Goal: Communication & Community: Answer question/provide support

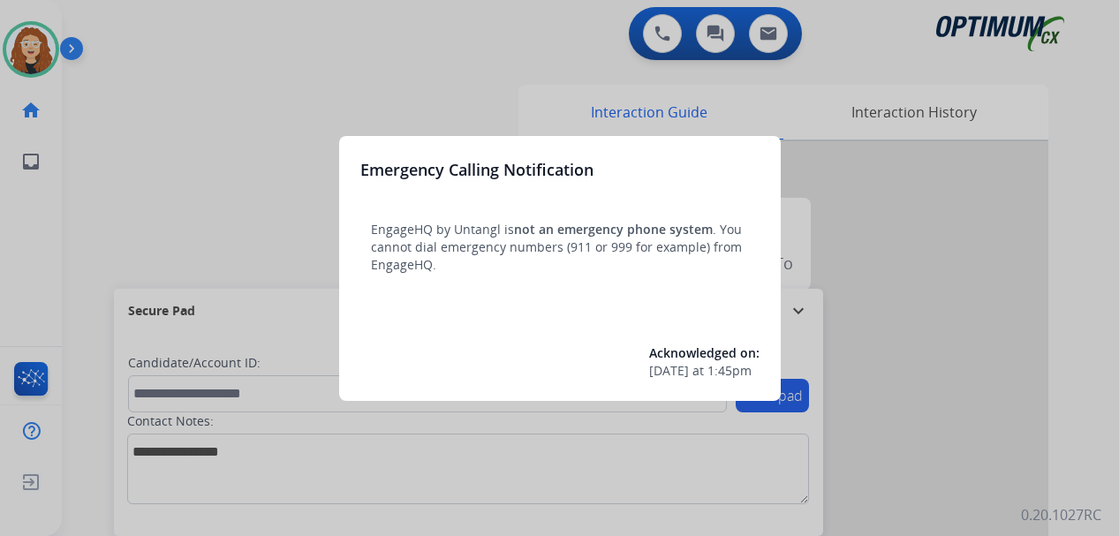
click at [224, 93] on div at bounding box center [559, 268] width 1119 height 536
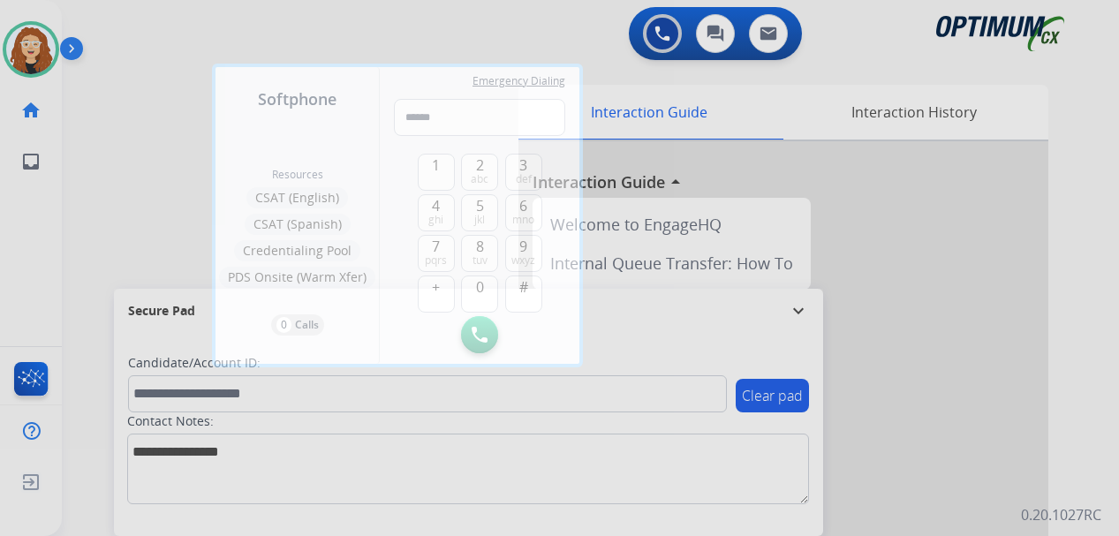
click at [889, 225] on div at bounding box center [559, 268] width 1119 height 536
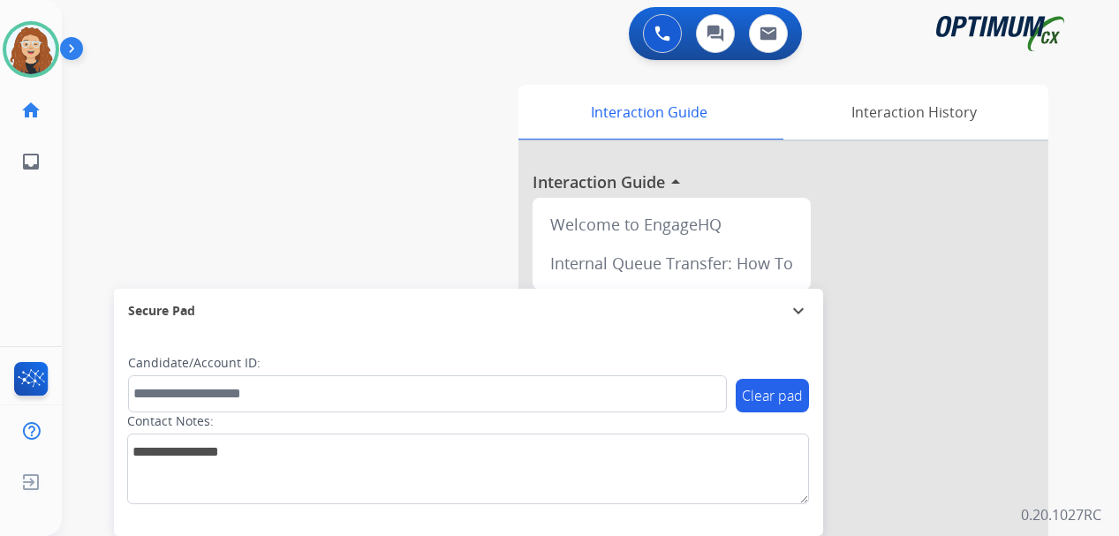
click at [78, 362] on div "swap_horiz Break voice bridge close_fullscreen Connect 3-Way Call merge_type Se…" at bounding box center [569, 432] width 1015 height 737
click at [85, 239] on div "swap_horiz Break voice bridge close_fullscreen Connect 3-Way Call merge_type Se…" at bounding box center [569, 432] width 1015 height 737
click at [394, 124] on div "swap_horiz Break voice bridge close_fullscreen Connect 3-Way Call merge_type Se…" at bounding box center [569, 432] width 1015 height 737
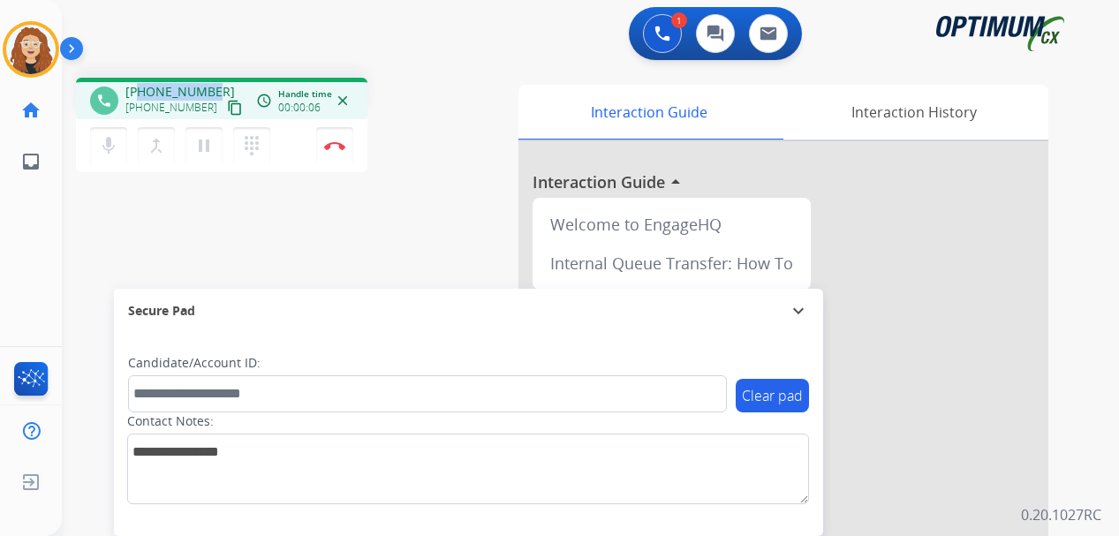
drag, startPoint x: 141, startPoint y: 92, endPoint x: 214, endPoint y: 87, distance: 72.6
click at [214, 87] on div "[PHONE_NUMBER] [PHONE_NUMBER] content_copy" at bounding box center [185, 100] width 120 height 35
copy span "9398651948"
click at [337, 144] on img at bounding box center [334, 145] width 21 height 9
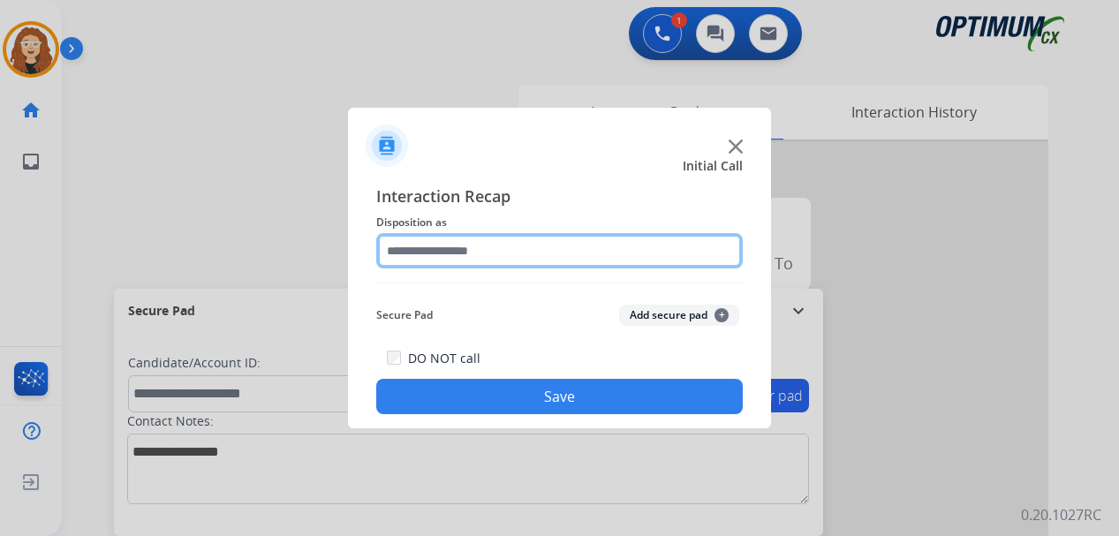
click at [453, 247] on input "text" at bounding box center [559, 250] width 367 height 35
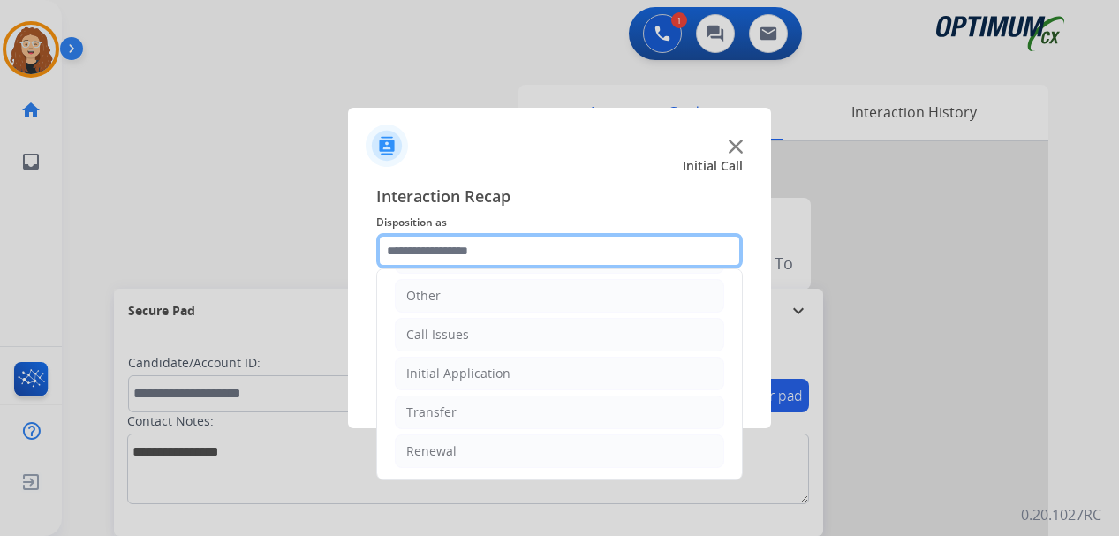
scroll to position [120, 0]
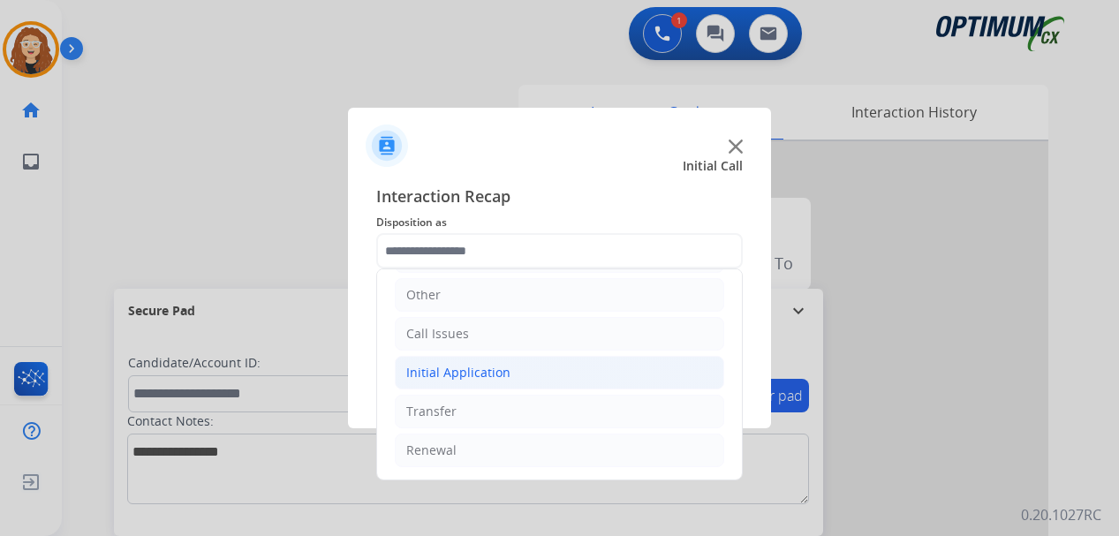
click at [477, 361] on li "Initial Application" at bounding box center [560, 373] width 330 height 34
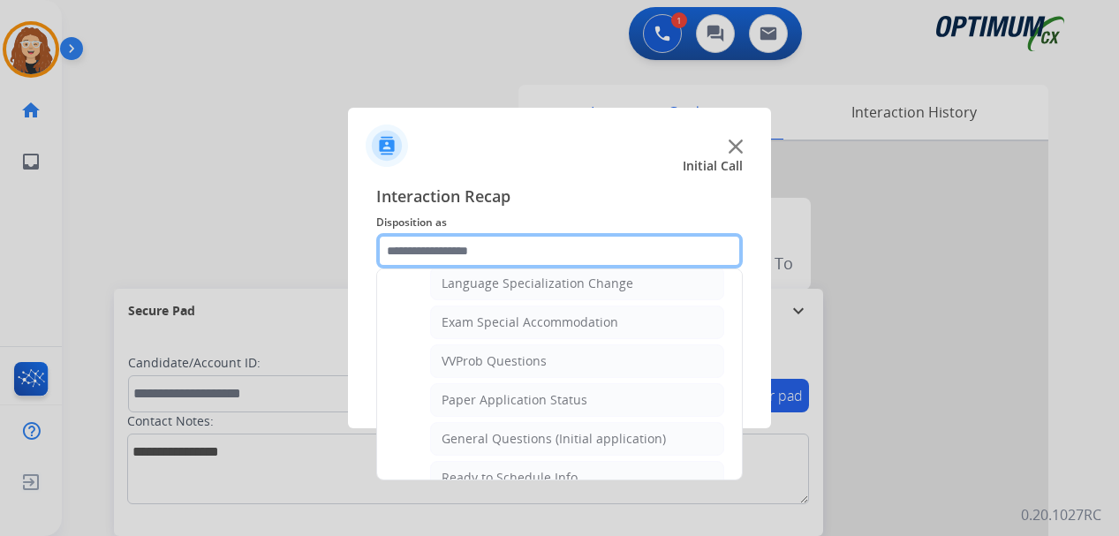
scroll to position [910, 0]
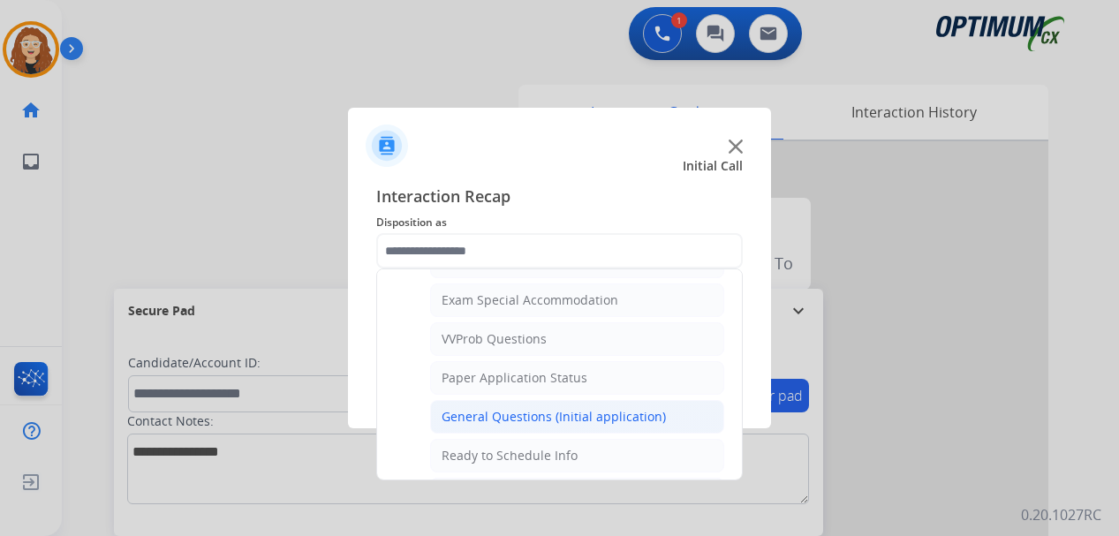
click at [625, 421] on div "General Questions (Initial application)" at bounding box center [554, 417] width 224 height 18
type input "**********"
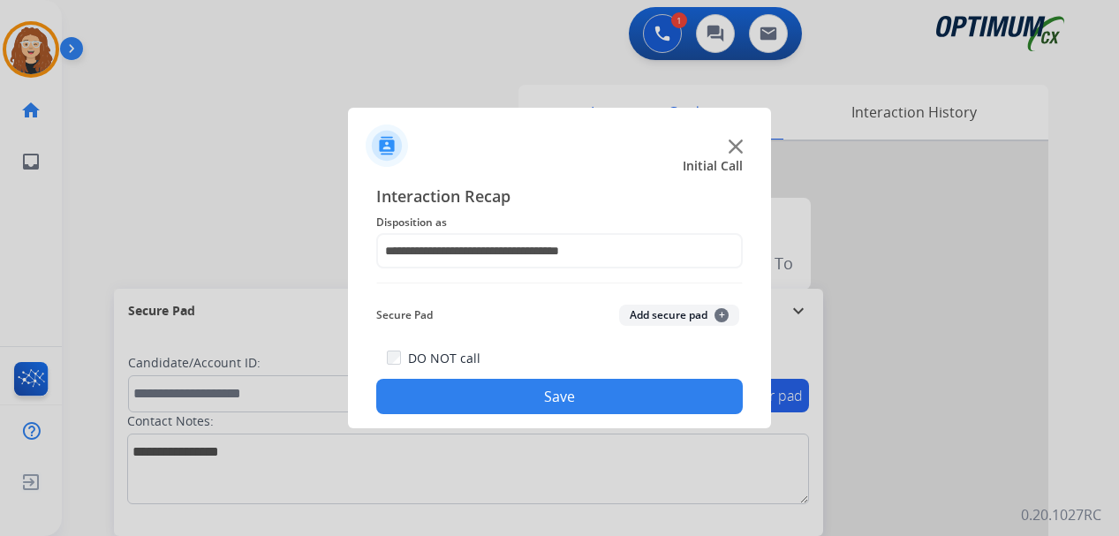
click at [574, 399] on button "Save" at bounding box center [559, 396] width 367 height 35
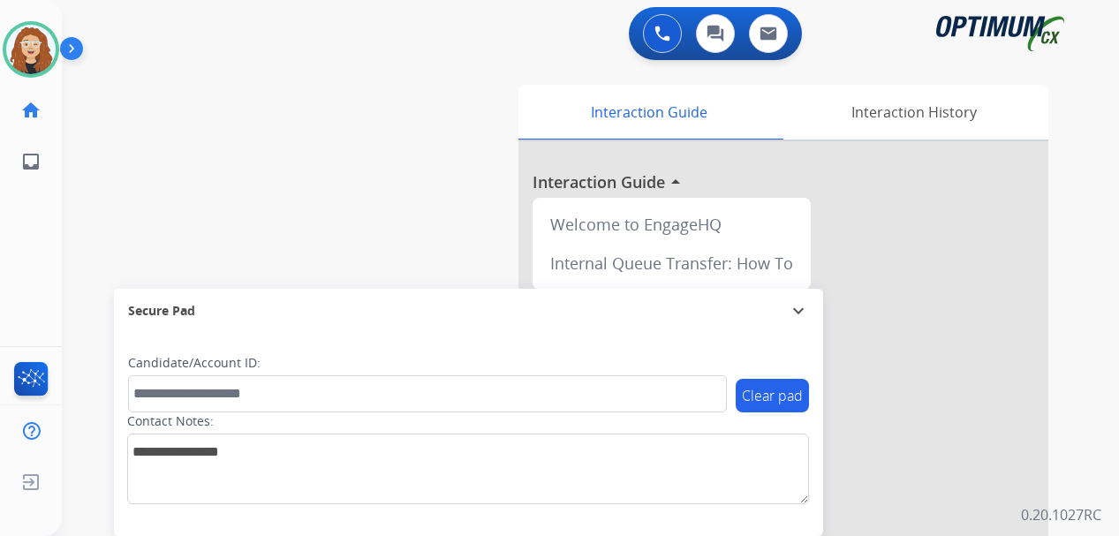
click at [88, 503] on div "swap_horiz Break voice bridge close_fullscreen Connect 3-Way Call merge_type Se…" at bounding box center [569, 432] width 1015 height 737
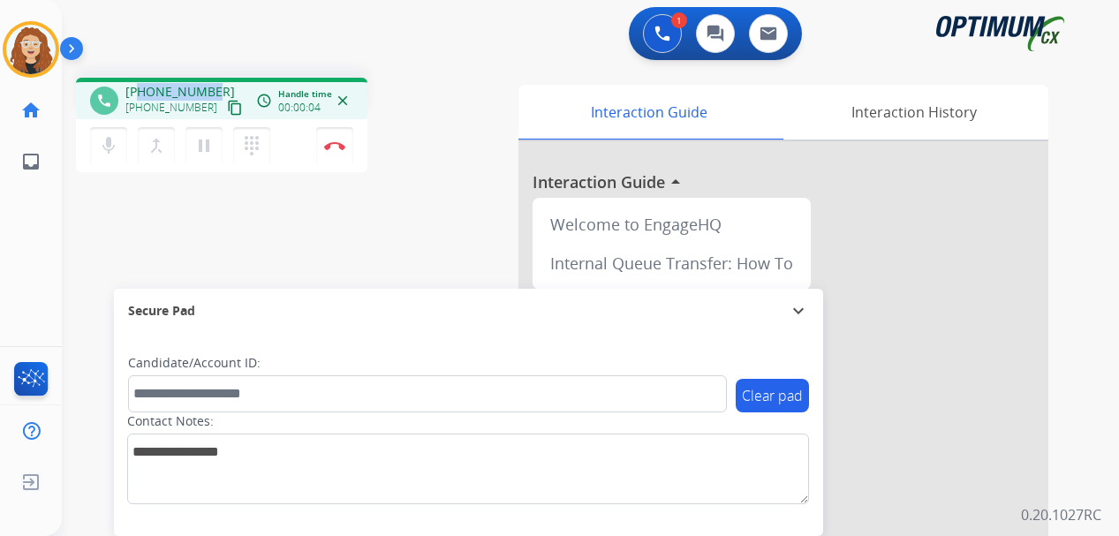
drag, startPoint x: 139, startPoint y: 88, endPoint x: 210, endPoint y: 88, distance: 71.6
click at [210, 88] on span "[PHONE_NUMBER]" at bounding box center [180, 92] width 110 height 18
copy span "4042297809"
click at [336, 144] on img at bounding box center [334, 145] width 21 height 9
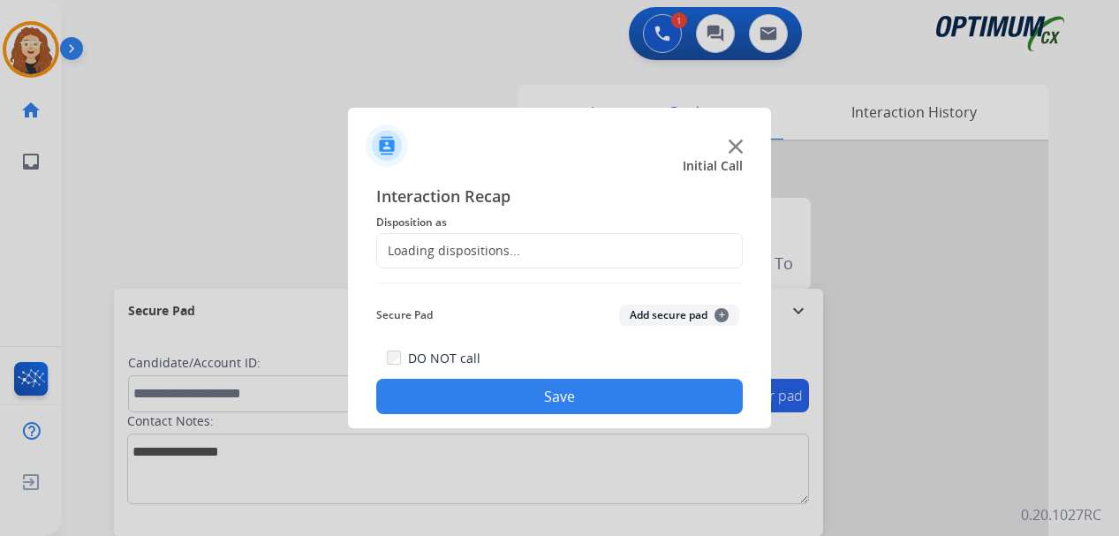
click at [452, 239] on div "Loading dispositions..." at bounding box center [559, 250] width 367 height 35
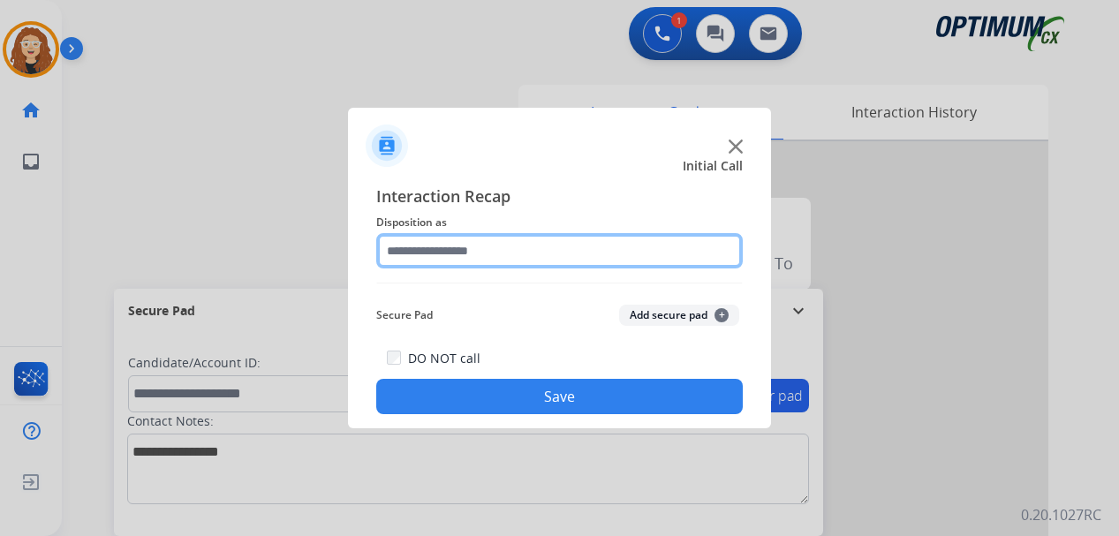
click at [458, 247] on input "text" at bounding box center [559, 250] width 367 height 35
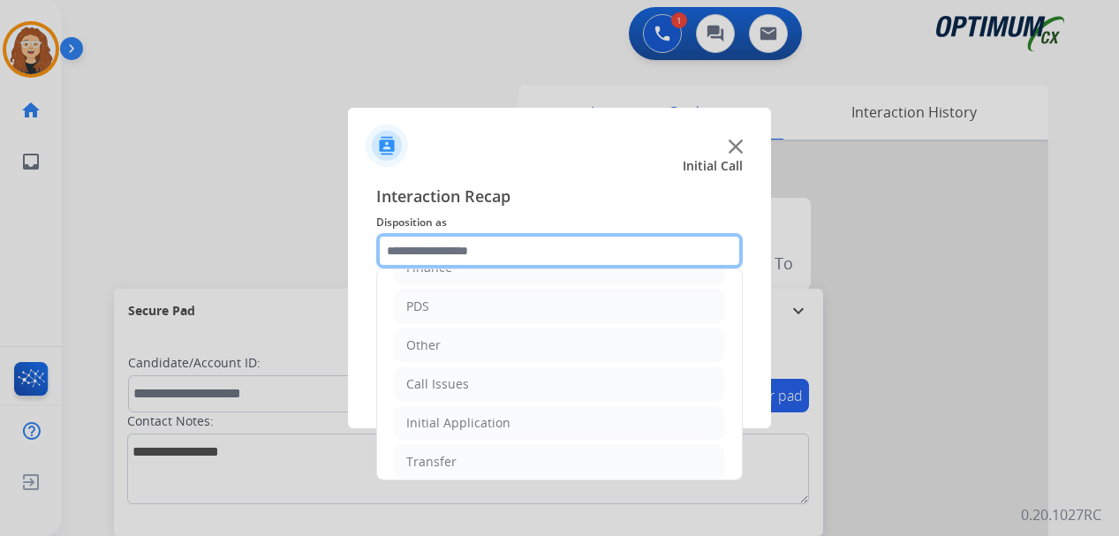
scroll to position [120, 0]
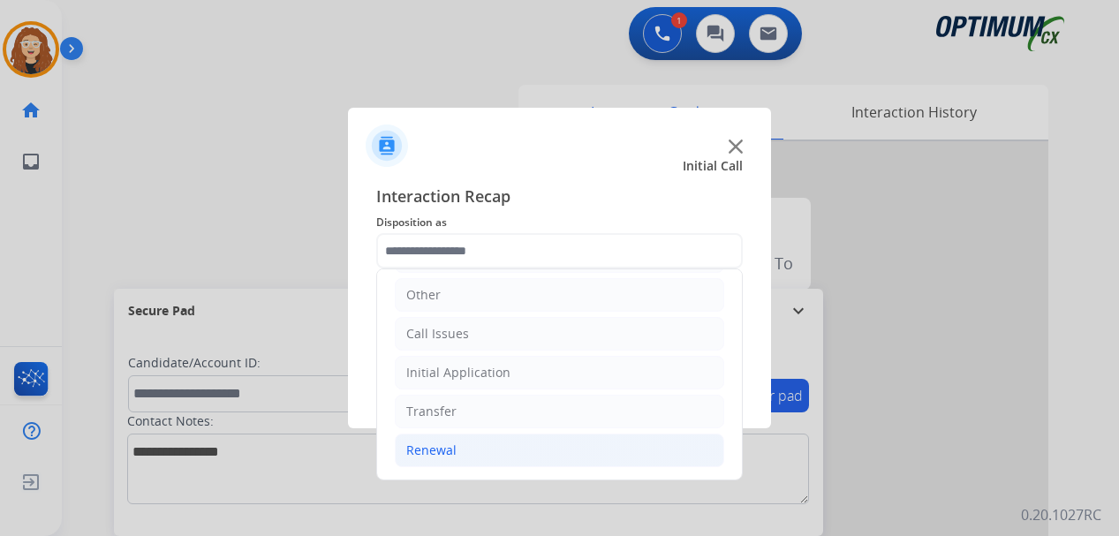
click at [519, 460] on li "Renewal" at bounding box center [560, 451] width 330 height 34
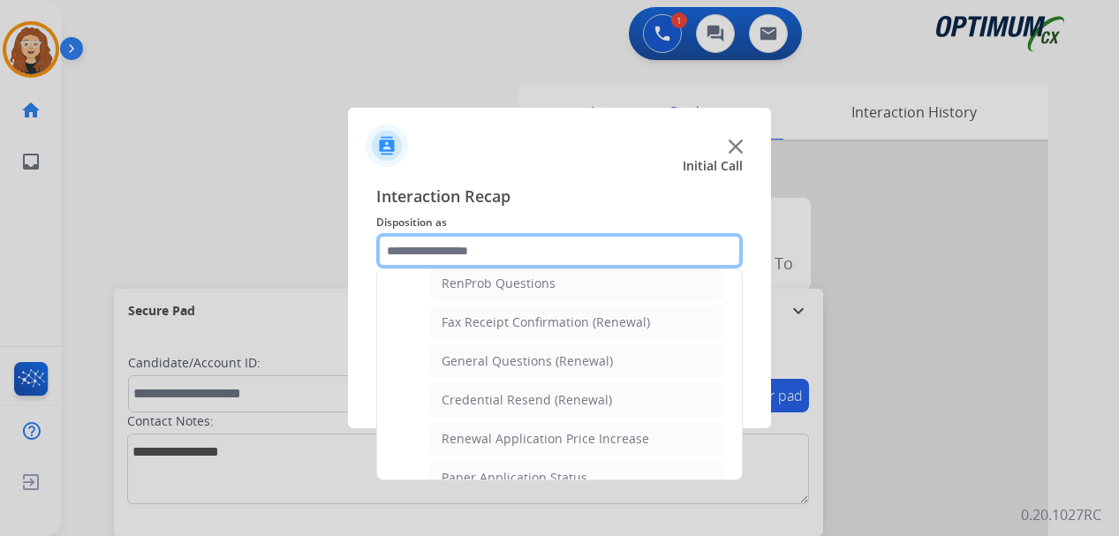
scroll to position [465, 0]
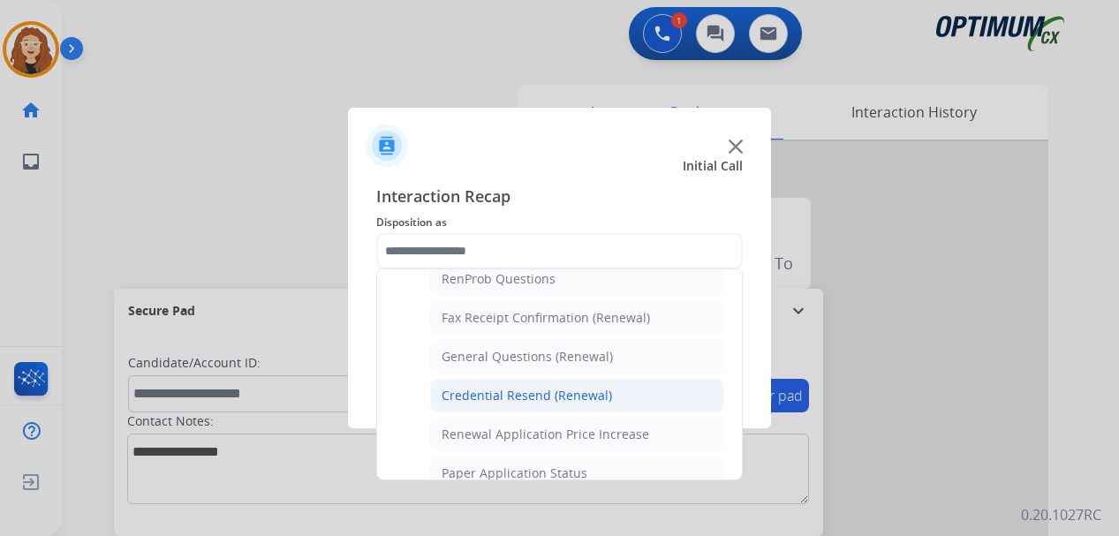
click at [603, 396] on div "Credential Resend (Renewal)" at bounding box center [527, 396] width 171 height 18
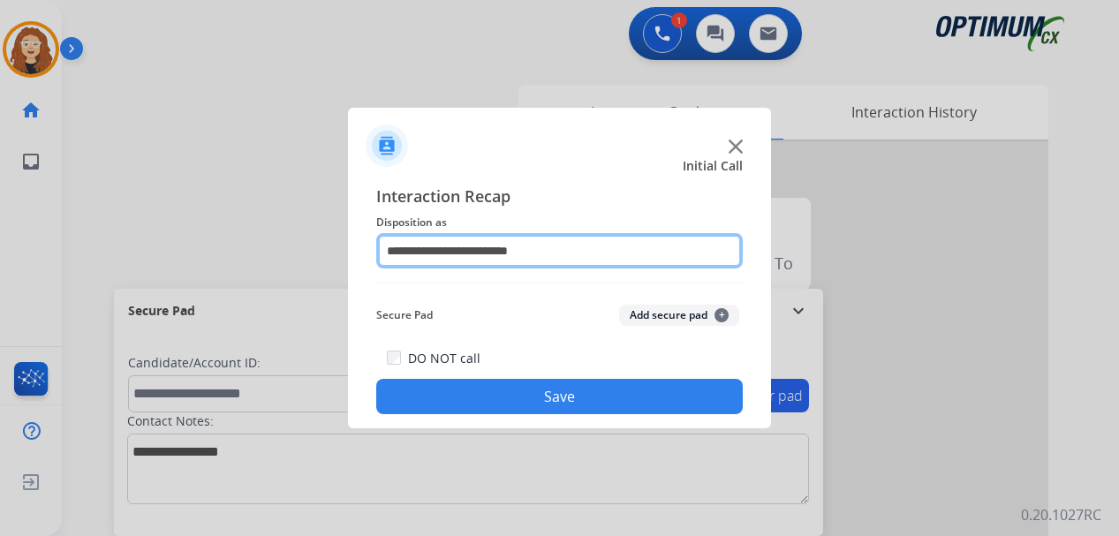
click at [561, 248] on input "**********" at bounding box center [559, 250] width 367 height 35
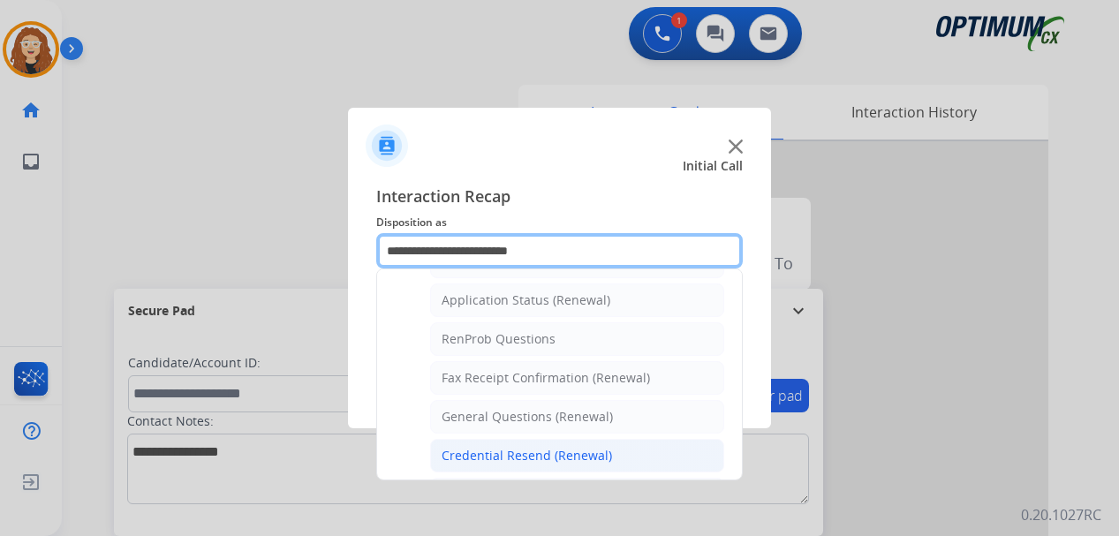
scroll to position [413, 0]
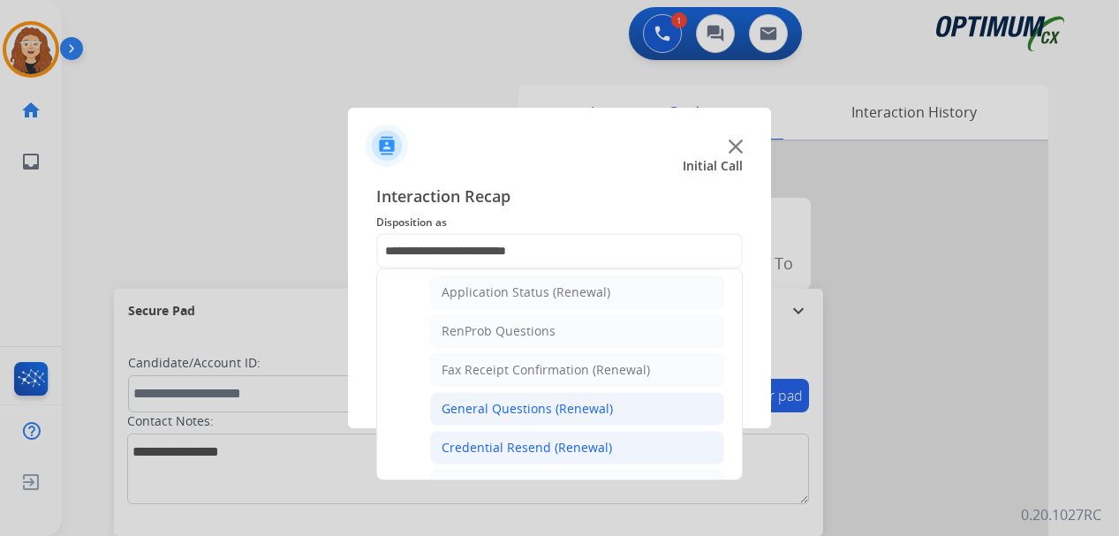
click at [647, 402] on li "General Questions (Renewal)" at bounding box center [577, 409] width 294 height 34
type input "**********"
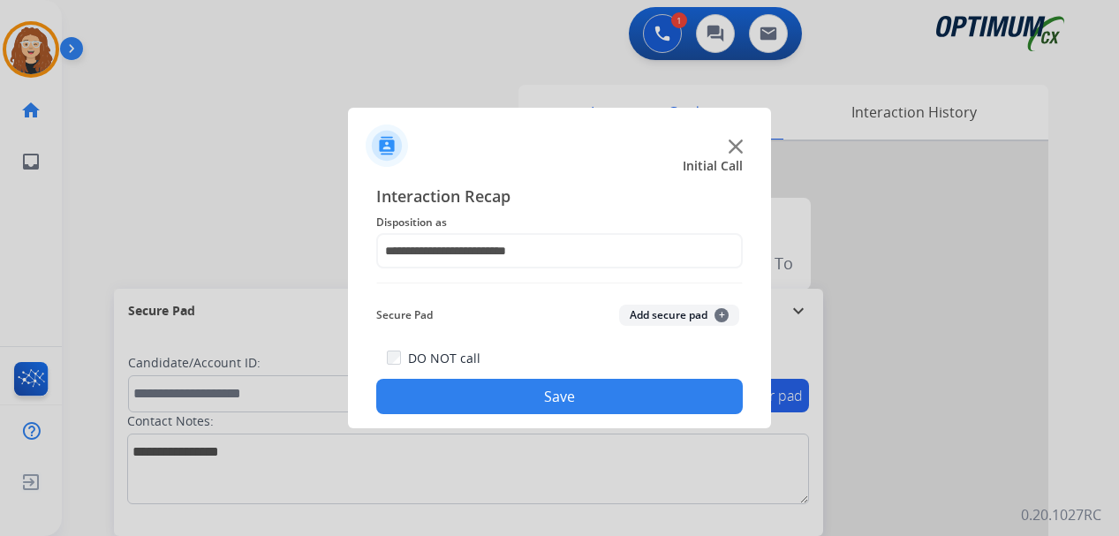
drag, startPoint x: 635, startPoint y: 400, endPoint x: 562, endPoint y: 323, distance: 106.2
click at [635, 399] on button "Save" at bounding box center [559, 396] width 367 height 35
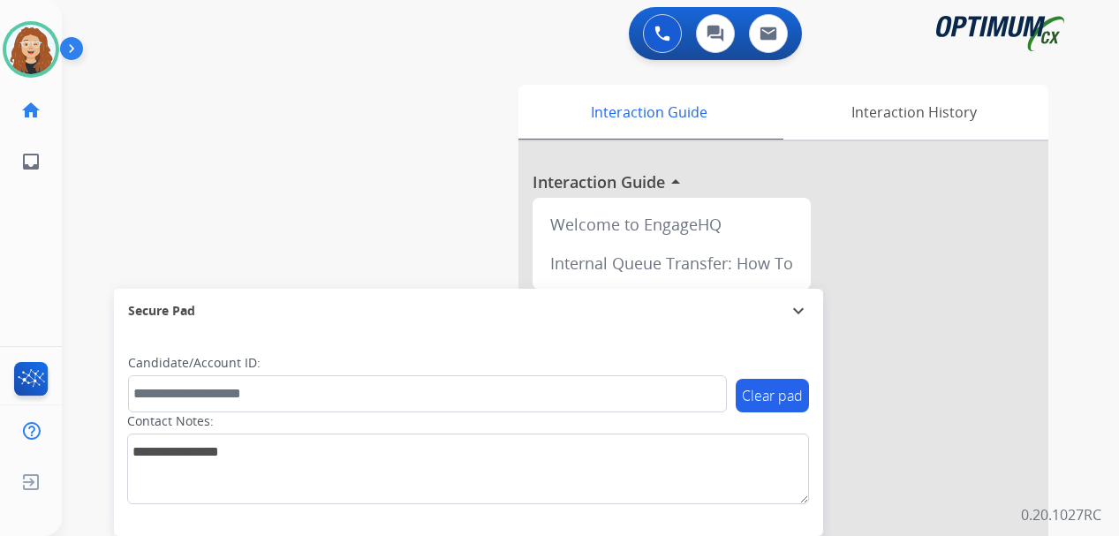
click at [87, 325] on div "swap_horiz Break voice bridge close_fullscreen Connect 3-Way Call merge_type Se…" at bounding box center [569, 432] width 1015 height 737
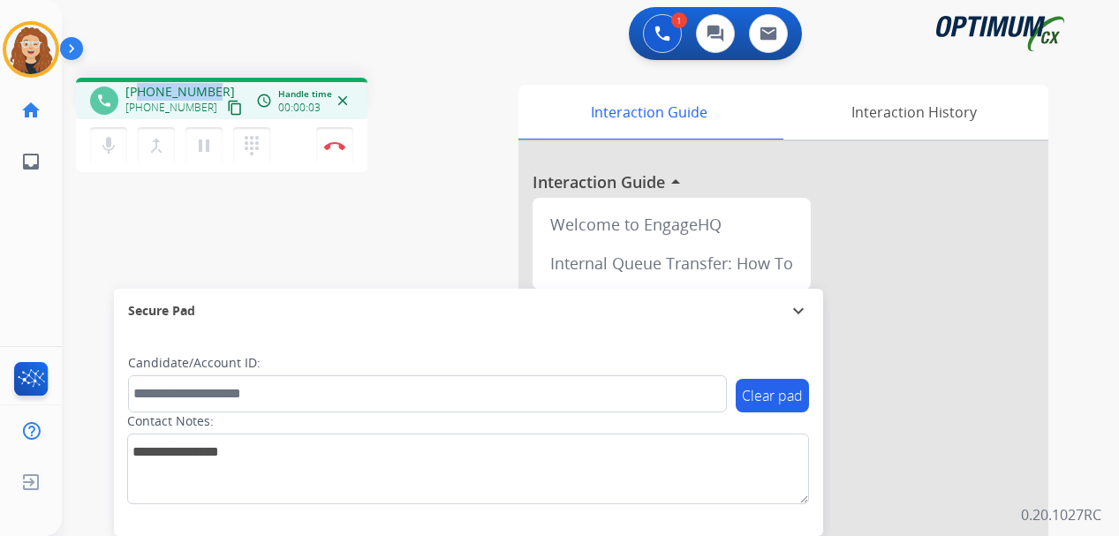
drag, startPoint x: 140, startPoint y: 90, endPoint x: 209, endPoint y: 83, distance: 70.1
click at [209, 83] on span "[PHONE_NUMBER]" at bounding box center [180, 92] width 110 height 18
copy span "9546555548"
click at [342, 151] on button "Disconnect" at bounding box center [334, 145] width 37 height 37
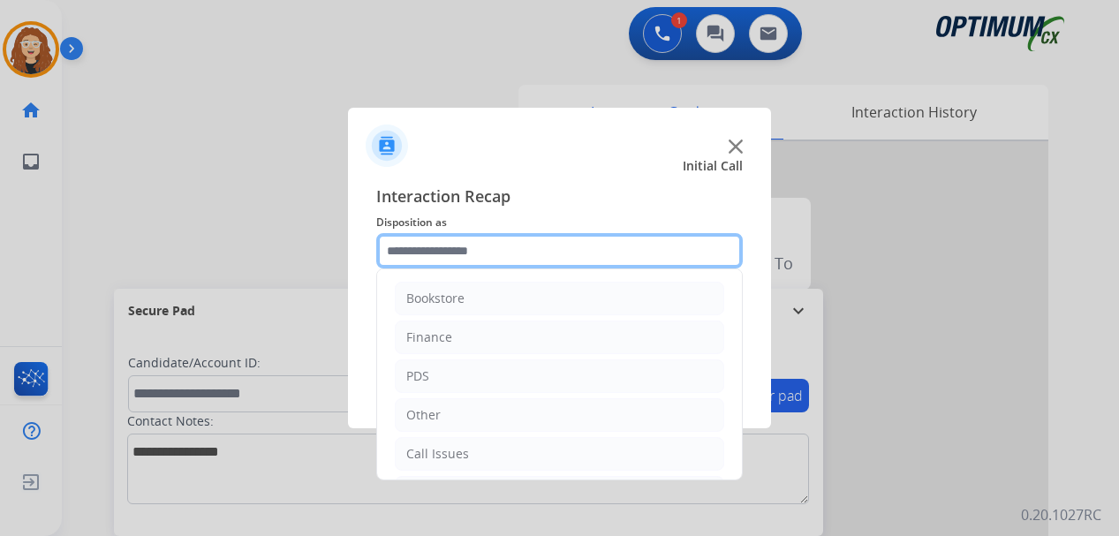
click at [455, 247] on input "text" at bounding box center [559, 250] width 367 height 35
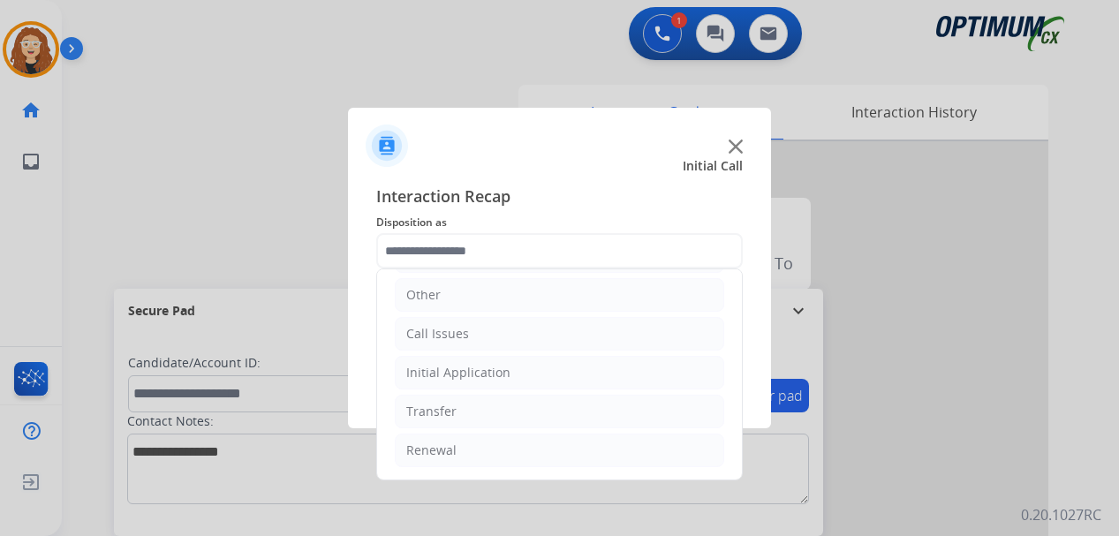
drag, startPoint x: 586, startPoint y: 445, endPoint x: 669, endPoint y: 431, distance: 84.2
click at [592, 445] on li "Renewal" at bounding box center [560, 451] width 330 height 34
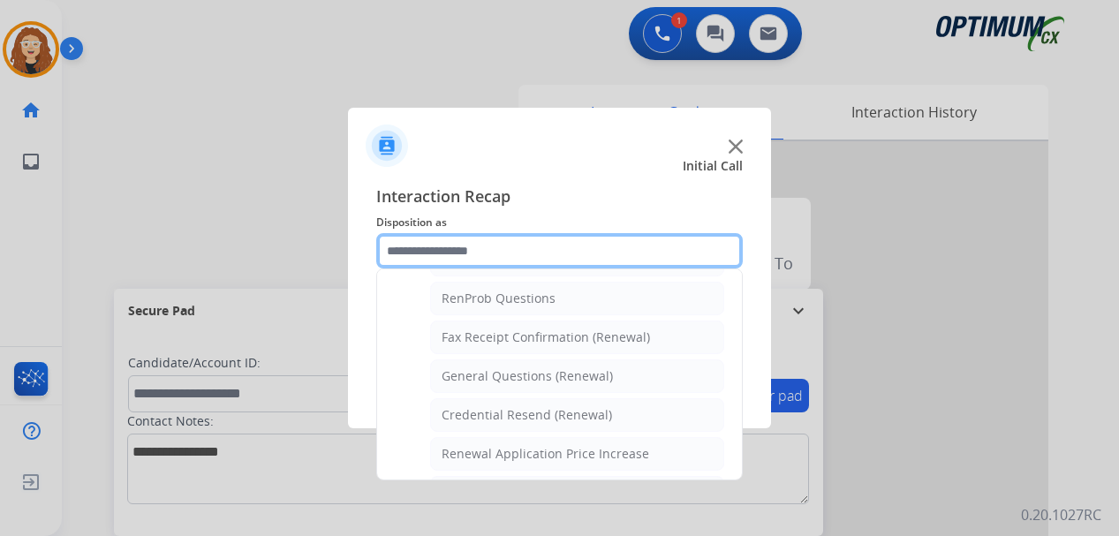
scroll to position [450, 0]
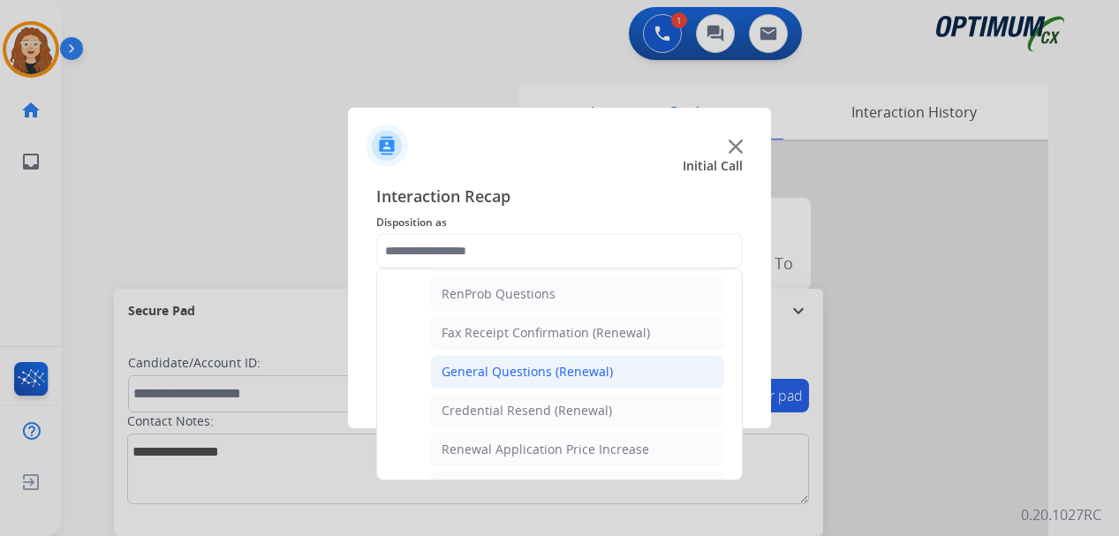
click at [589, 373] on div "General Questions (Renewal)" at bounding box center [527, 372] width 171 height 18
type input "**********"
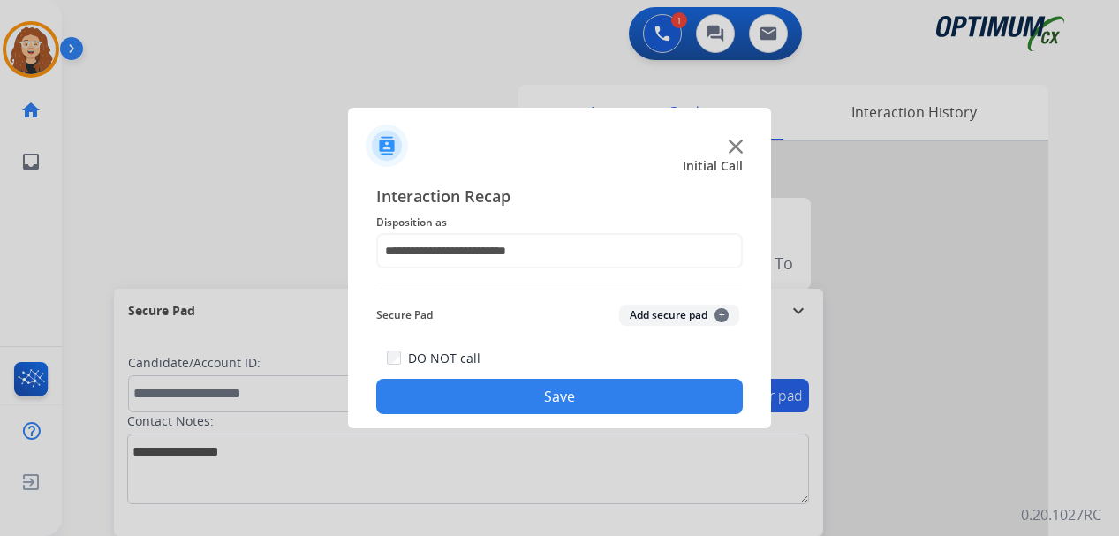
click at [579, 398] on button "Save" at bounding box center [559, 396] width 367 height 35
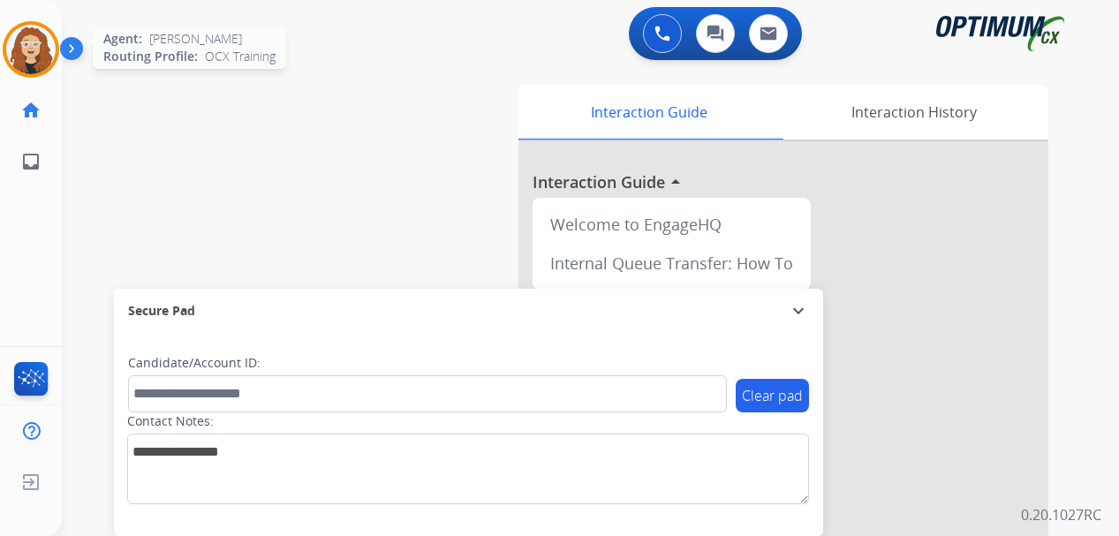
click at [35, 48] on img at bounding box center [30, 49] width 49 height 49
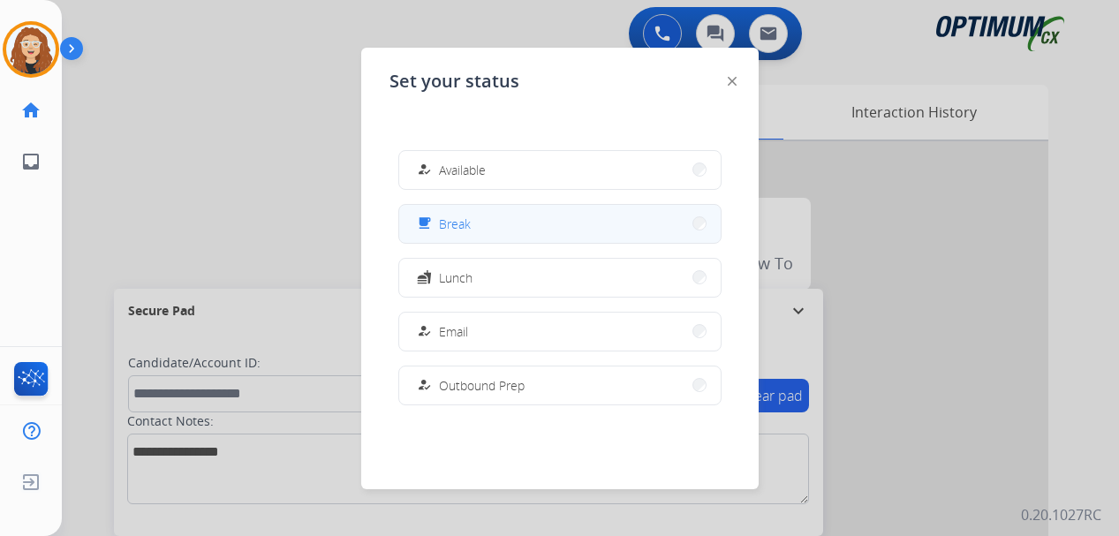
click at [543, 216] on button "free_breakfast Break" at bounding box center [560, 224] width 322 height 38
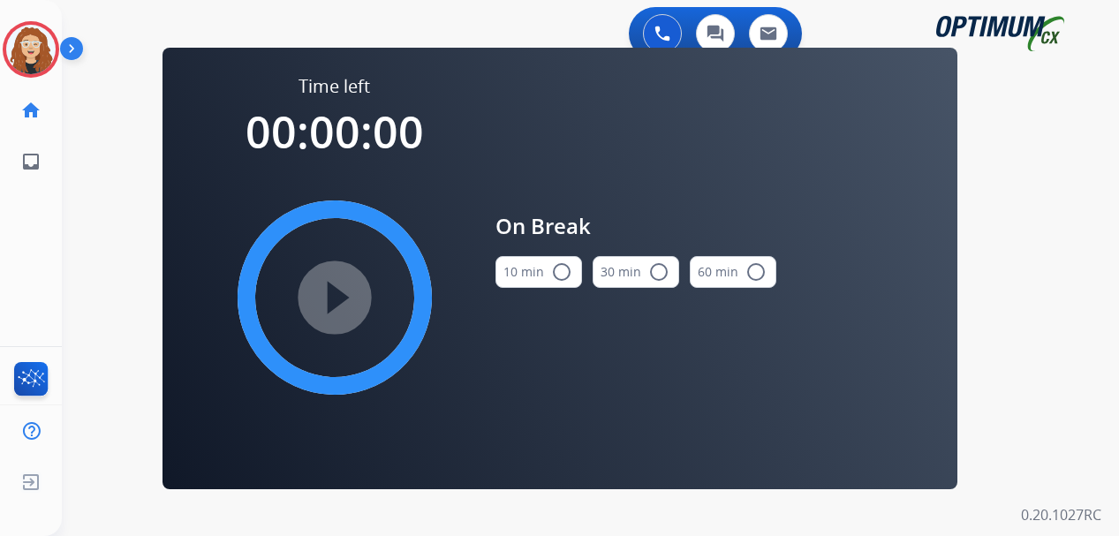
drag, startPoint x: 560, startPoint y: 281, endPoint x: 529, endPoint y: 289, distance: 31.9
click at [561, 281] on mat-icon "radio_button_unchecked" at bounding box center [561, 271] width 21 height 21
click at [332, 308] on mat-icon "play_circle_filled" at bounding box center [334, 297] width 21 height 21
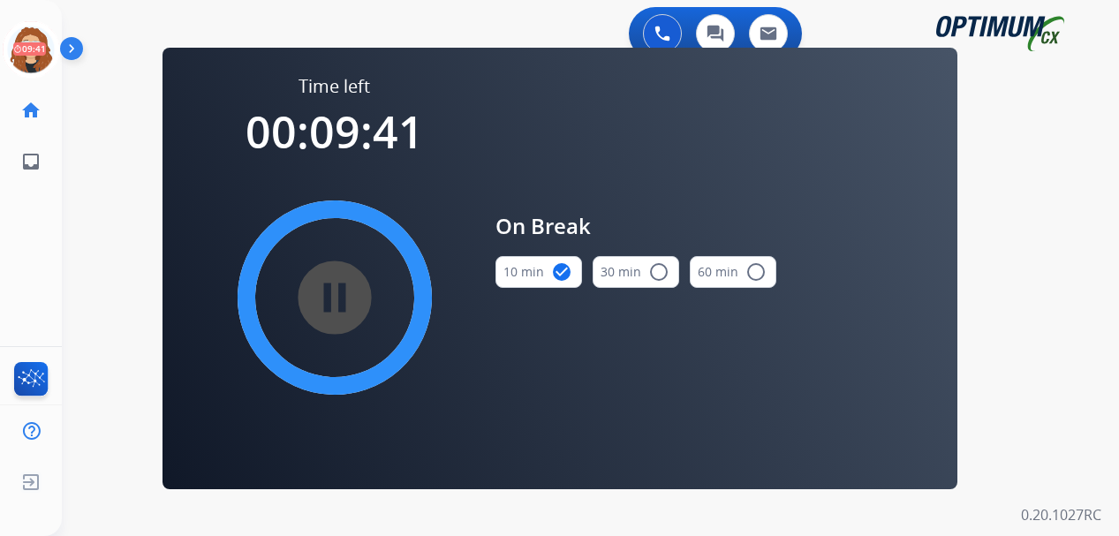
click at [1053, 254] on div "0 Voice Interactions 0 Chat Interactions 0 Email Interactions swap_horiz Break …" at bounding box center [590, 268] width 1057 height 536
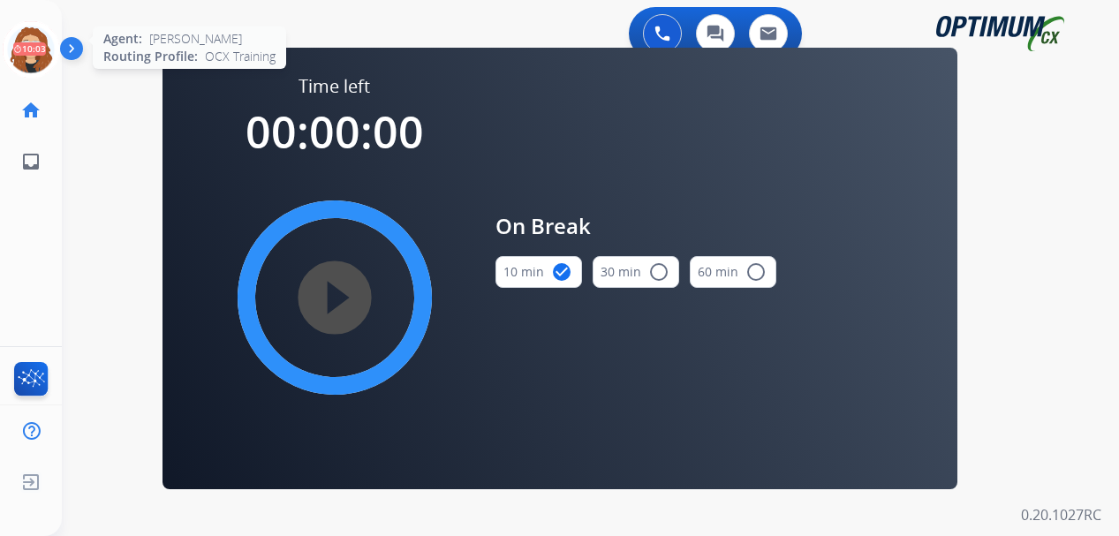
click at [34, 49] on icon at bounding box center [31, 49] width 57 height 57
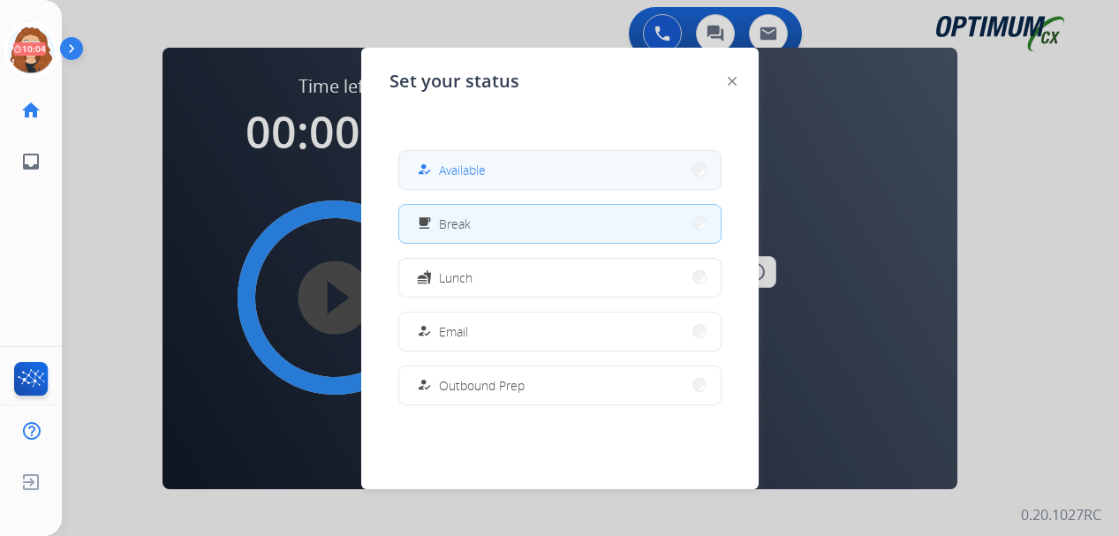
click at [451, 171] on span "Available" at bounding box center [462, 170] width 47 height 19
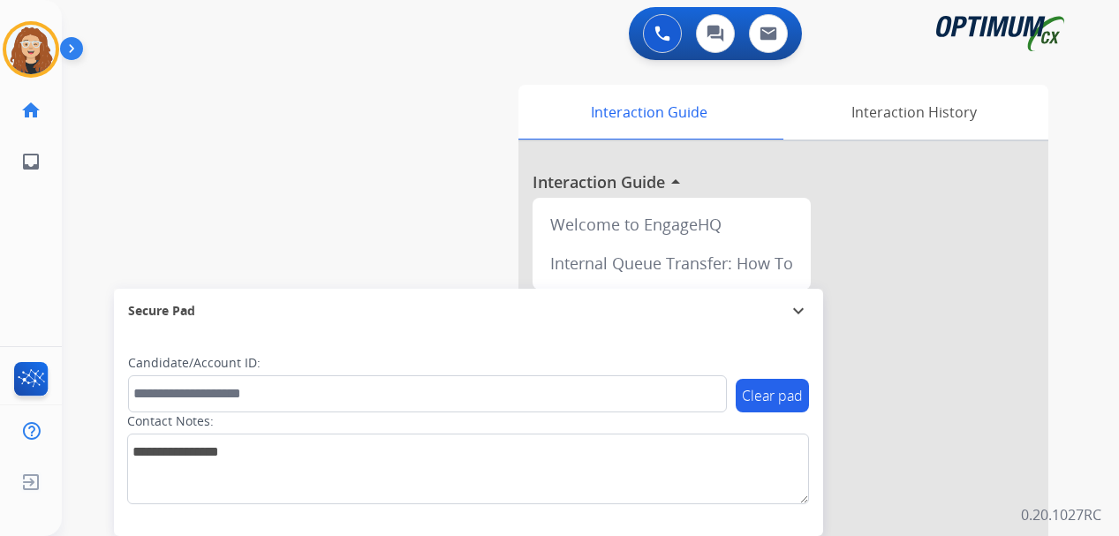
click at [85, 228] on div "swap_horiz Break voice bridge close_fullscreen Connect 3-Way Call merge_type Se…" at bounding box center [569, 432] width 1015 height 737
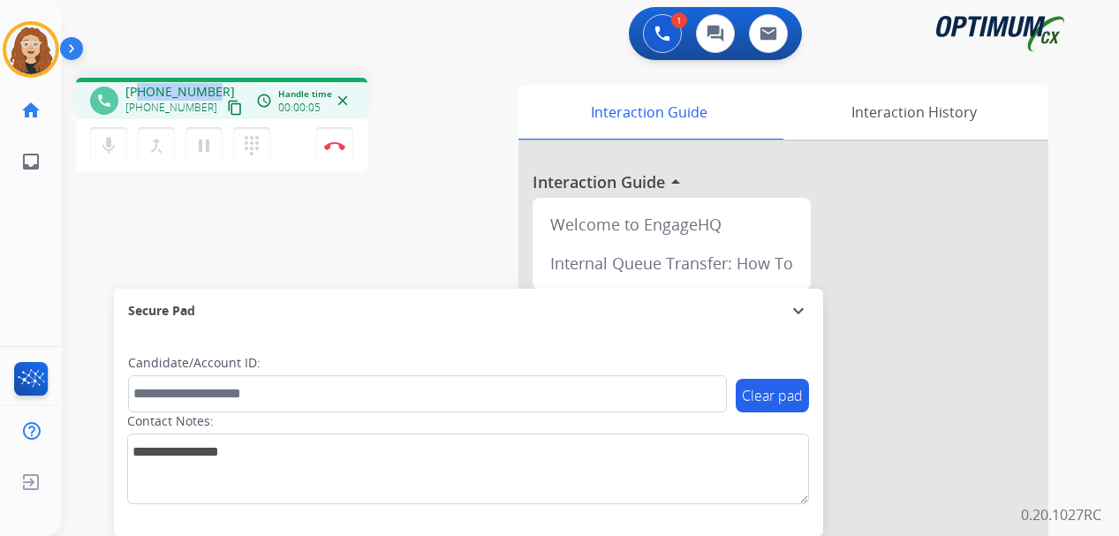
drag, startPoint x: 139, startPoint y: 93, endPoint x: 189, endPoint y: 91, distance: 50.4
click at [211, 92] on div "[PHONE_NUMBER] [PHONE_NUMBER] content_copy" at bounding box center [185, 100] width 120 height 35
copy span "4126120248"
click at [338, 143] on img at bounding box center [334, 145] width 21 height 9
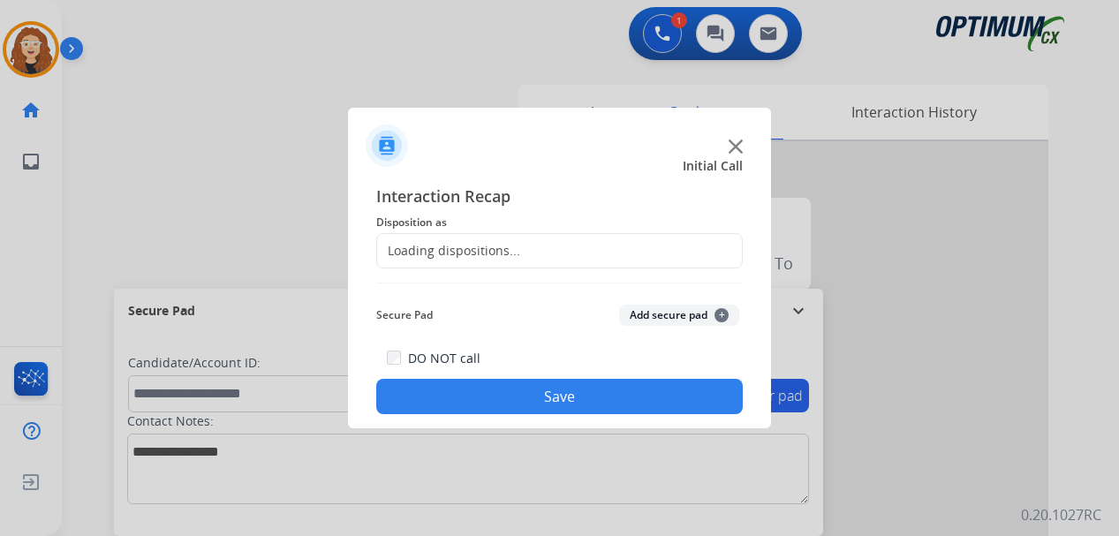
click at [481, 253] on div "Loading dispositions..." at bounding box center [448, 251] width 143 height 18
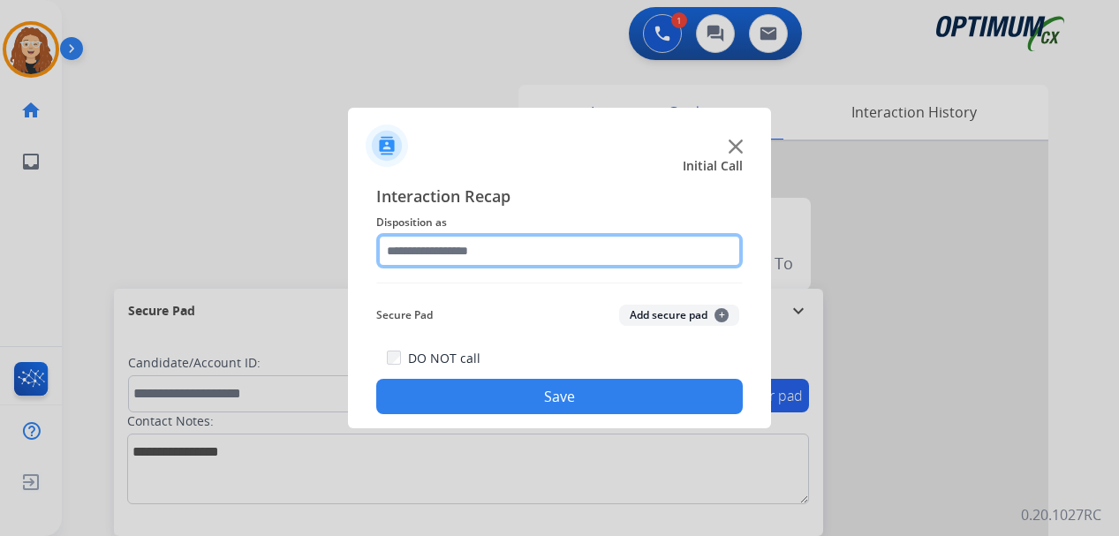
click at [487, 246] on input "text" at bounding box center [559, 250] width 367 height 35
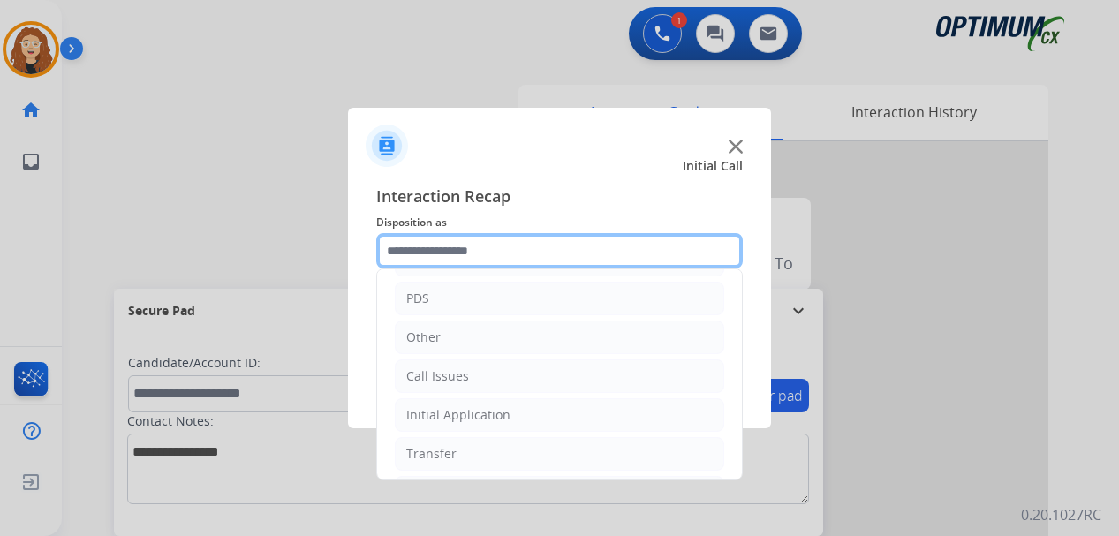
scroll to position [120, 0]
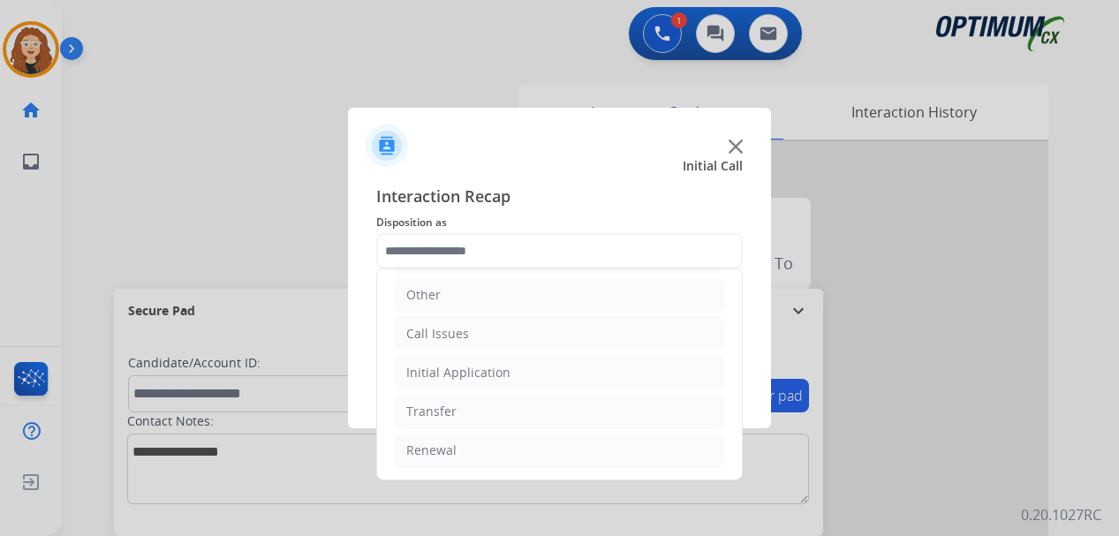
drag, startPoint x: 566, startPoint y: 443, endPoint x: 688, endPoint y: 431, distance: 122.5
click at [573, 443] on li "Renewal" at bounding box center [560, 451] width 330 height 34
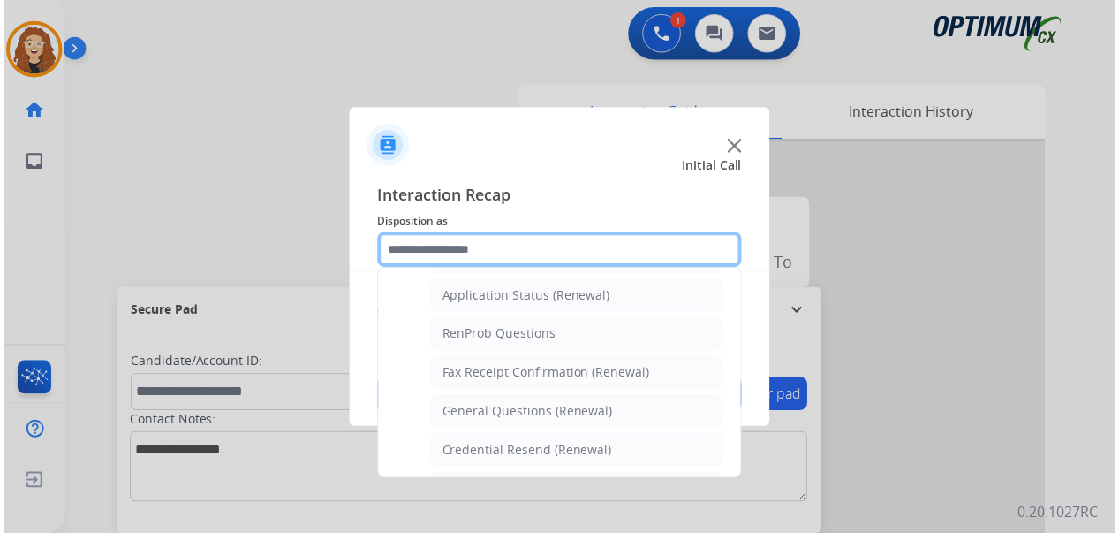
scroll to position [435, 0]
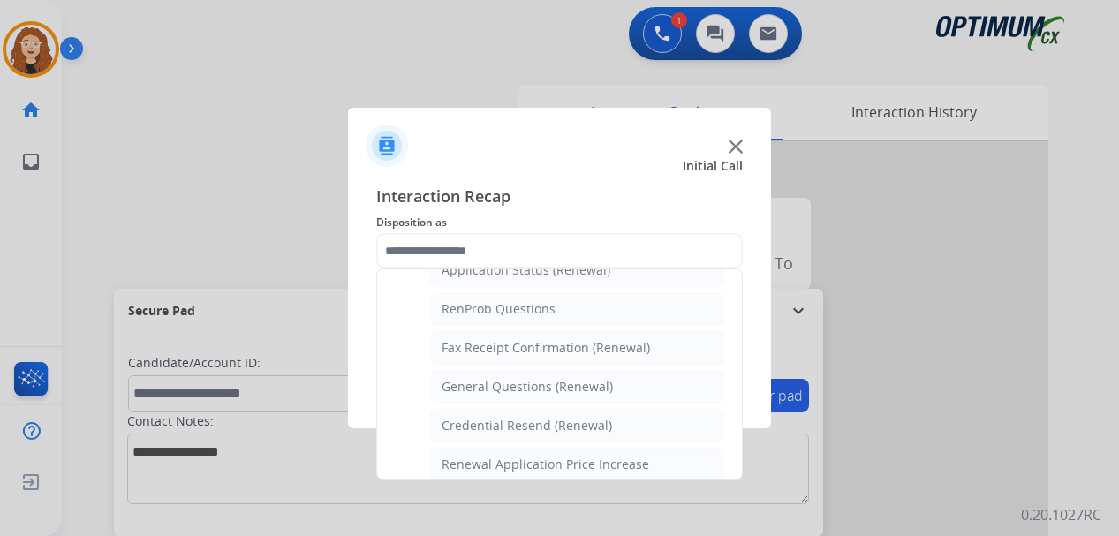
click at [662, 391] on li "General Questions (Renewal)" at bounding box center [577, 387] width 294 height 34
type input "**********"
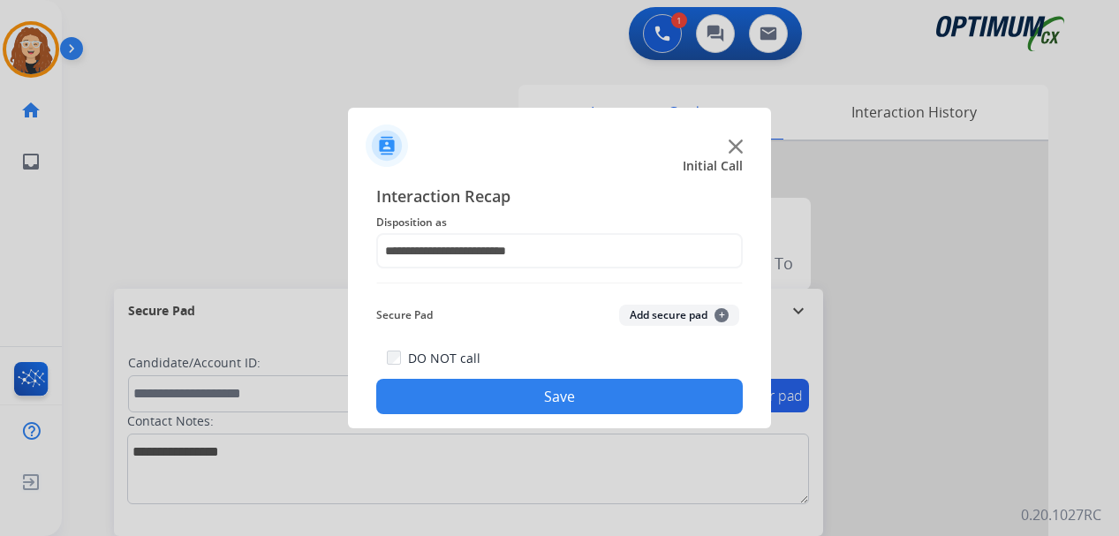
click at [625, 388] on button "Save" at bounding box center [559, 396] width 367 height 35
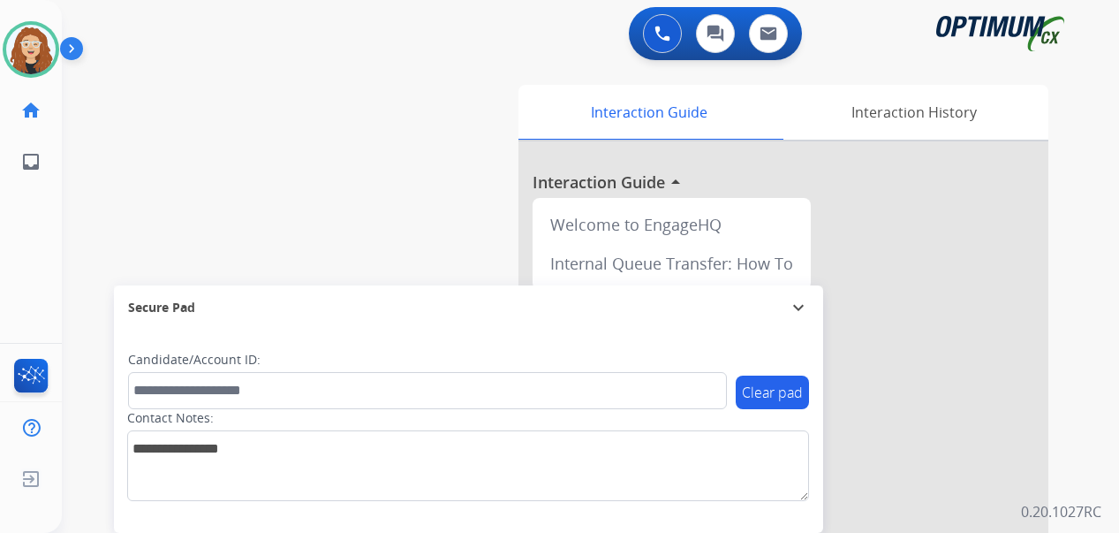
click at [82, 291] on div "swap_horiz Break voice bridge close_fullscreen Connect 3-Way Call merge_type Se…" at bounding box center [569, 432] width 1015 height 737
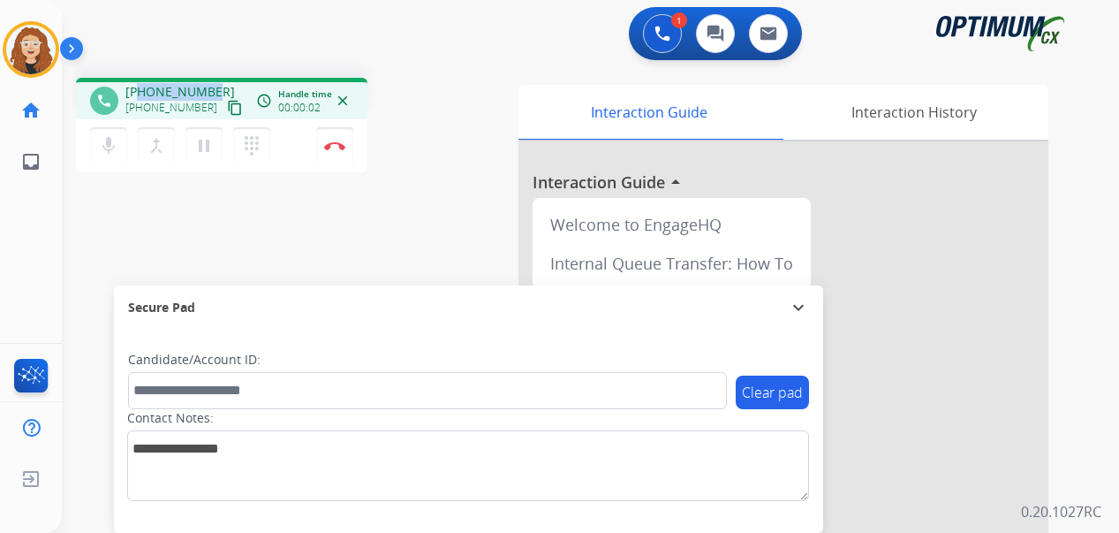
drag, startPoint x: 140, startPoint y: 91, endPoint x: 211, endPoint y: 85, distance: 71.8
click at [211, 85] on div "[PHONE_NUMBER] [PHONE_NUMBER] content_copy" at bounding box center [185, 100] width 120 height 35
copy span "2814683756"
click at [337, 150] on button "Disconnect" at bounding box center [334, 145] width 37 height 37
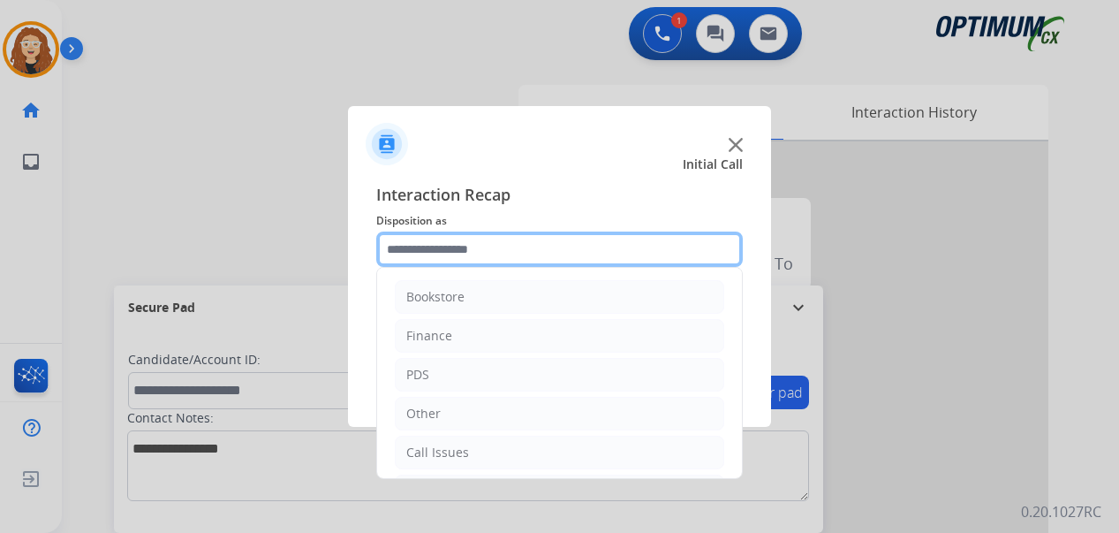
click at [420, 246] on input "text" at bounding box center [559, 248] width 367 height 35
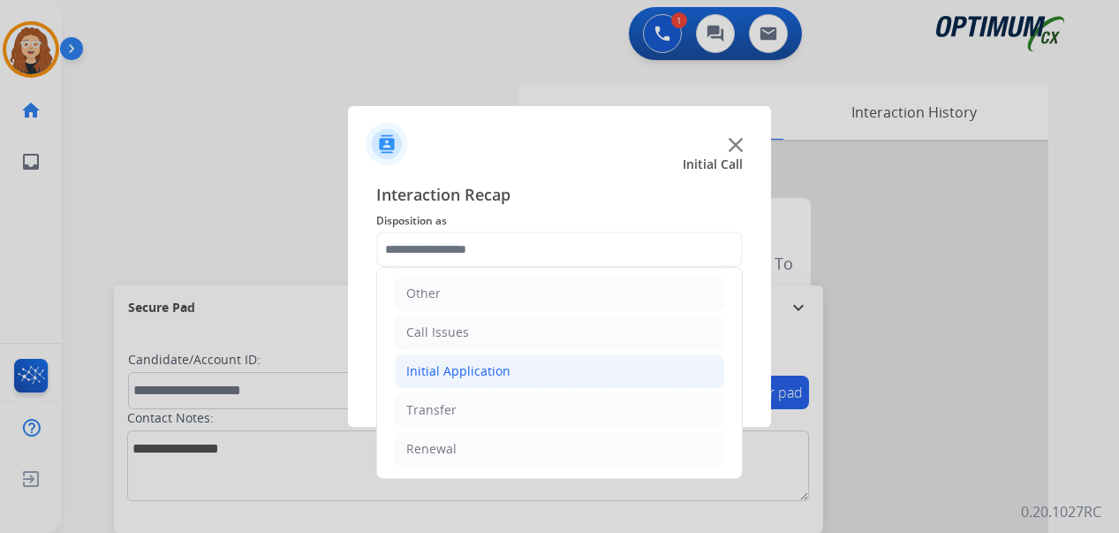
drag, startPoint x: 535, startPoint y: 374, endPoint x: 684, endPoint y: 366, distance: 148.6
click at [539, 374] on li "Initial Application" at bounding box center [560, 371] width 330 height 34
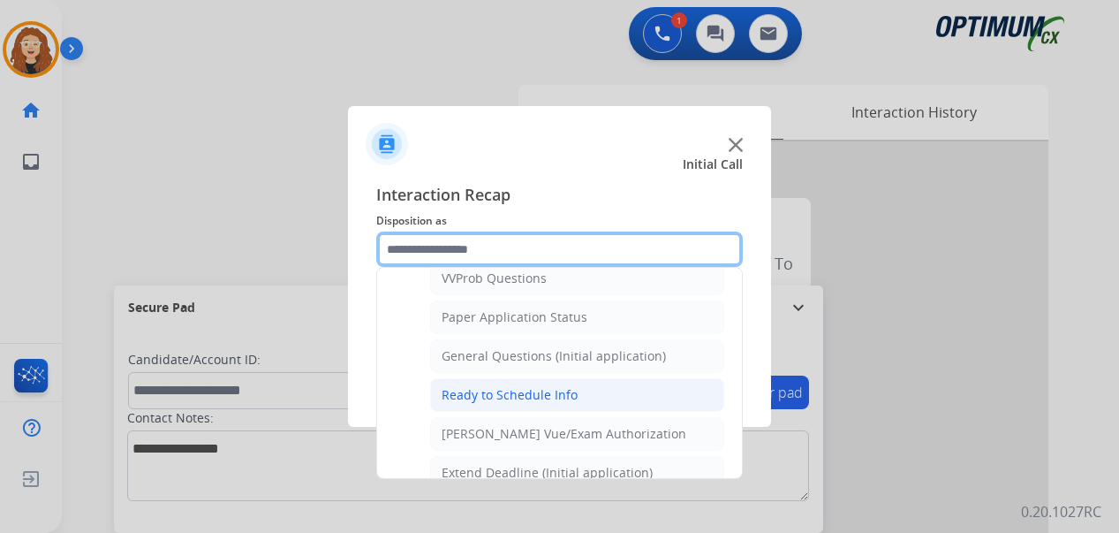
scroll to position [963, 0]
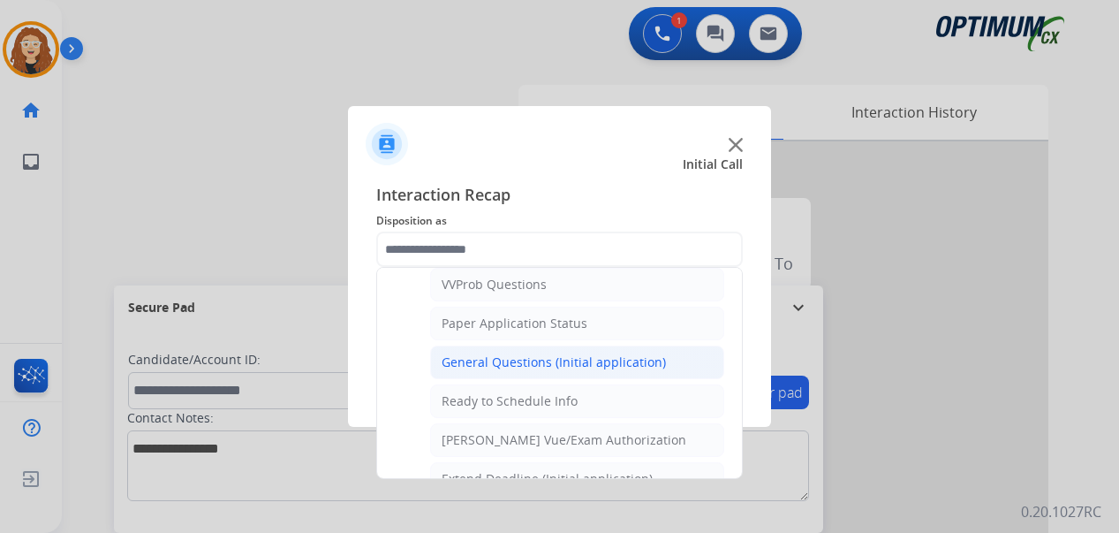
click at [622, 362] on div "General Questions (Initial application)" at bounding box center [554, 362] width 224 height 18
type input "**********"
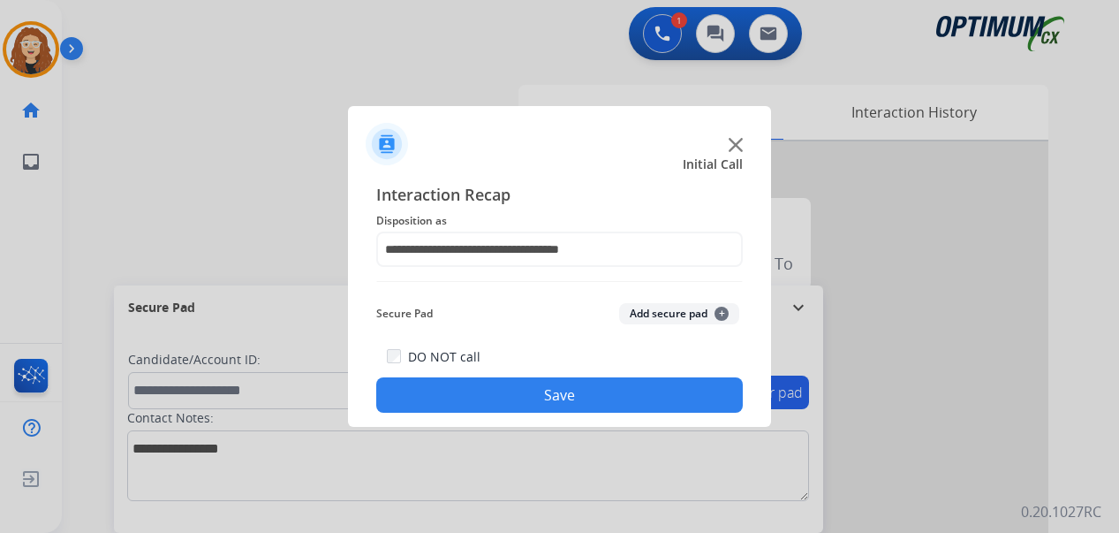
click at [602, 386] on button "Save" at bounding box center [559, 394] width 367 height 35
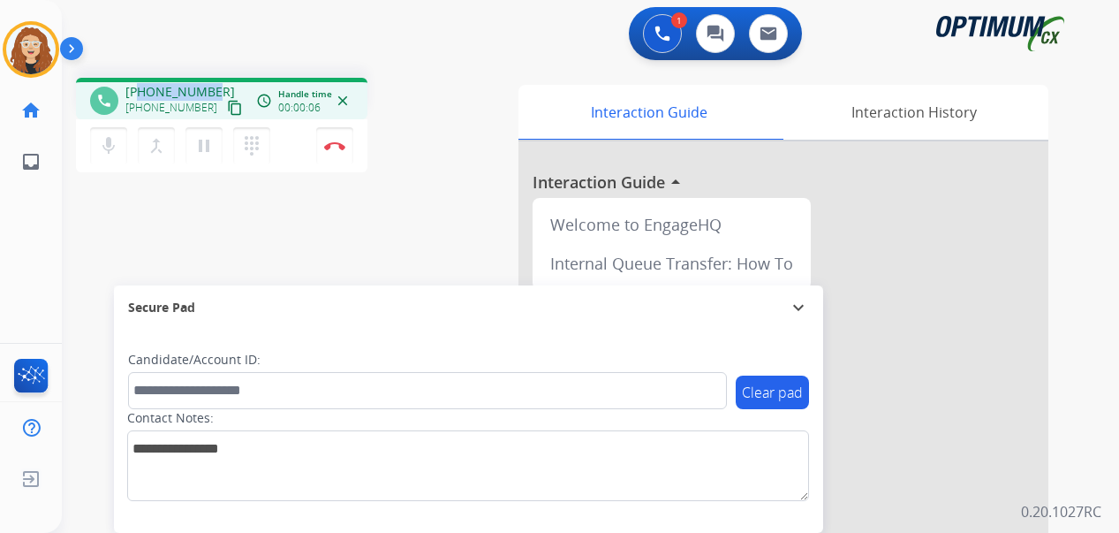
drag, startPoint x: 152, startPoint y: 93, endPoint x: 213, endPoint y: 86, distance: 61.4
click at [213, 86] on div "[PHONE_NUMBER] [PHONE_NUMBER] content_copy" at bounding box center [185, 100] width 120 height 35
copy span "3479672150"
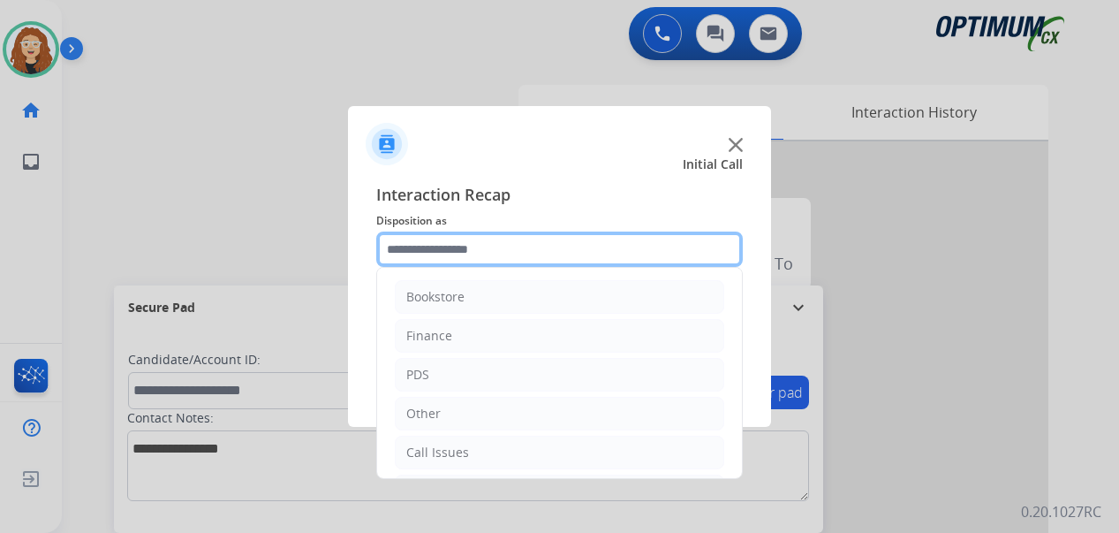
click at [436, 249] on input "text" at bounding box center [559, 248] width 367 height 35
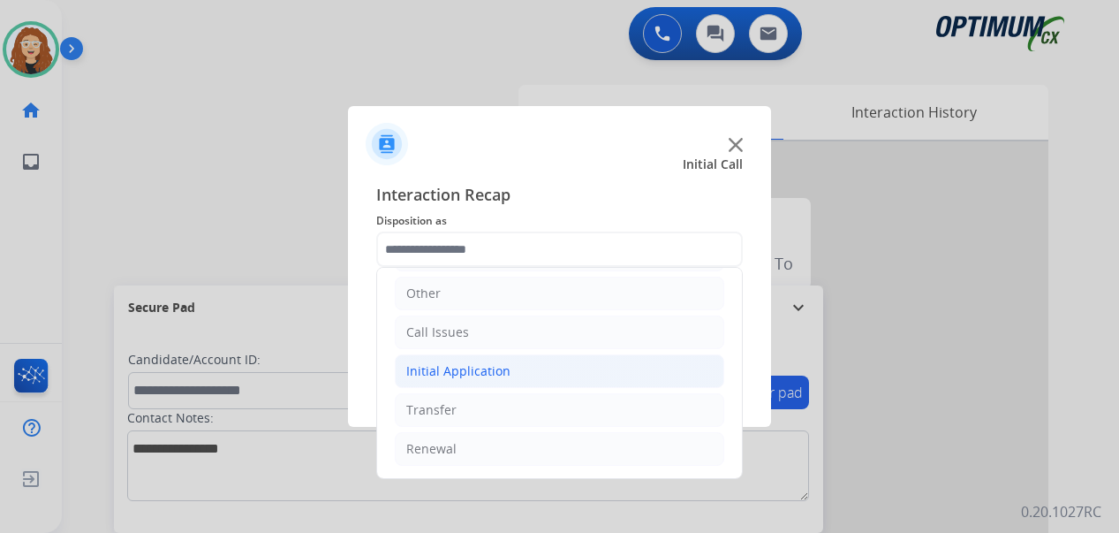
click at [441, 374] on div "Initial Application" at bounding box center [458, 371] width 104 height 18
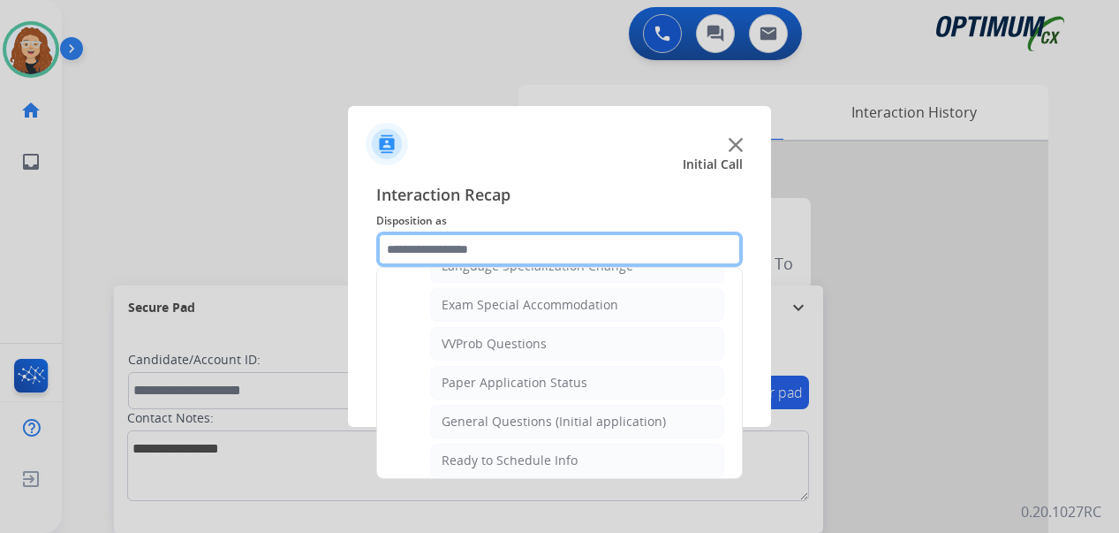
scroll to position [942, 0]
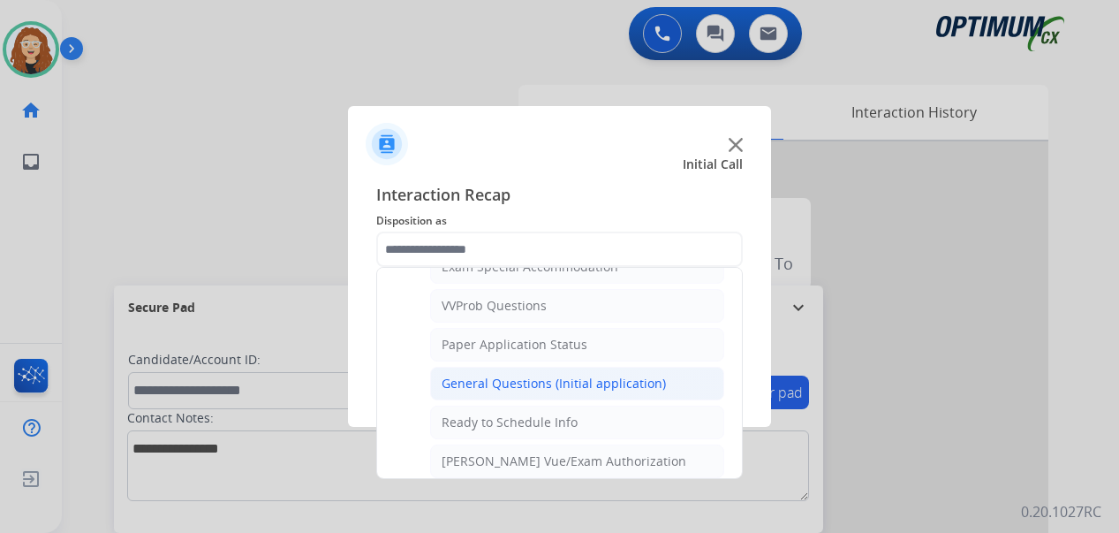
click at [608, 388] on div "General Questions (Initial application)" at bounding box center [554, 384] width 224 height 18
type input "**********"
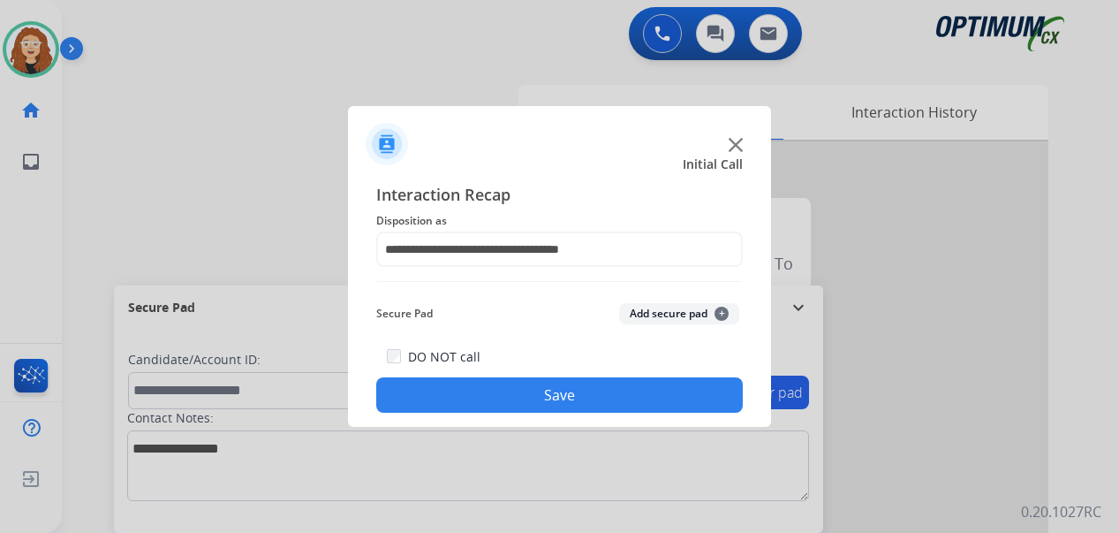
click at [602, 388] on button "Save" at bounding box center [559, 394] width 367 height 35
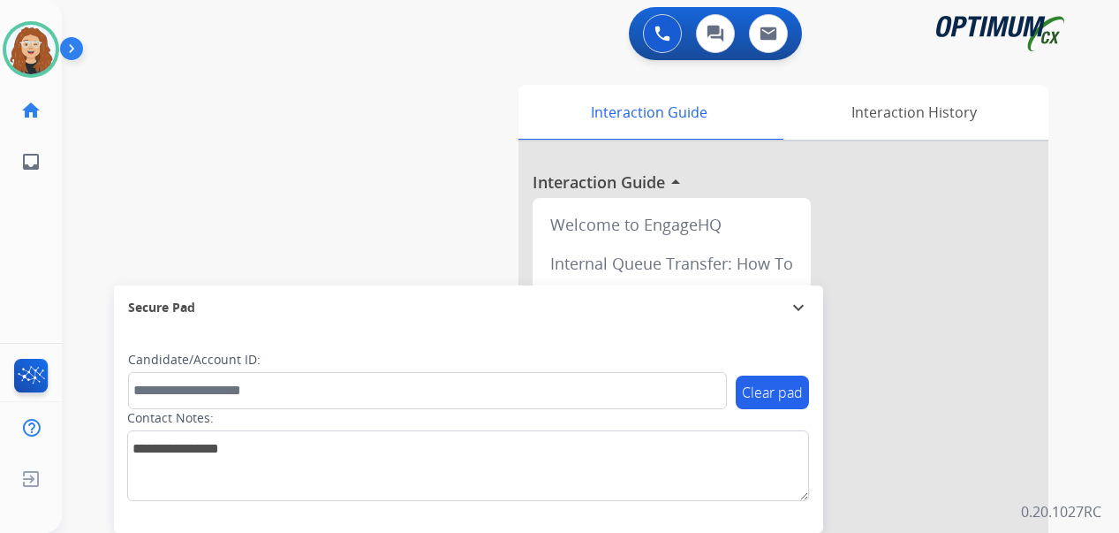
click at [936, 469] on div at bounding box center [784, 470] width 530 height 659
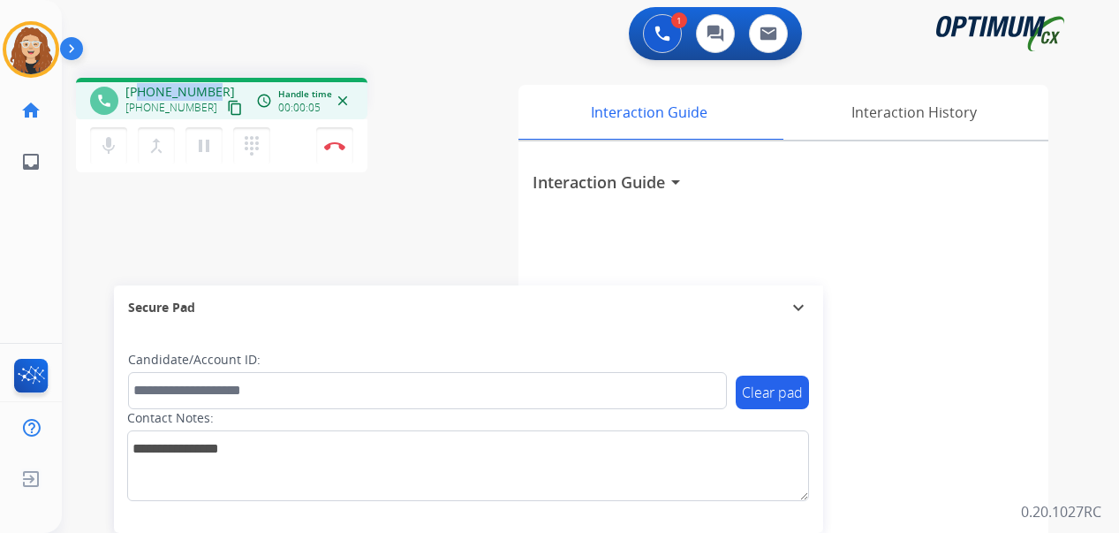
drag, startPoint x: 140, startPoint y: 94, endPoint x: 201, endPoint y: 89, distance: 61.1
click at [211, 91] on div "[PHONE_NUMBER] [PHONE_NUMBER] content_copy" at bounding box center [185, 100] width 120 height 35
copy span "4633026761"
click at [337, 151] on button "Disconnect" at bounding box center [334, 145] width 37 height 37
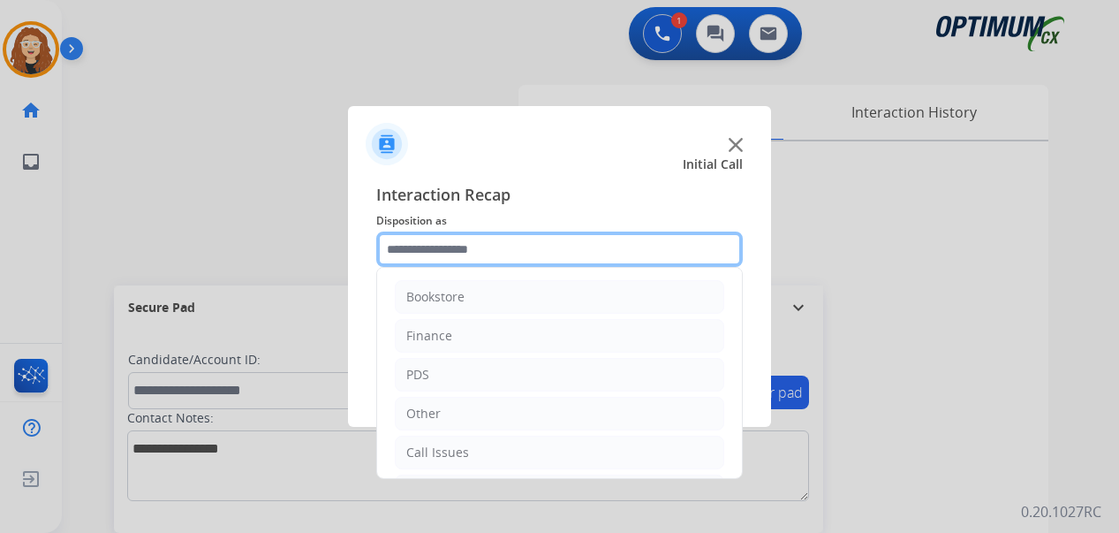
click at [447, 251] on input "text" at bounding box center [559, 248] width 367 height 35
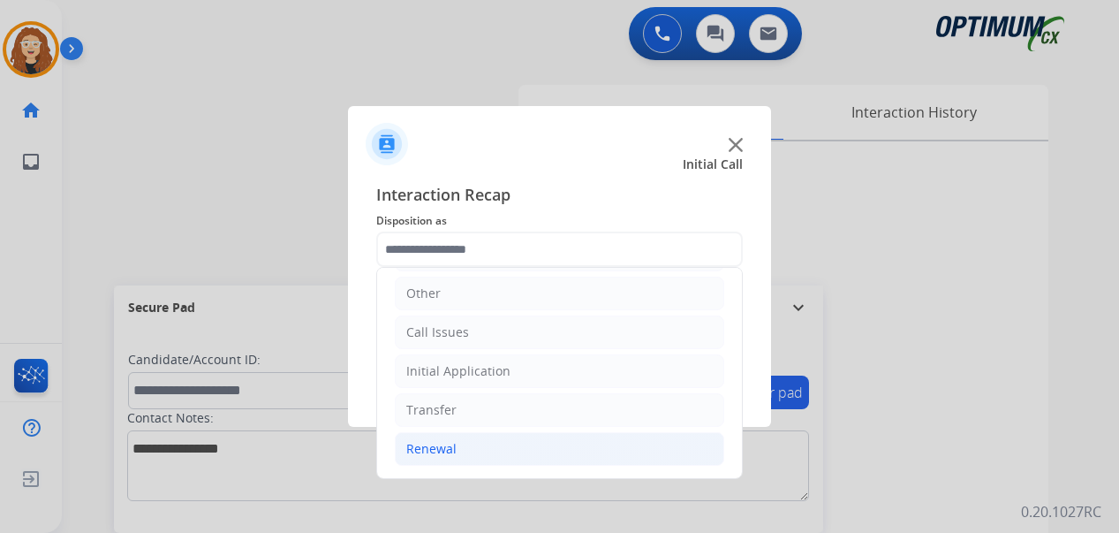
drag, startPoint x: 511, startPoint y: 443, endPoint x: 624, endPoint y: 449, distance: 113.2
click at [515, 443] on li "Renewal" at bounding box center [560, 449] width 330 height 34
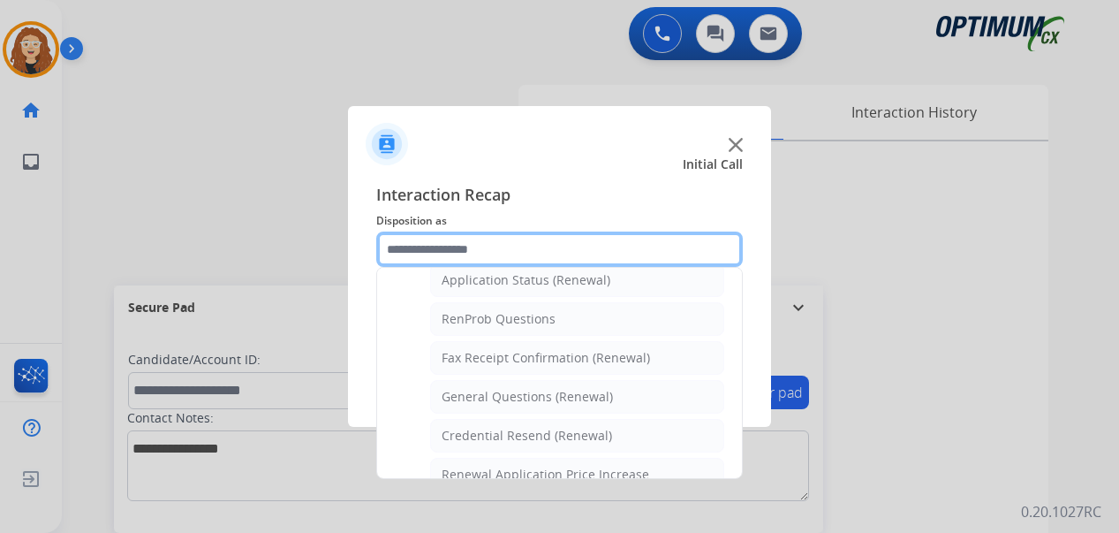
scroll to position [431, 0]
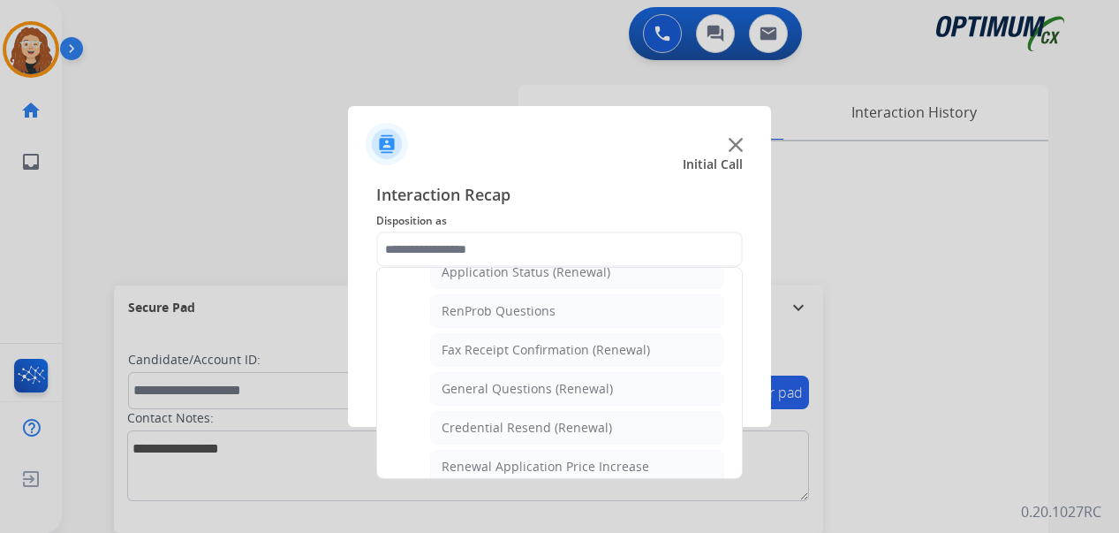
click at [568, 388] on div "General Questions (Renewal)" at bounding box center [527, 389] width 171 height 18
type input "**********"
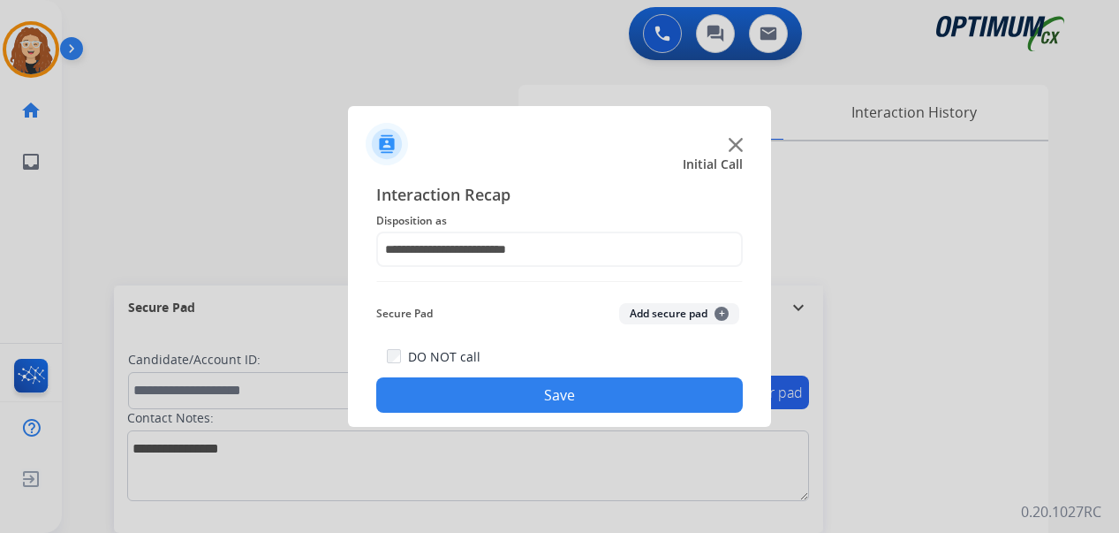
click at [565, 394] on button "Save" at bounding box center [559, 394] width 367 height 35
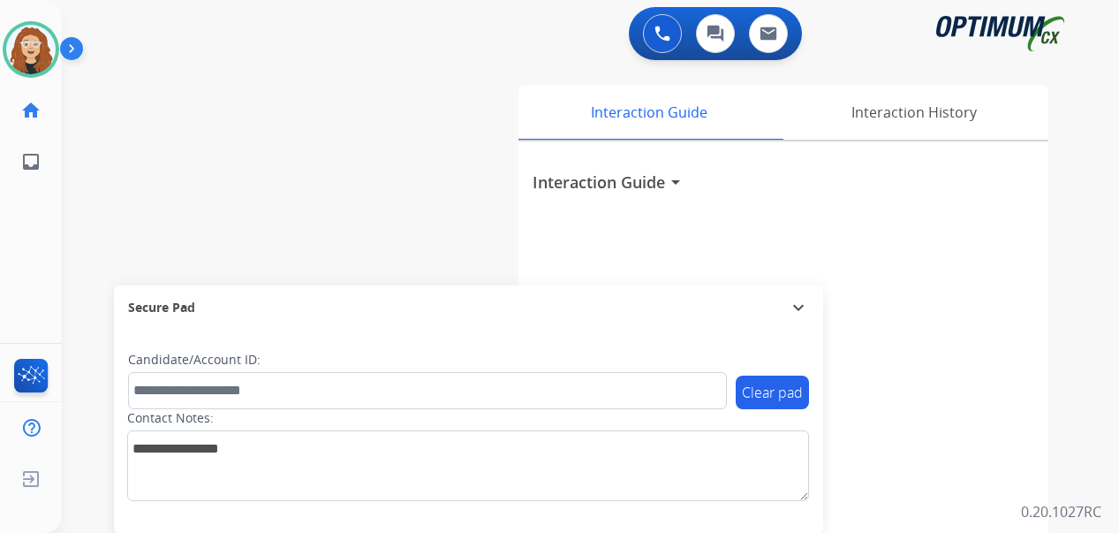
click at [86, 257] on div "swap_horiz Break voice bridge close_fullscreen Connect 3-Way Call merge_type Se…" at bounding box center [569, 432] width 1015 height 737
click at [1045, 302] on div "Interaction Guide arrow_drop_down" at bounding box center [784, 470] width 530 height 659
click at [84, 374] on div "swap_horiz Break voice bridge close_fullscreen Connect 3-Way Call merge_type Se…" at bounding box center [569, 432] width 1015 height 737
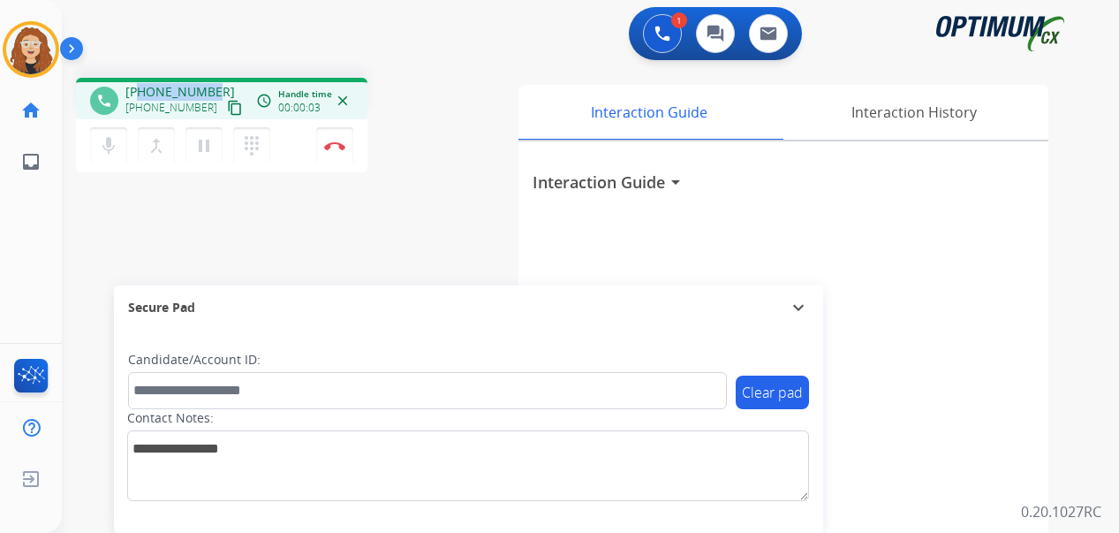
drag, startPoint x: 140, startPoint y: 89, endPoint x: 213, endPoint y: 87, distance: 73.3
click at [212, 88] on div "[PHONE_NUMBER] [PHONE_NUMBER] content_copy" at bounding box center [185, 100] width 120 height 35
copy span "9084147708"
click at [338, 149] on img at bounding box center [334, 145] width 21 height 9
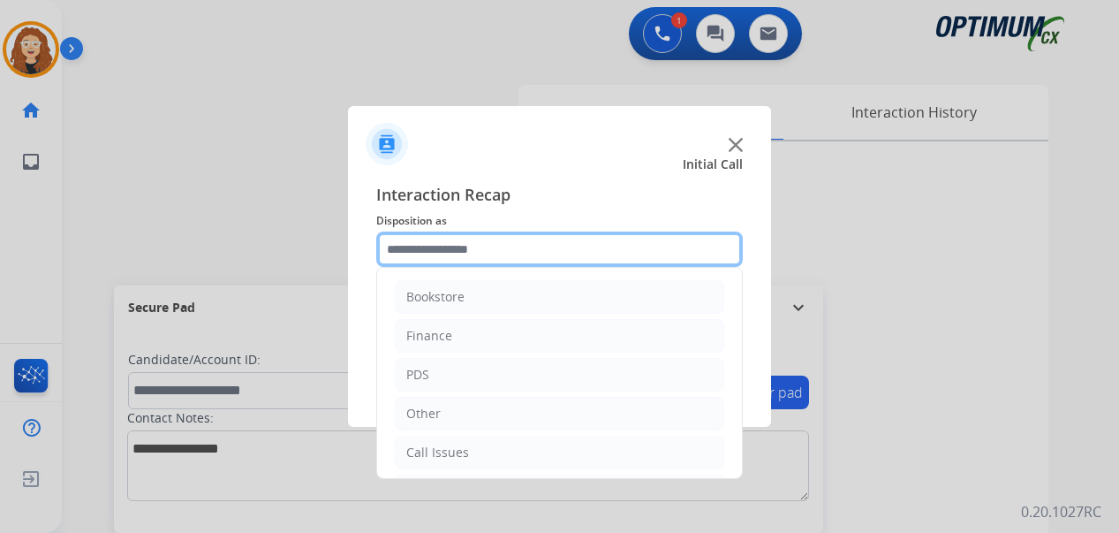
click at [427, 250] on input "text" at bounding box center [559, 248] width 367 height 35
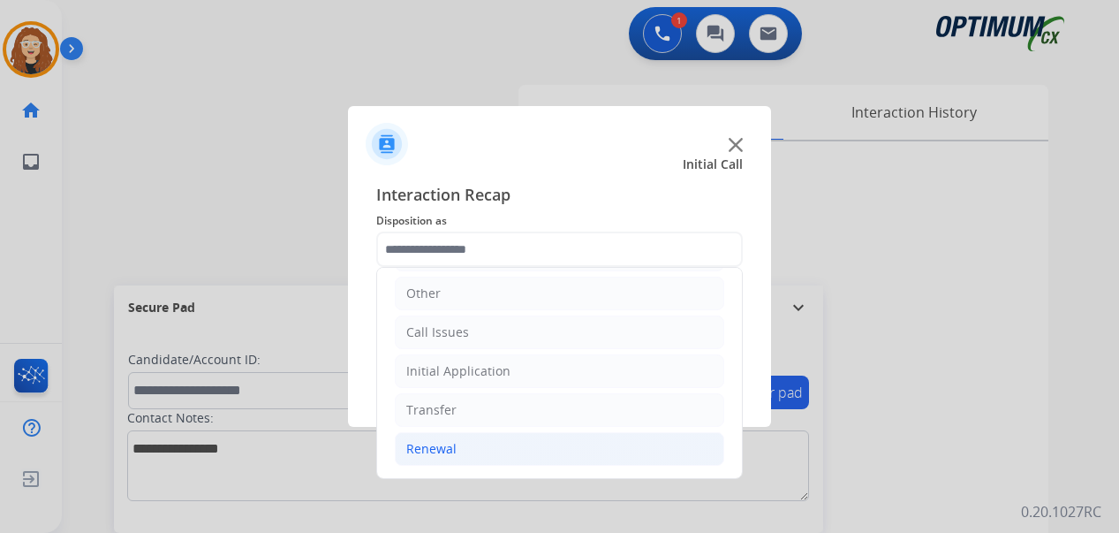
click at [481, 442] on li "Renewal" at bounding box center [560, 449] width 330 height 34
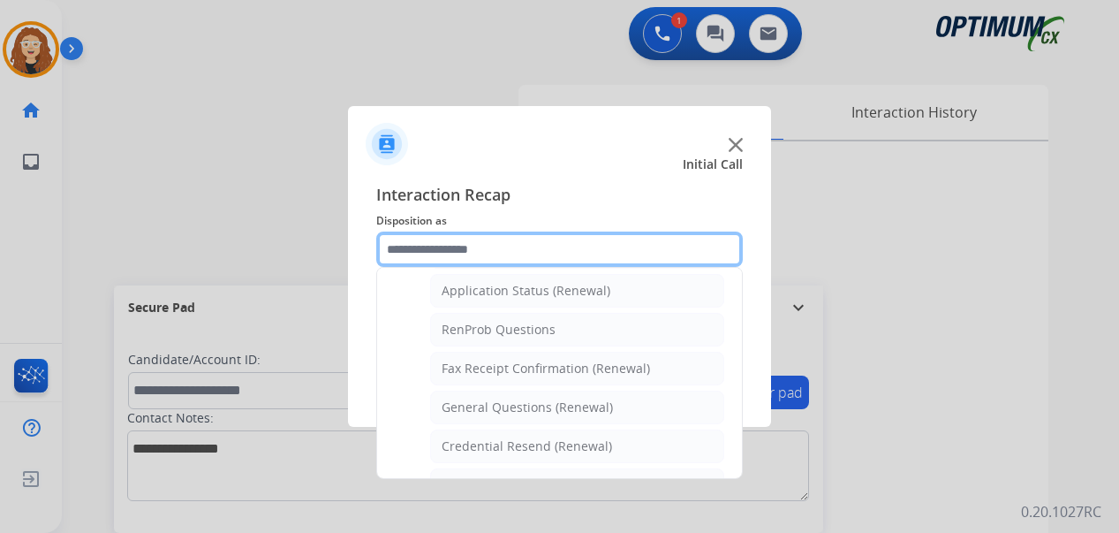
scroll to position [416, 0]
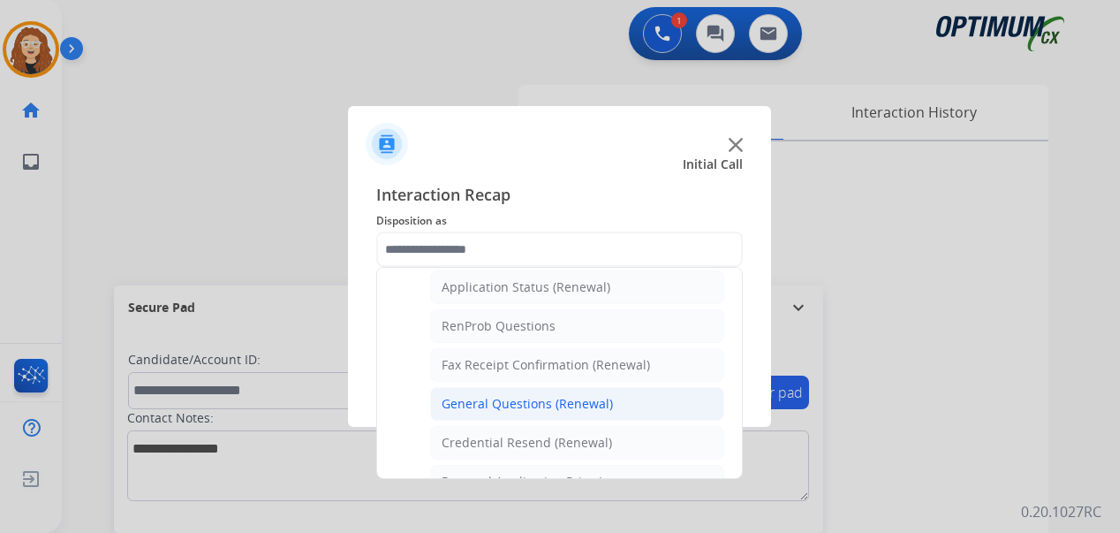
click at [600, 405] on div "General Questions (Renewal)" at bounding box center [527, 404] width 171 height 18
type input "**********"
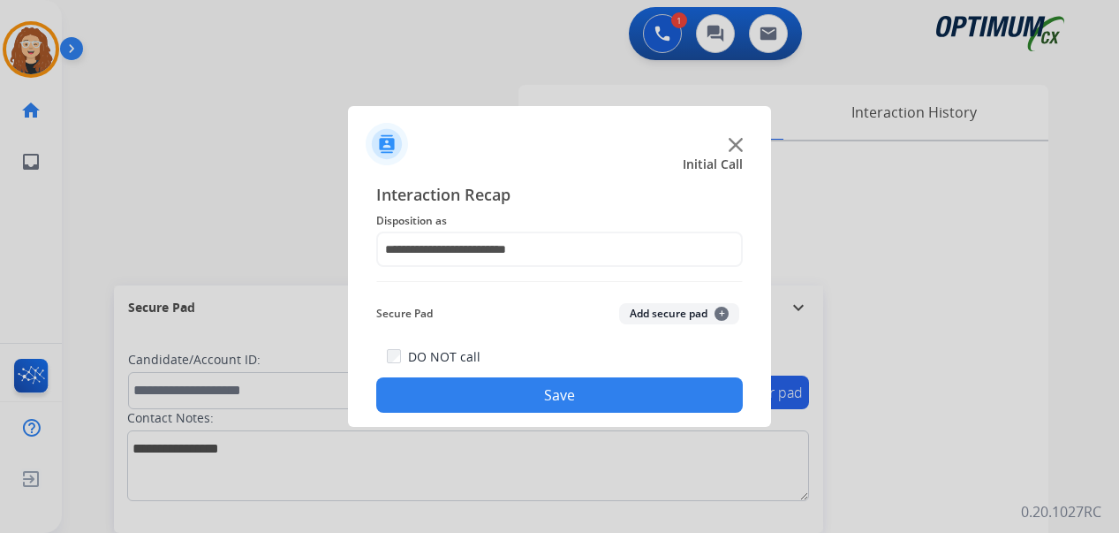
click at [583, 405] on button "Save" at bounding box center [559, 394] width 367 height 35
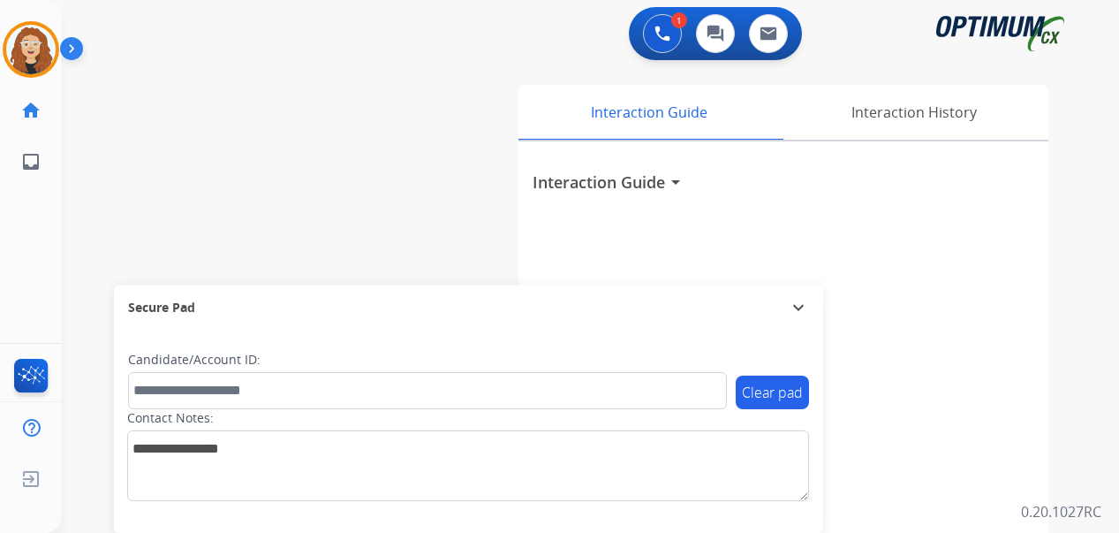
click at [1087, 402] on div "1 Voice Interactions 0 Chat Interactions 0 Email Interactions swap_horiz Break …" at bounding box center [590, 266] width 1057 height 533
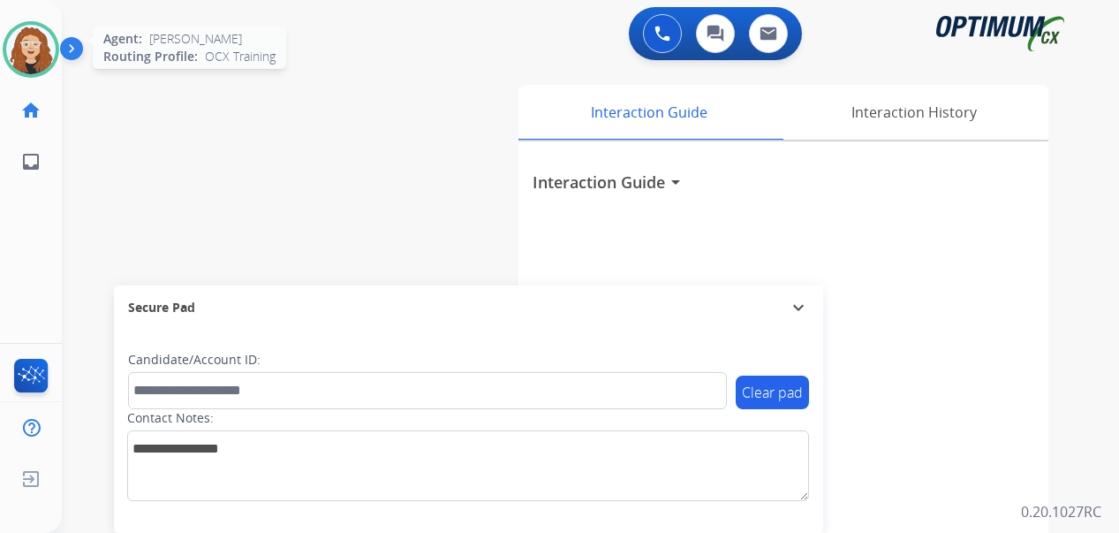
click at [31, 45] on img at bounding box center [30, 49] width 49 height 49
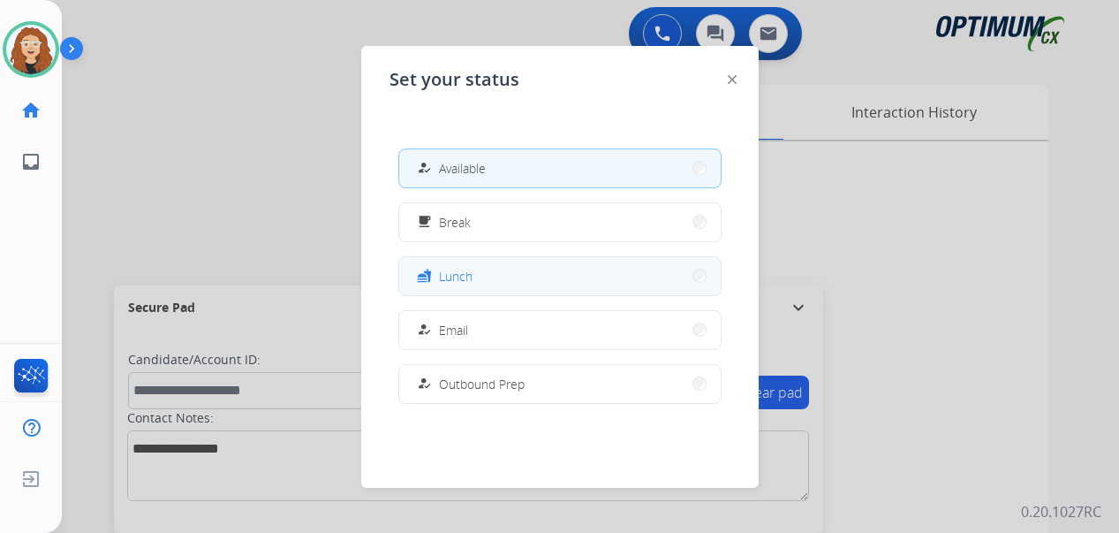
click at [495, 271] on button "fastfood Lunch" at bounding box center [560, 276] width 322 height 38
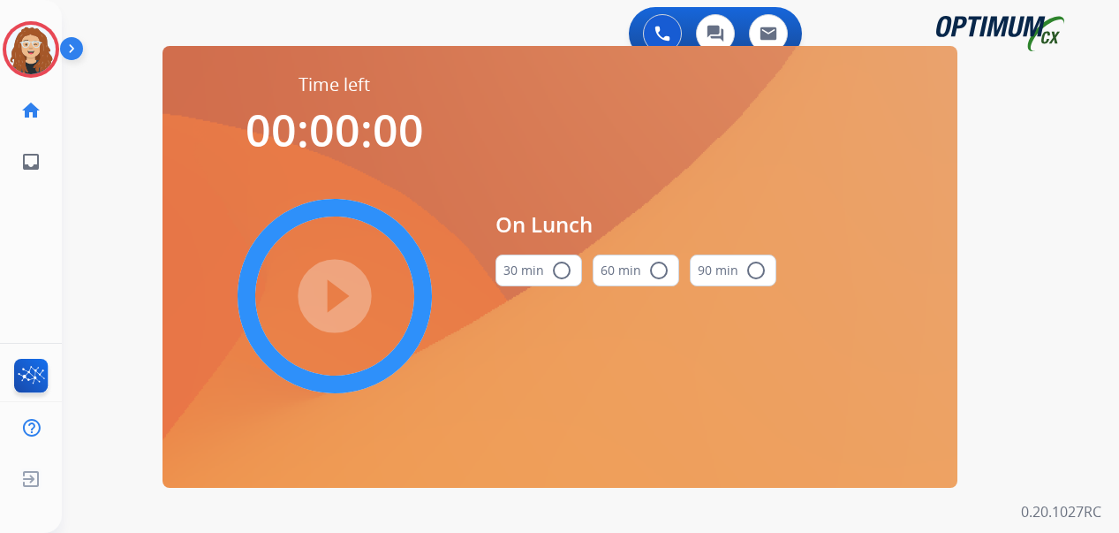
click at [560, 269] on mat-icon "radio_button_unchecked" at bounding box center [561, 270] width 21 height 21
click at [324, 302] on mat-icon "play_circle_filled" at bounding box center [334, 295] width 21 height 21
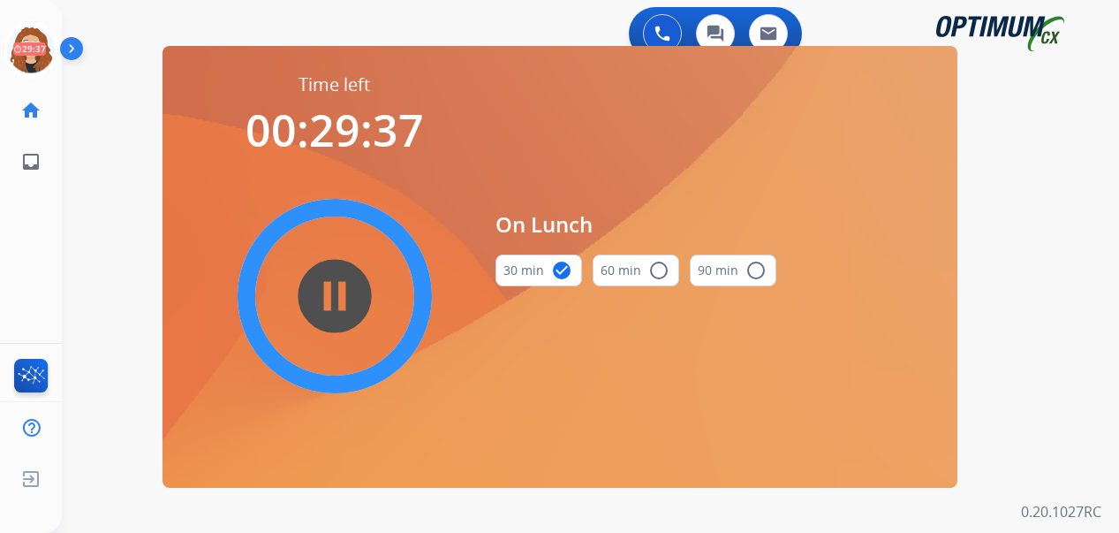
click at [81, 273] on div "0 Voice Interactions 0 Chat Interactions 0 Email Interactions swap_horiz Break …" at bounding box center [590, 266] width 1057 height 533
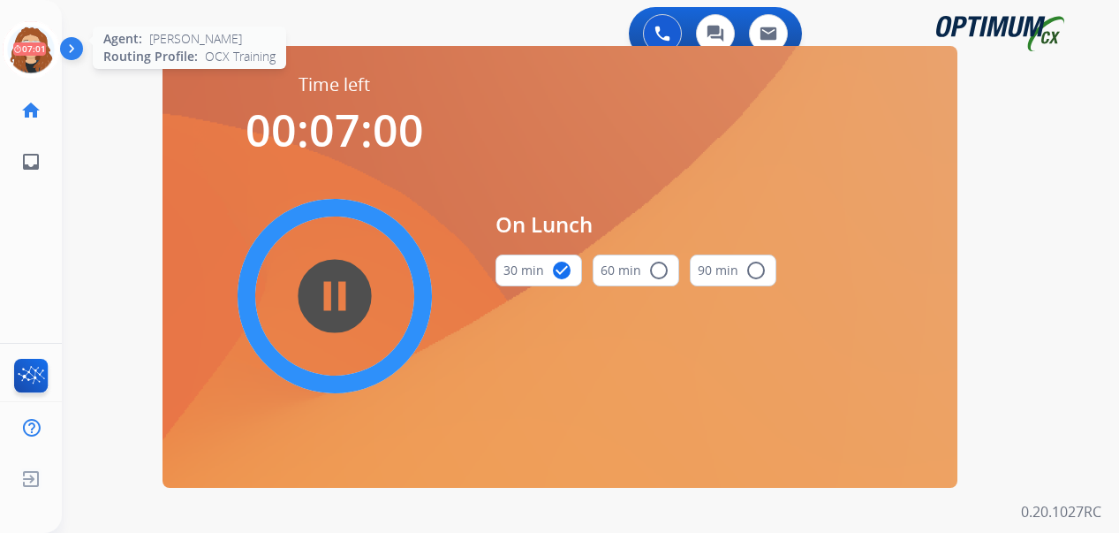
click at [43, 49] on icon at bounding box center [31, 49] width 57 height 57
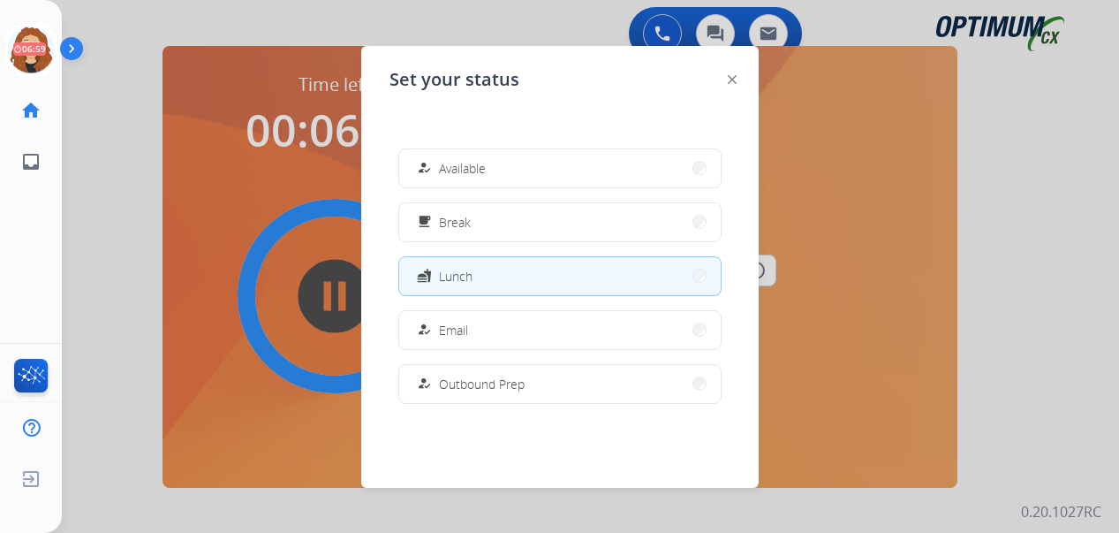
click at [121, 208] on div at bounding box center [559, 266] width 1119 height 533
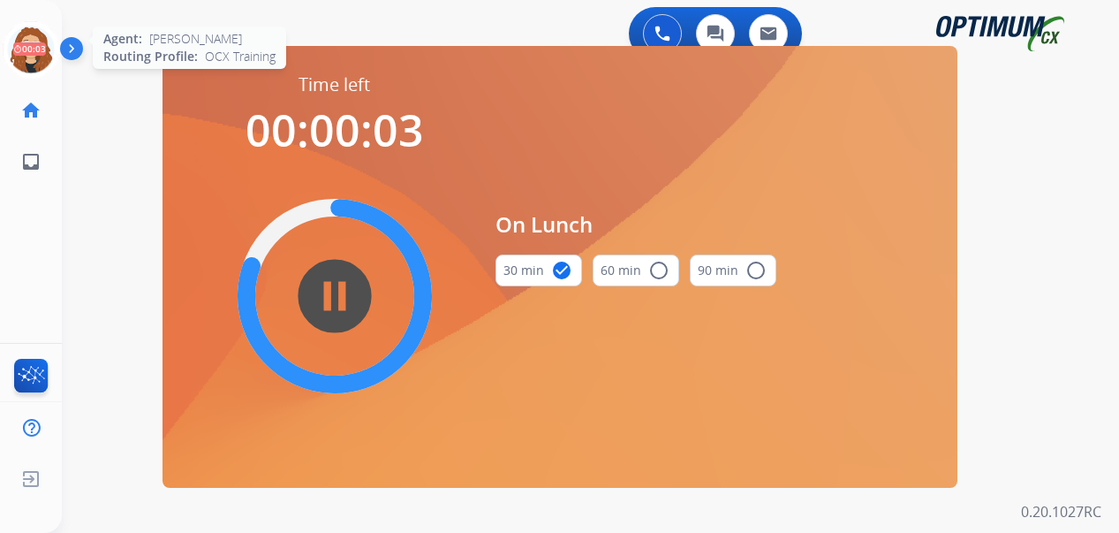
click at [28, 42] on icon at bounding box center [31, 49] width 57 height 57
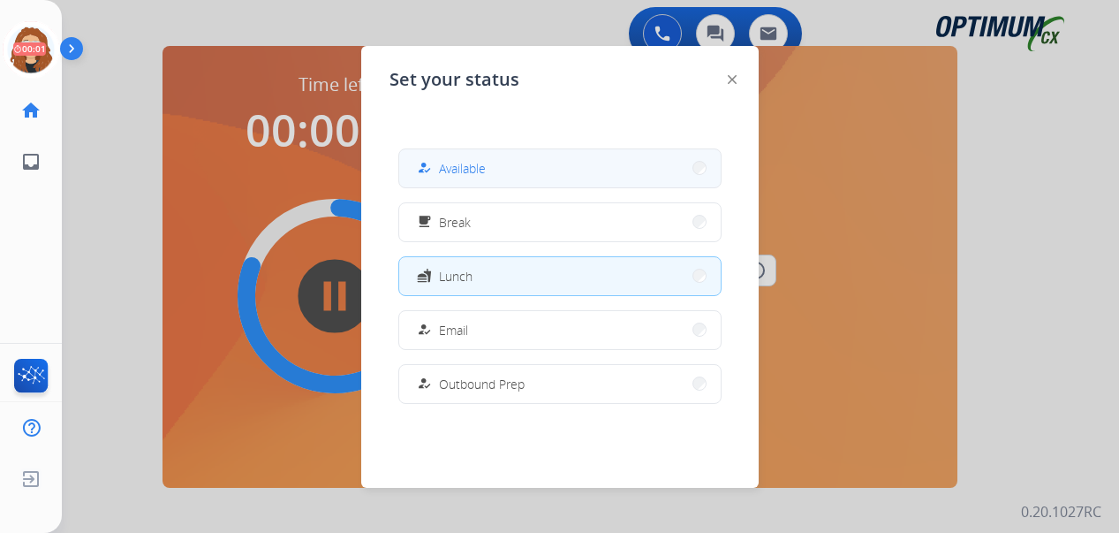
click at [538, 166] on button "how_to_reg Available" at bounding box center [560, 168] width 322 height 38
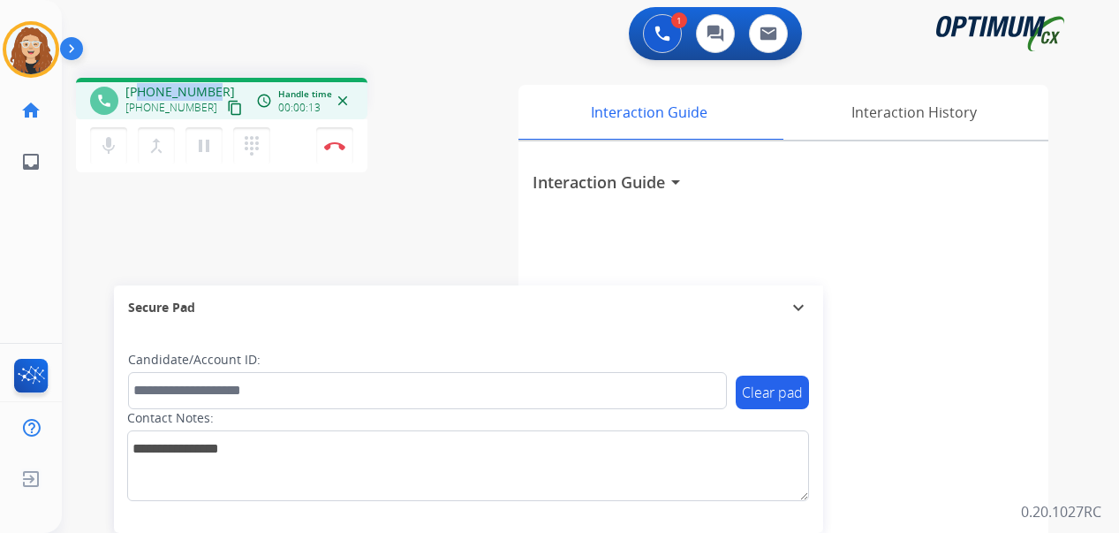
drag, startPoint x: 140, startPoint y: 87, endPoint x: 214, endPoint y: 84, distance: 73.4
click at [214, 84] on div "[PHONE_NUMBER] [PHONE_NUMBER] content_copy" at bounding box center [185, 100] width 120 height 35
copy span "7869055346"
click at [335, 149] on img at bounding box center [334, 145] width 21 height 9
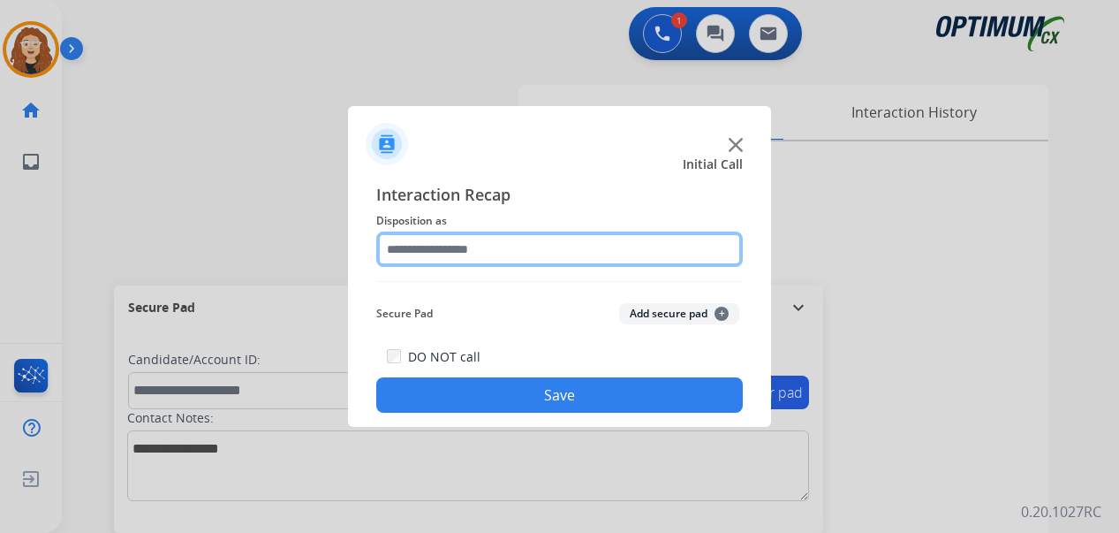
click at [424, 246] on input "text" at bounding box center [559, 248] width 367 height 35
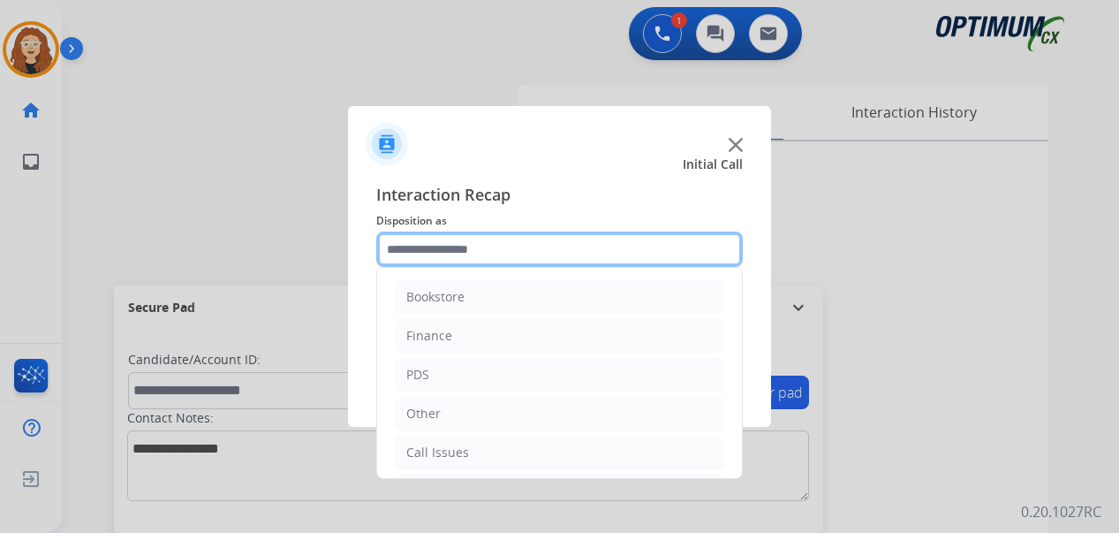
scroll to position [120, 0]
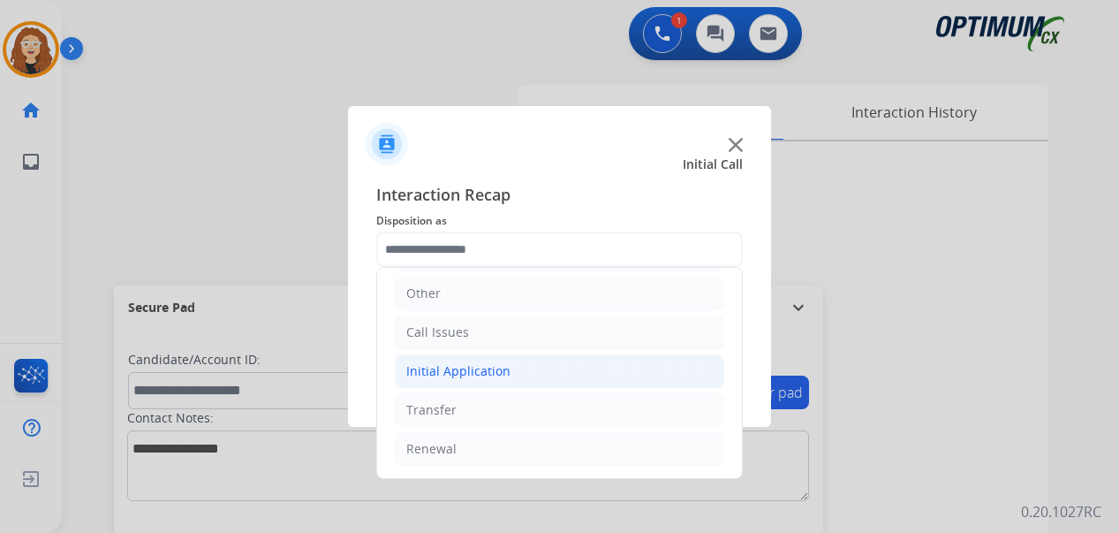
click at [480, 368] on div "Initial Application" at bounding box center [458, 371] width 104 height 18
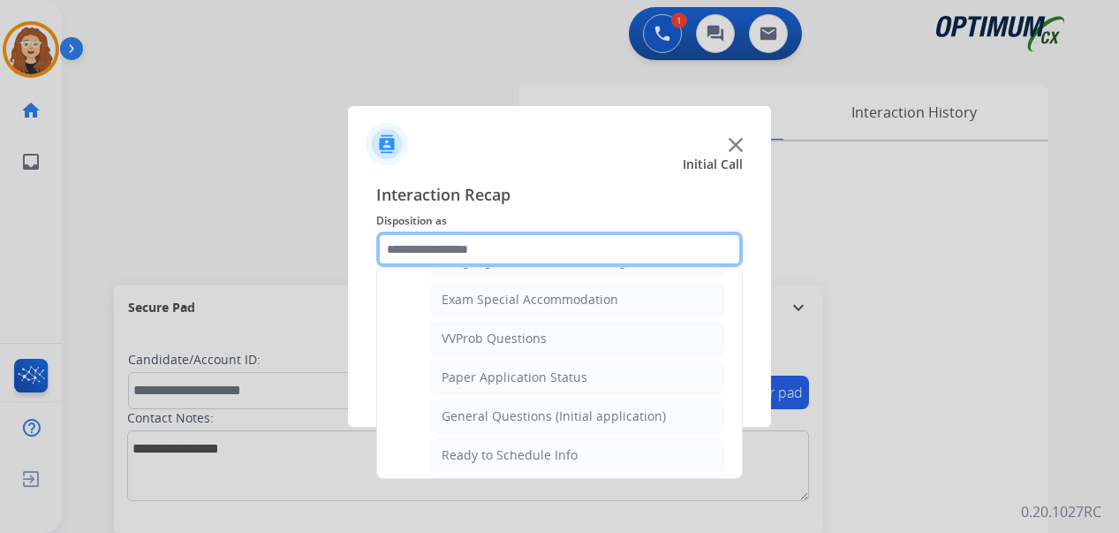
scroll to position [925, 0]
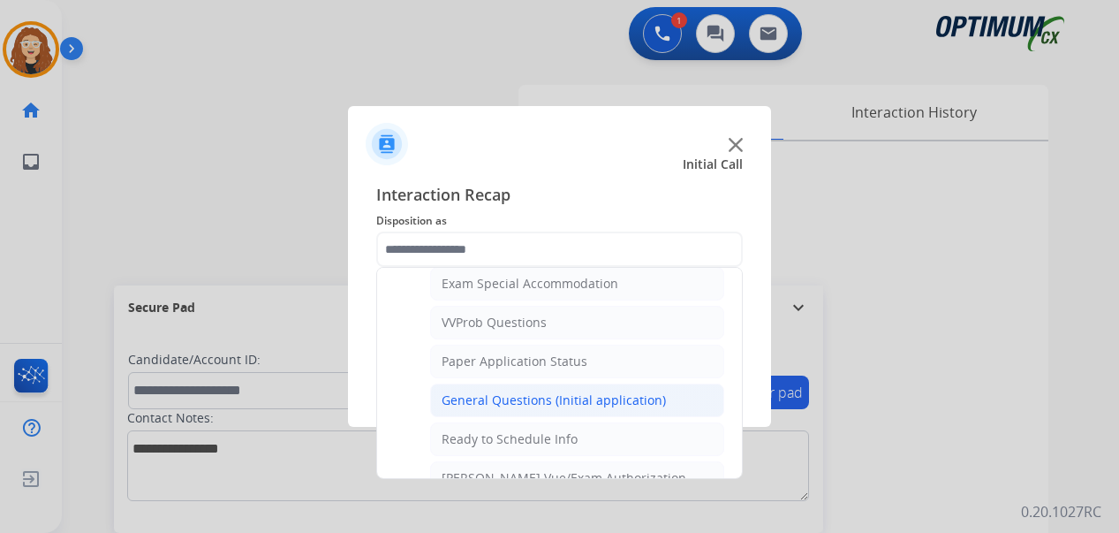
click at [610, 397] on div "General Questions (Initial application)" at bounding box center [554, 400] width 224 height 18
type input "**********"
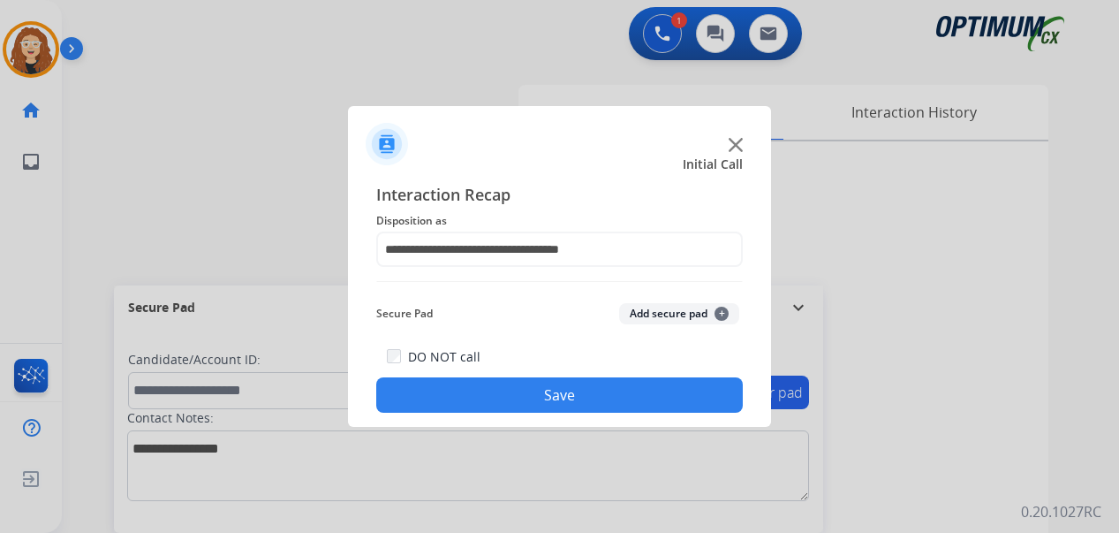
click at [584, 392] on button "Save" at bounding box center [559, 394] width 367 height 35
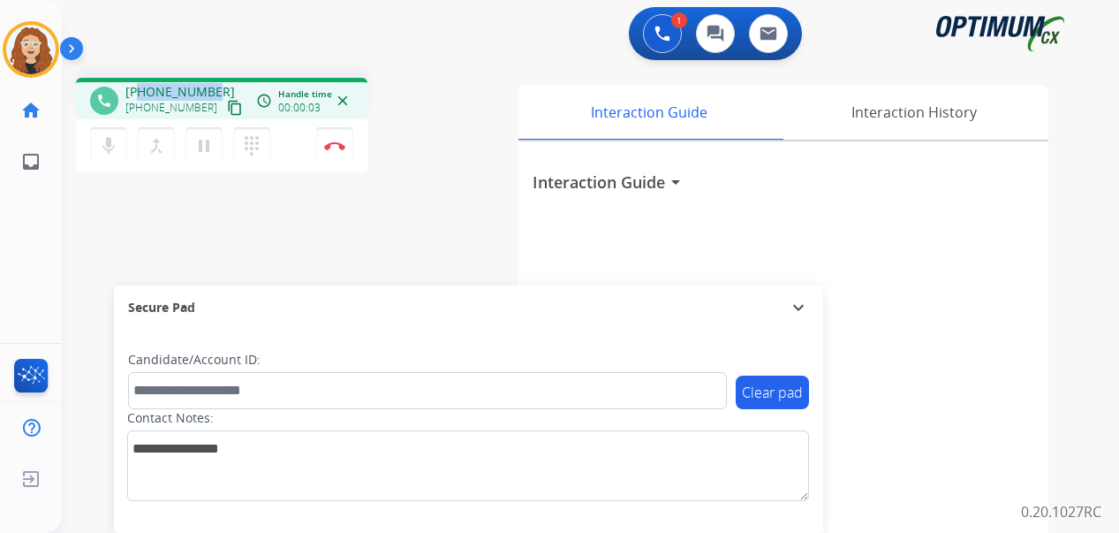
drag, startPoint x: 142, startPoint y: 87, endPoint x: 209, endPoint y: 87, distance: 67.1
click at [209, 87] on span "[PHONE_NUMBER]" at bounding box center [180, 92] width 110 height 18
copy span "7862832581"
click at [337, 152] on button "Disconnect" at bounding box center [334, 145] width 37 height 37
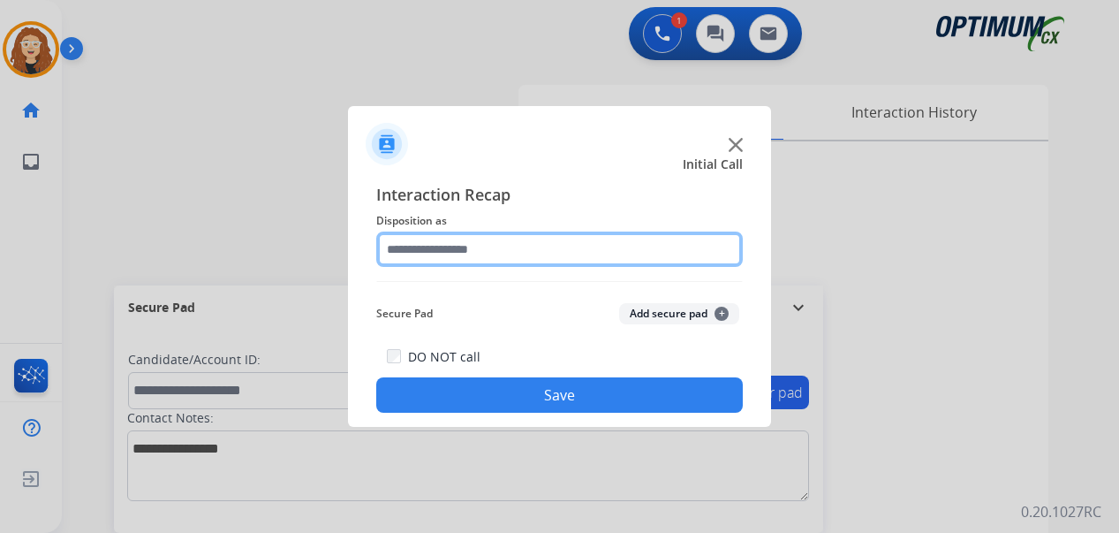
click at [451, 250] on input "text" at bounding box center [559, 248] width 367 height 35
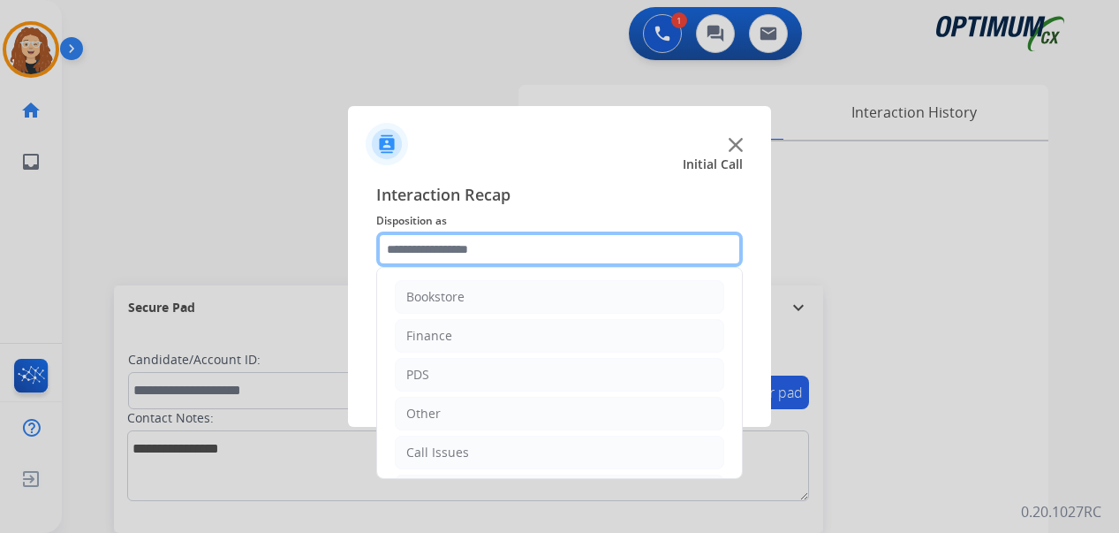
scroll to position [120, 0]
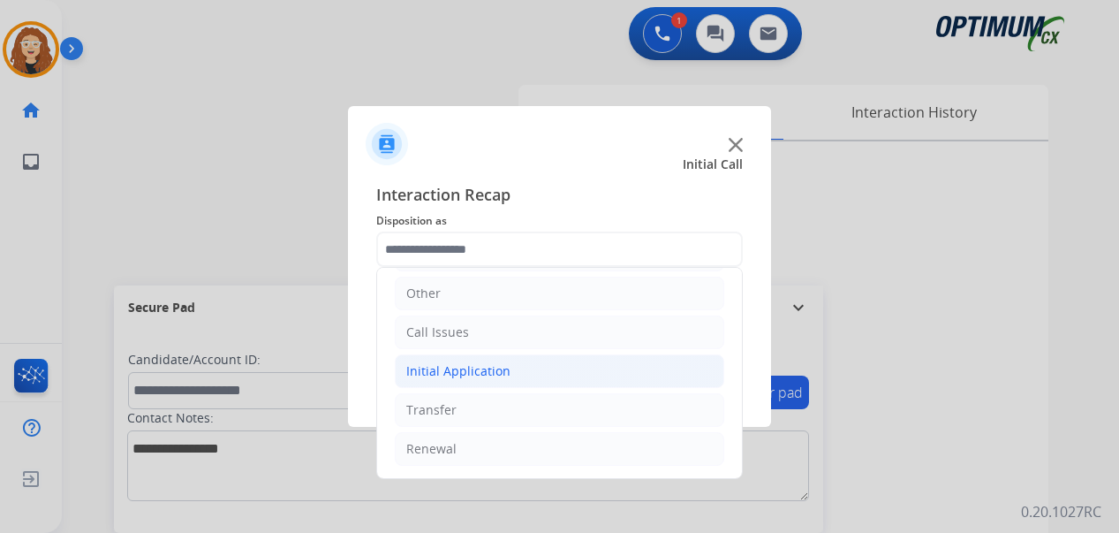
drag, startPoint x: 481, startPoint y: 375, endPoint x: 701, endPoint y: 374, distance: 220.0
click at [506, 378] on li "Initial Application" at bounding box center [560, 371] width 330 height 34
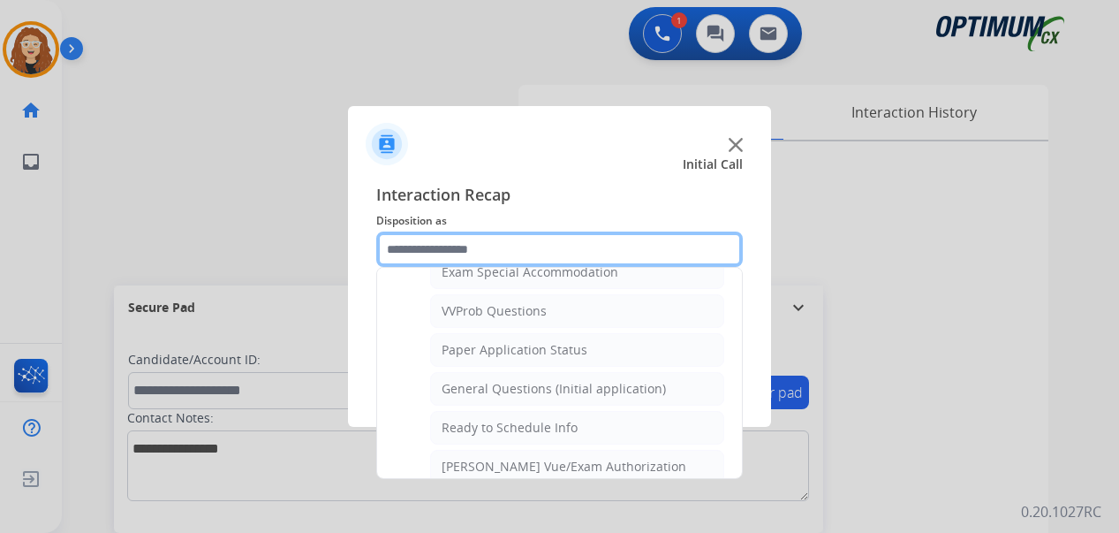
scroll to position [963, 0]
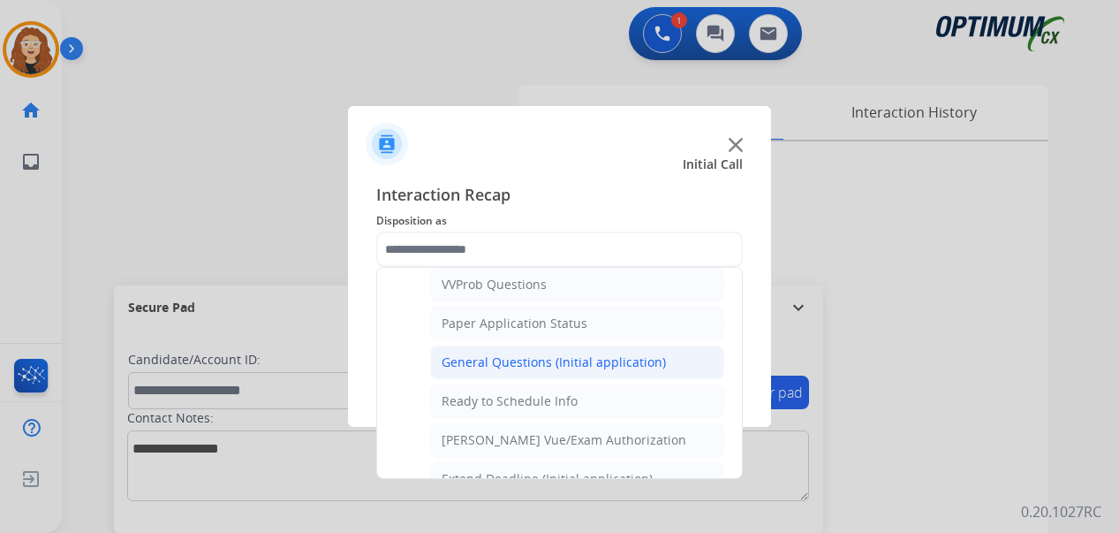
click at [574, 355] on div "General Questions (Initial application)" at bounding box center [554, 362] width 224 height 18
type input "**********"
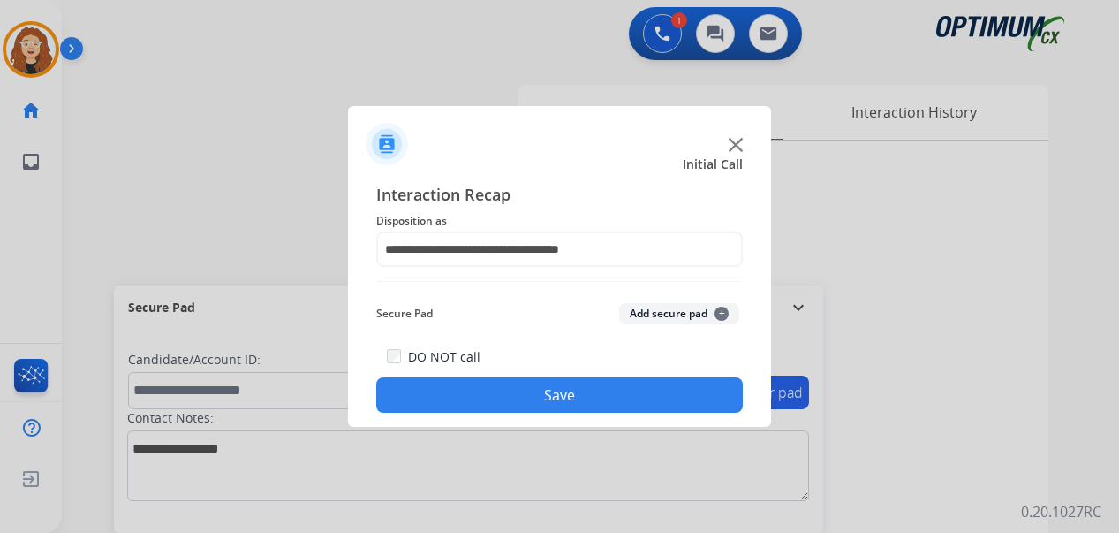
click at [557, 390] on button "Save" at bounding box center [559, 394] width 367 height 35
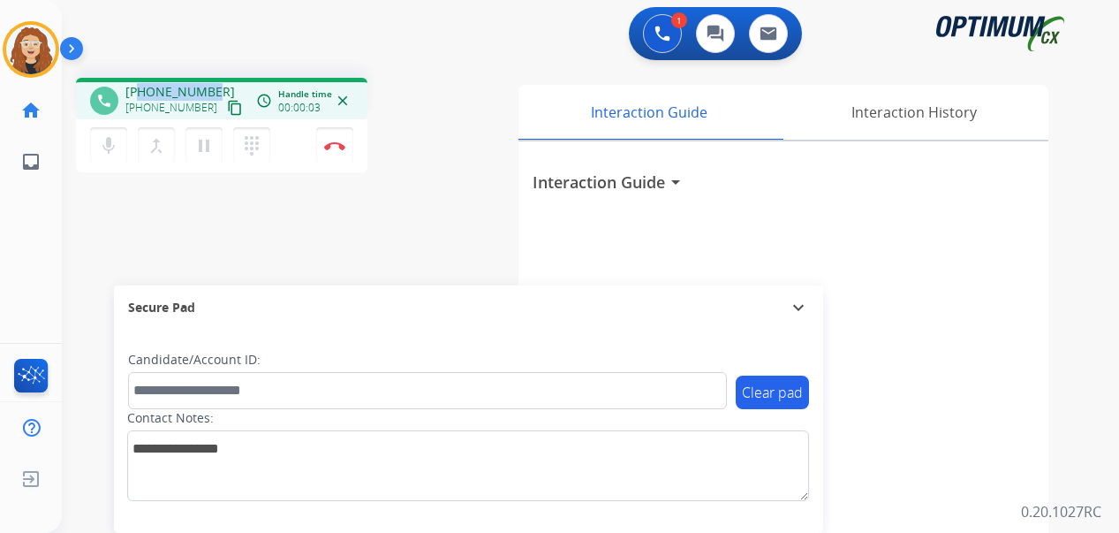
drag, startPoint x: 137, startPoint y: 87, endPoint x: 213, endPoint y: 91, distance: 76.1
click at [213, 91] on div "[PHONE_NUMBER] [PHONE_NUMBER] content_copy" at bounding box center [185, 100] width 120 height 35
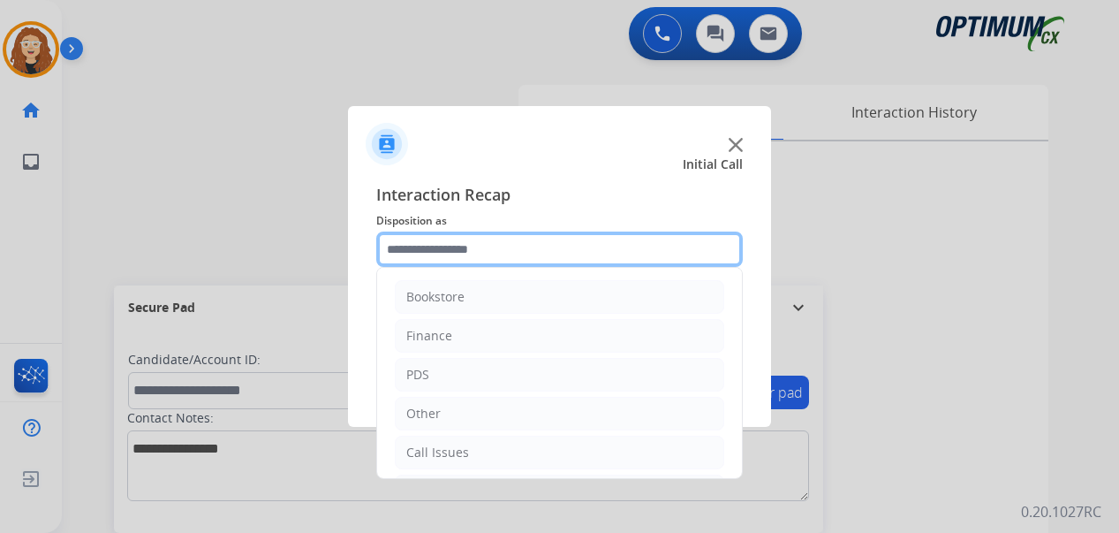
click at [454, 245] on input "text" at bounding box center [559, 248] width 367 height 35
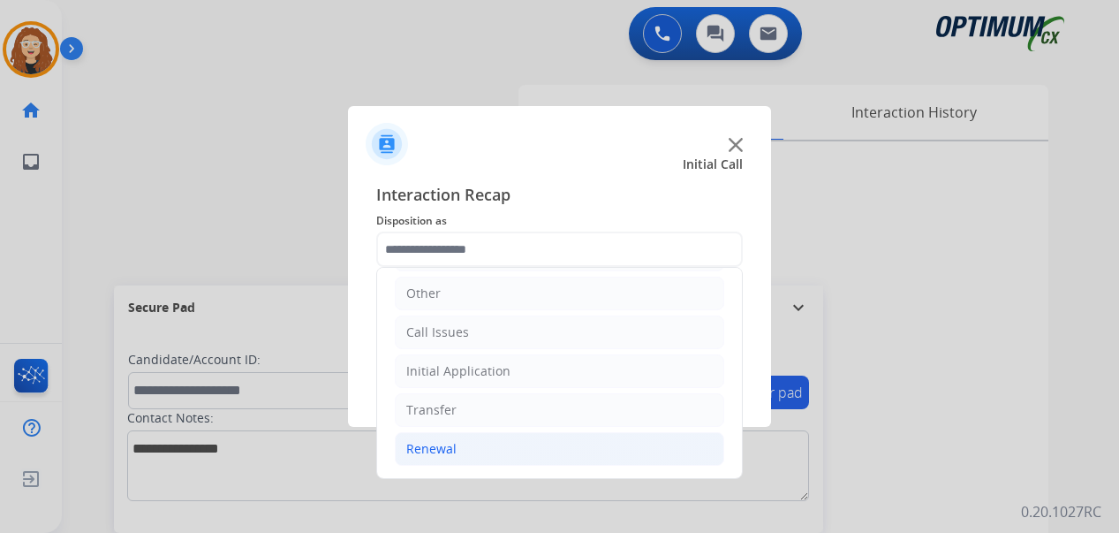
drag, startPoint x: 504, startPoint y: 451, endPoint x: 560, endPoint y: 451, distance: 56.5
click at [505, 451] on li "Renewal" at bounding box center [560, 449] width 330 height 34
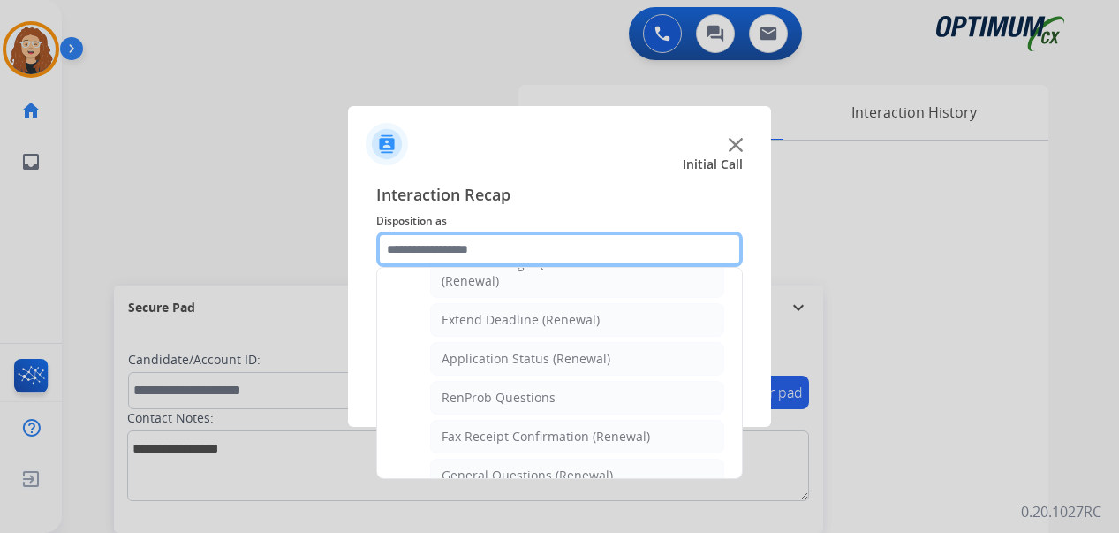
scroll to position [438, 0]
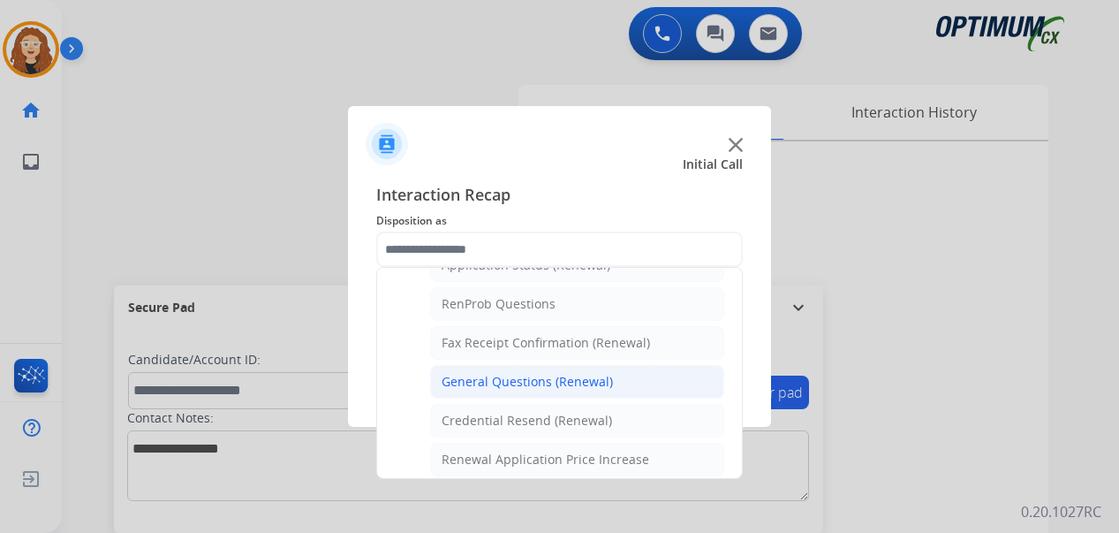
click at [604, 386] on div "General Questions (Renewal)" at bounding box center [527, 382] width 171 height 18
type input "**********"
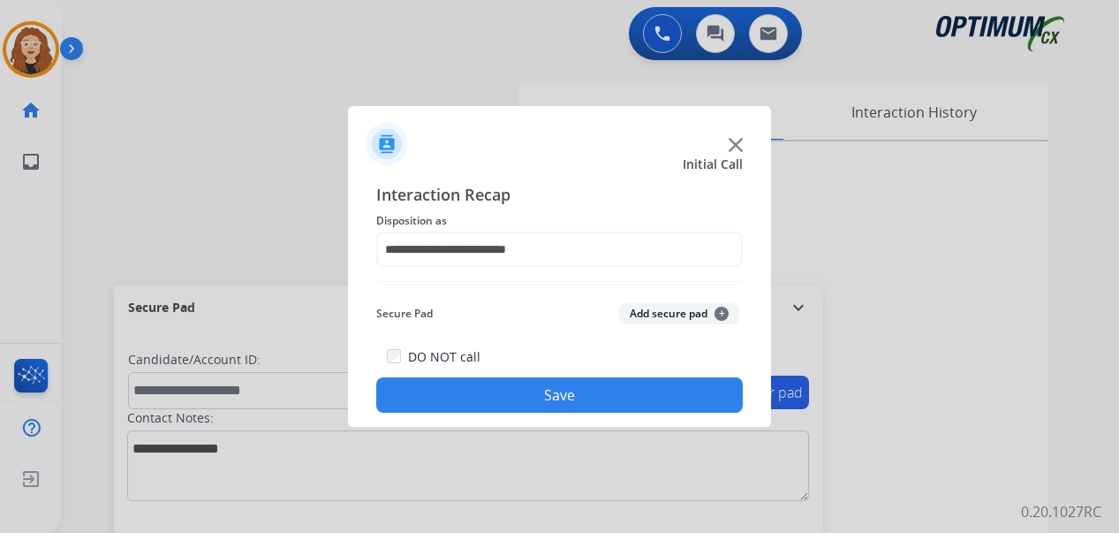
drag, startPoint x: 599, startPoint y: 388, endPoint x: 419, endPoint y: 202, distance: 258.6
click at [597, 388] on button "Save" at bounding box center [559, 394] width 367 height 35
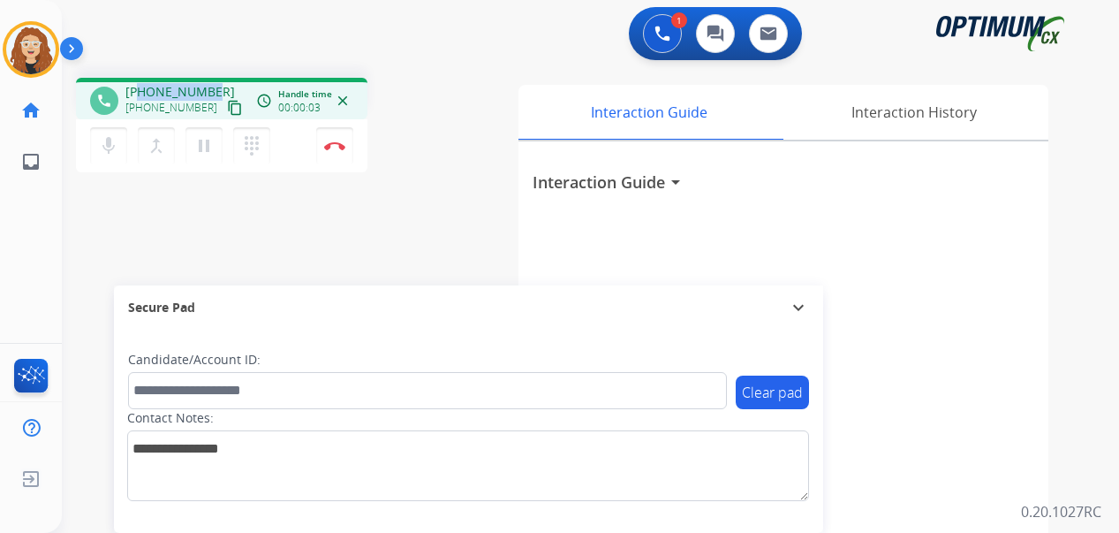
drag, startPoint x: 140, startPoint y: 89, endPoint x: 215, endPoint y: 81, distance: 75.5
click at [215, 81] on div "phone [PHONE_NUMBER] [PHONE_NUMBER] content_copy access_time Call metrics Queue…" at bounding box center [222, 99] width 292 height 42
click at [339, 150] on button "Disconnect" at bounding box center [334, 145] width 37 height 37
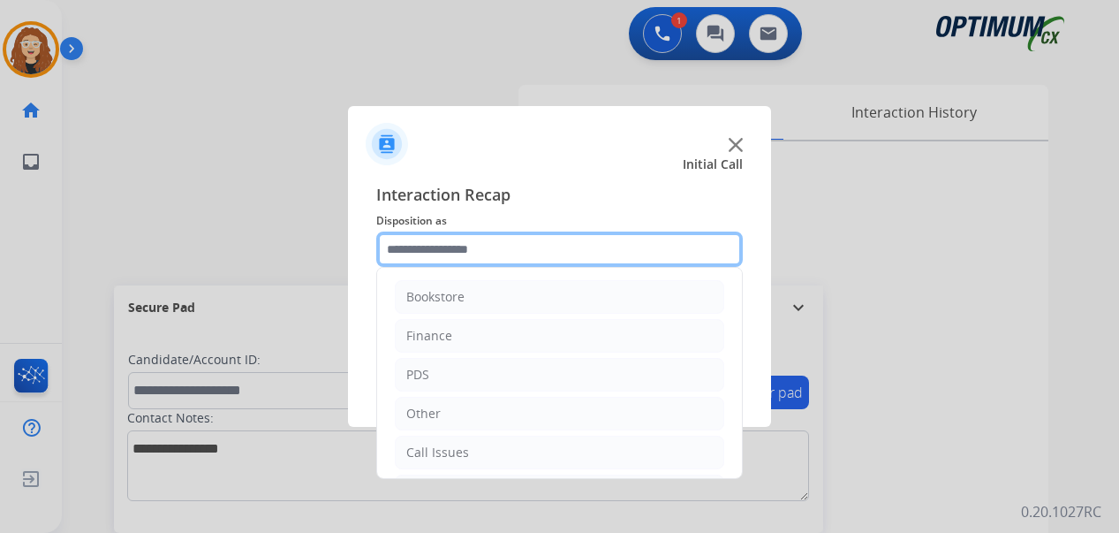
click at [448, 246] on input "text" at bounding box center [559, 248] width 367 height 35
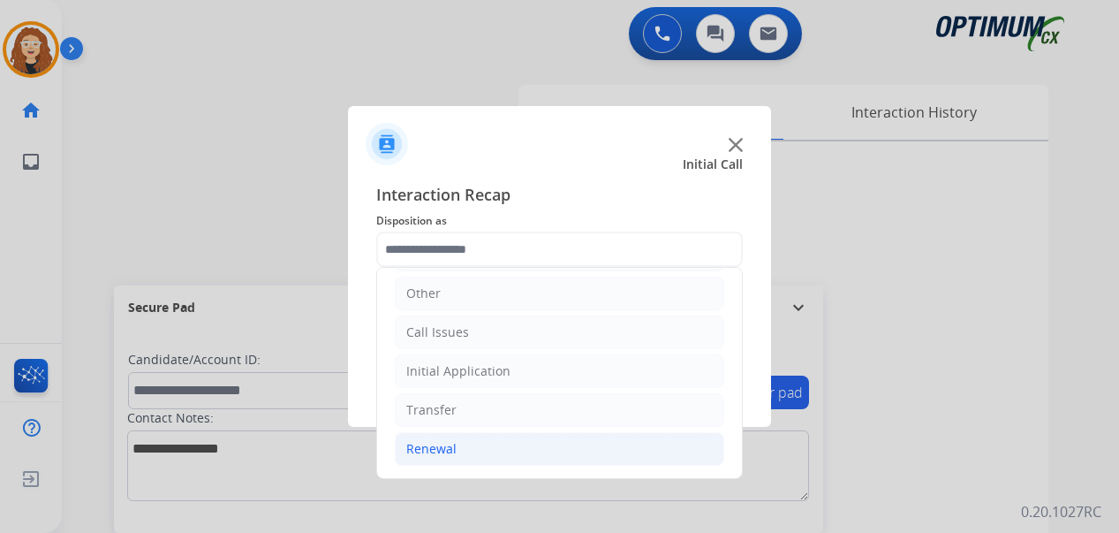
click at [479, 457] on li "Renewal" at bounding box center [560, 449] width 330 height 34
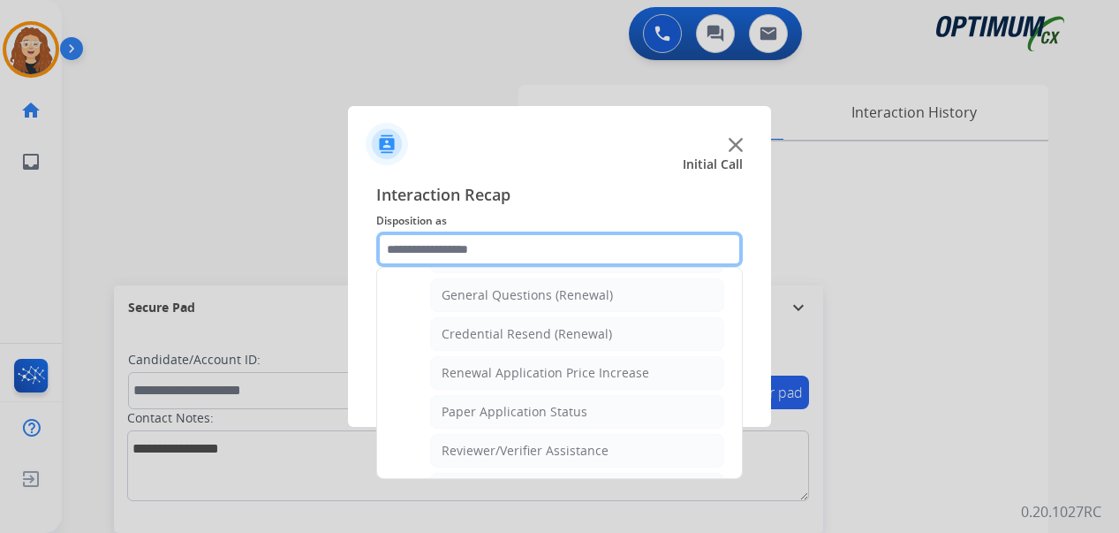
scroll to position [528, 0]
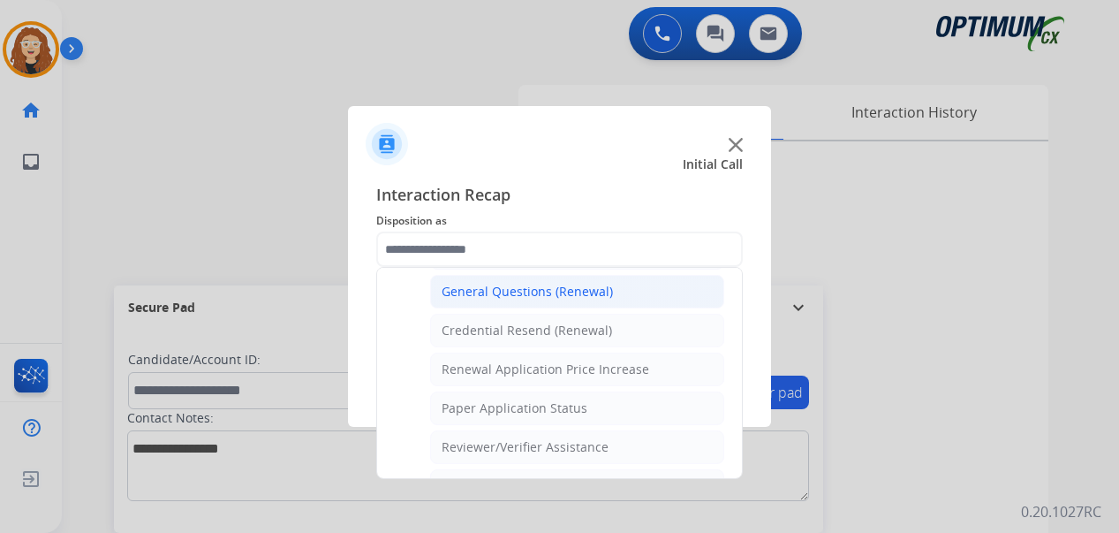
click at [581, 294] on div "General Questions (Renewal)" at bounding box center [527, 292] width 171 height 18
type input "**********"
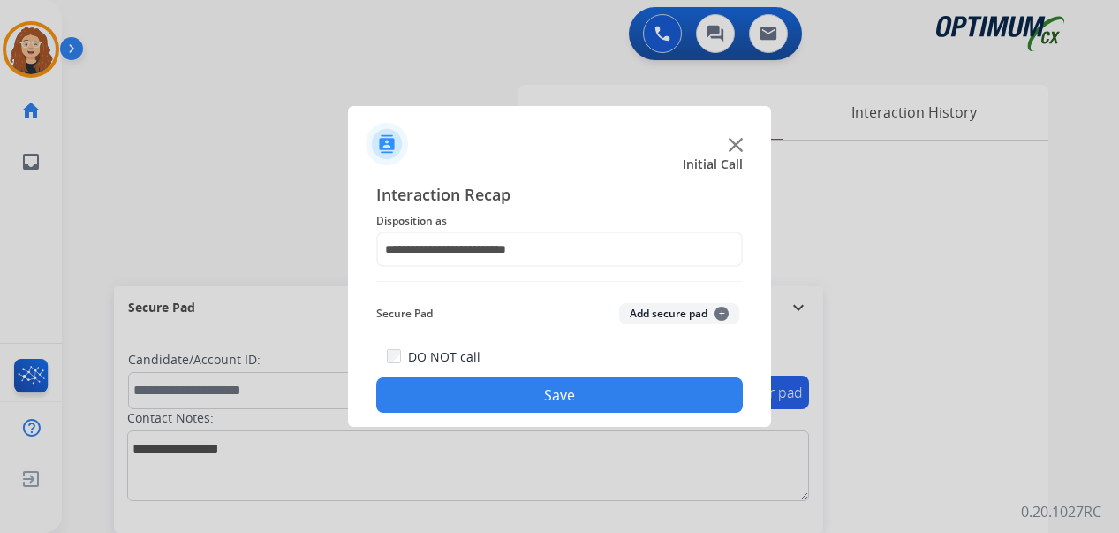
drag, startPoint x: 545, startPoint y: 400, endPoint x: 527, endPoint y: 392, distance: 20.2
click at [545, 398] on button "Save" at bounding box center [559, 394] width 367 height 35
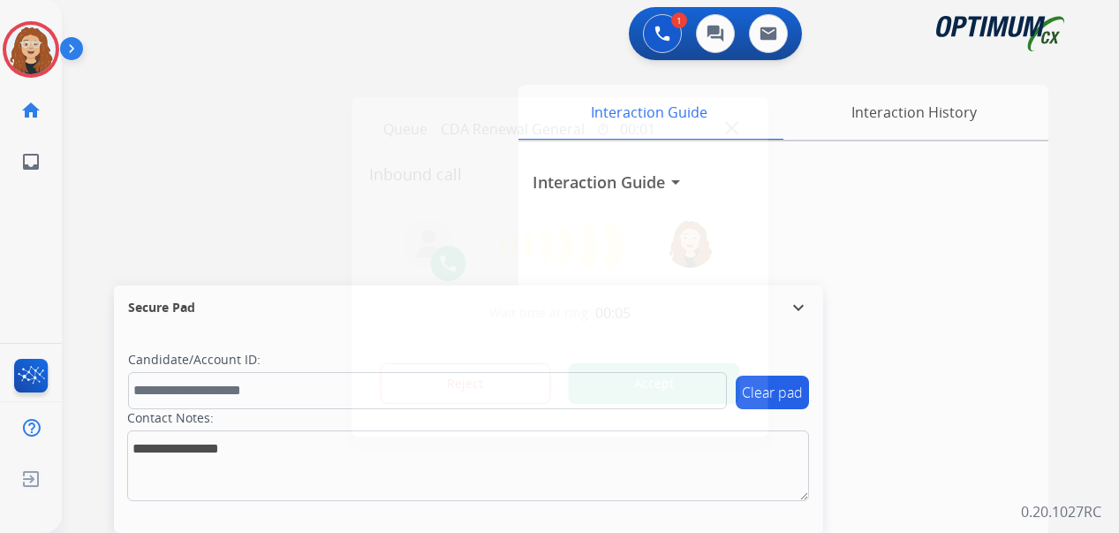
drag, startPoint x: 84, startPoint y: 185, endPoint x: 98, endPoint y: 178, distance: 15.4
click at [92, 181] on div at bounding box center [559, 266] width 1119 height 533
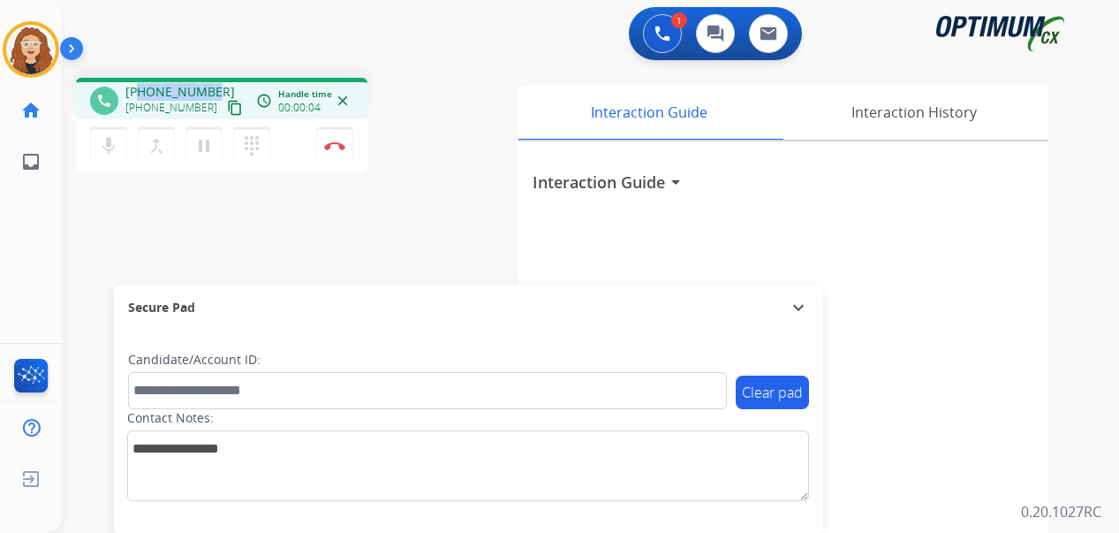
drag, startPoint x: 140, startPoint y: 90, endPoint x: 218, endPoint y: 84, distance: 78.0
click at [218, 83] on div "[PHONE_NUMBER] [PHONE_NUMBER] content_copy" at bounding box center [185, 100] width 120 height 35
click at [339, 154] on button "Disconnect" at bounding box center [334, 145] width 37 height 37
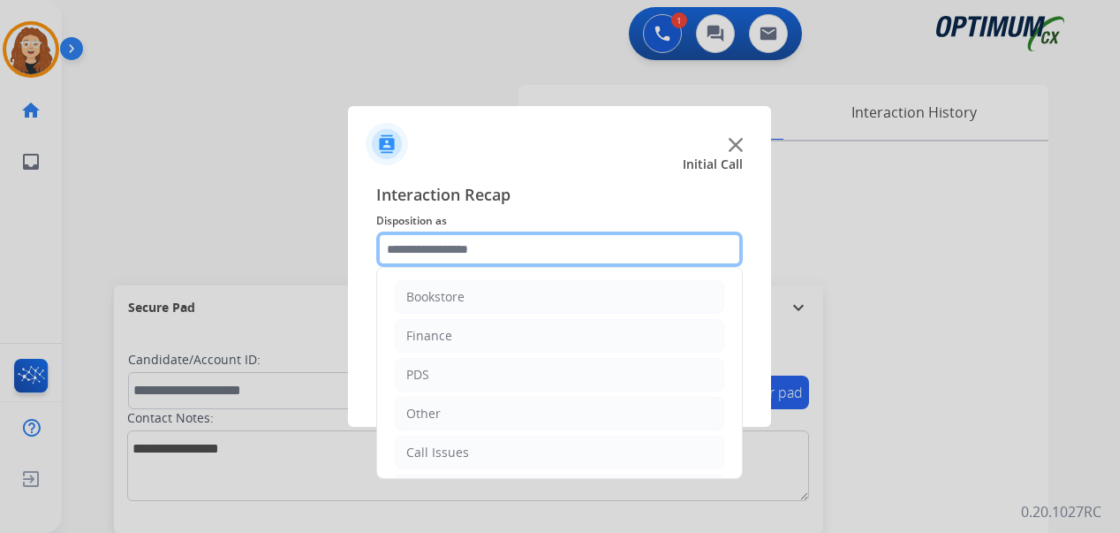
drag, startPoint x: 465, startPoint y: 254, endPoint x: 462, endPoint y: 241, distance: 12.6
click at [463, 246] on input "text" at bounding box center [559, 248] width 367 height 35
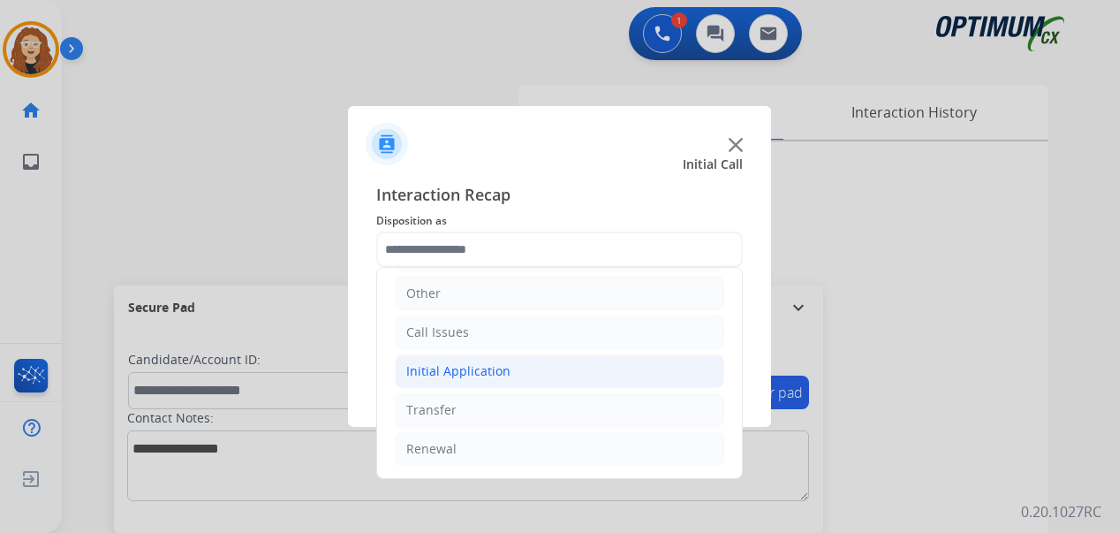
drag, startPoint x: 512, startPoint y: 367, endPoint x: 578, endPoint y: 373, distance: 65.7
click at [519, 367] on li "Initial Application" at bounding box center [560, 371] width 330 height 34
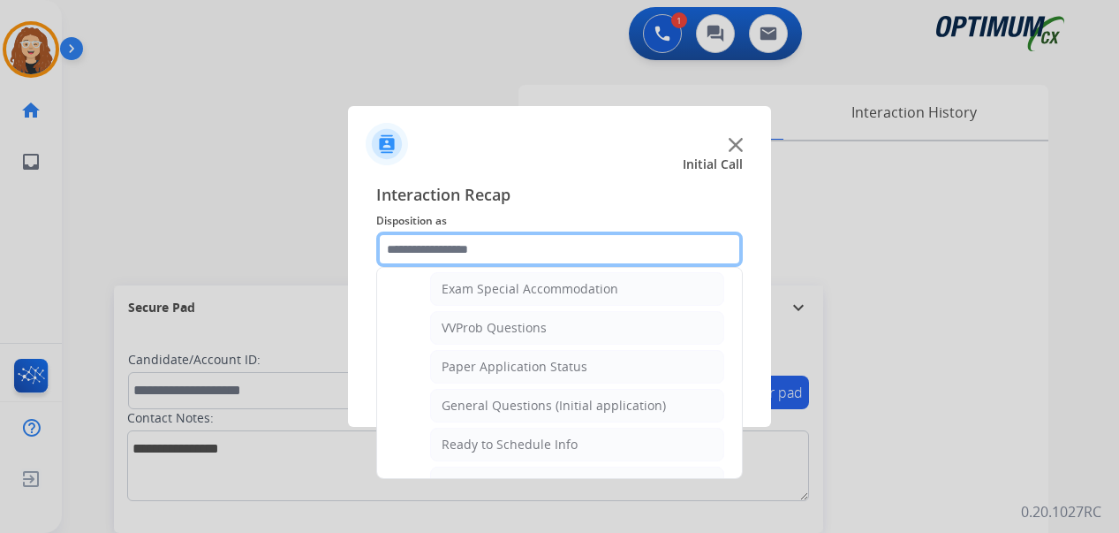
scroll to position [968, 0]
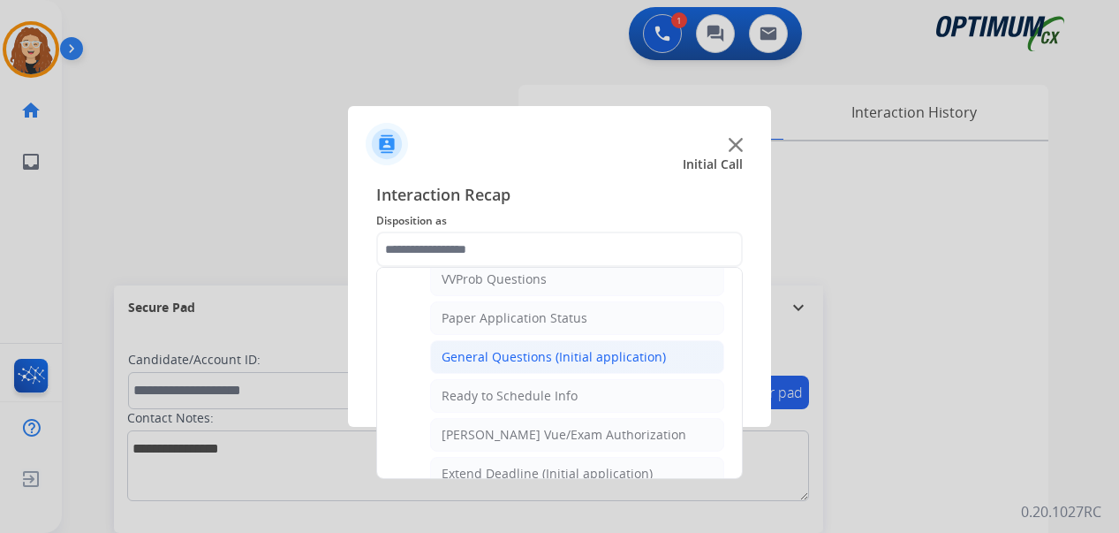
click at [584, 364] on div "General Questions (Initial application)" at bounding box center [554, 357] width 224 height 18
type input "**********"
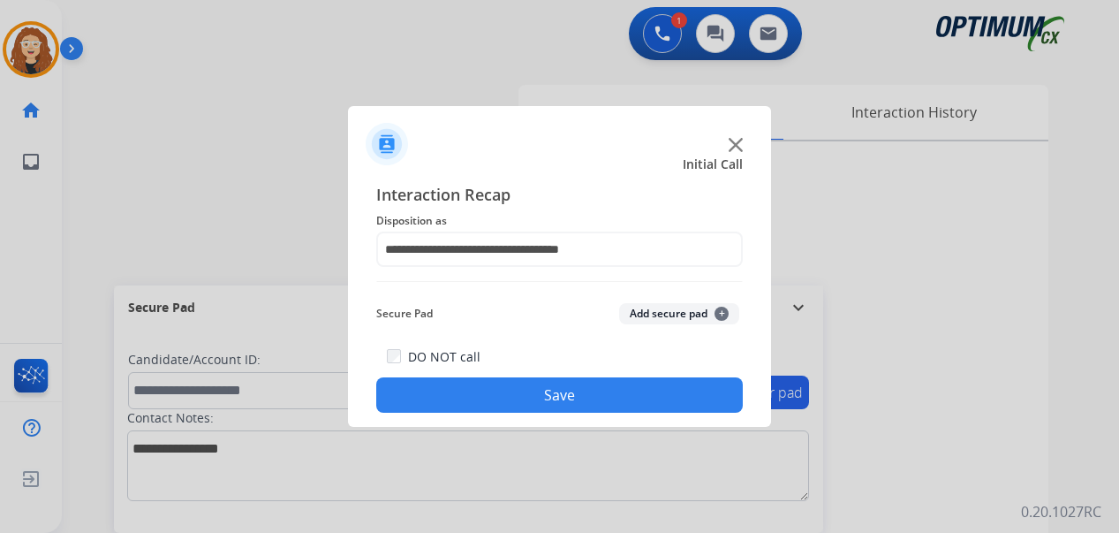
click at [555, 387] on button "Save" at bounding box center [559, 394] width 367 height 35
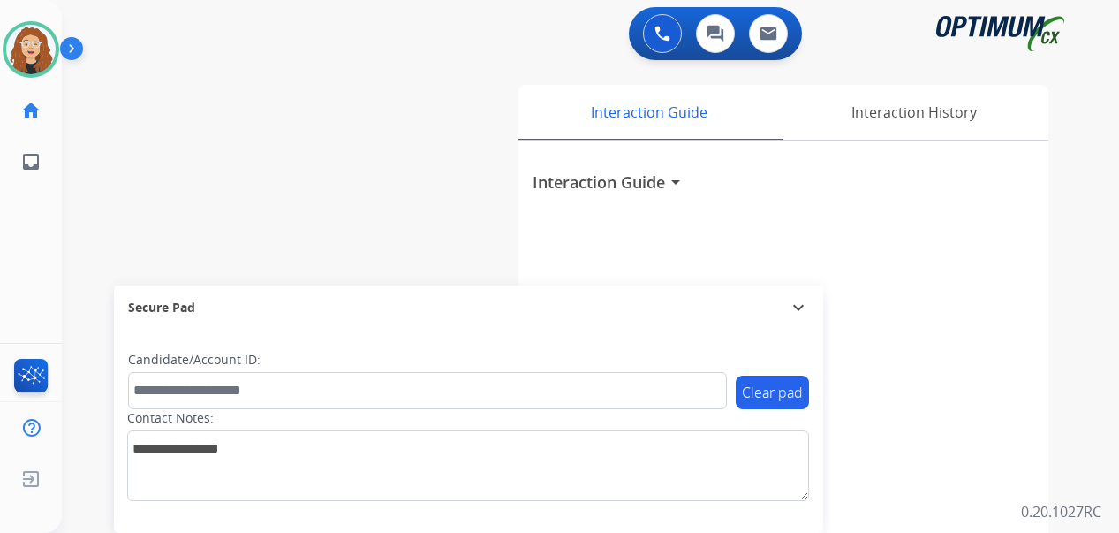
click at [895, 496] on div "Interaction Guide arrow_drop_down" at bounding box center [784, 470] width 530 height 659
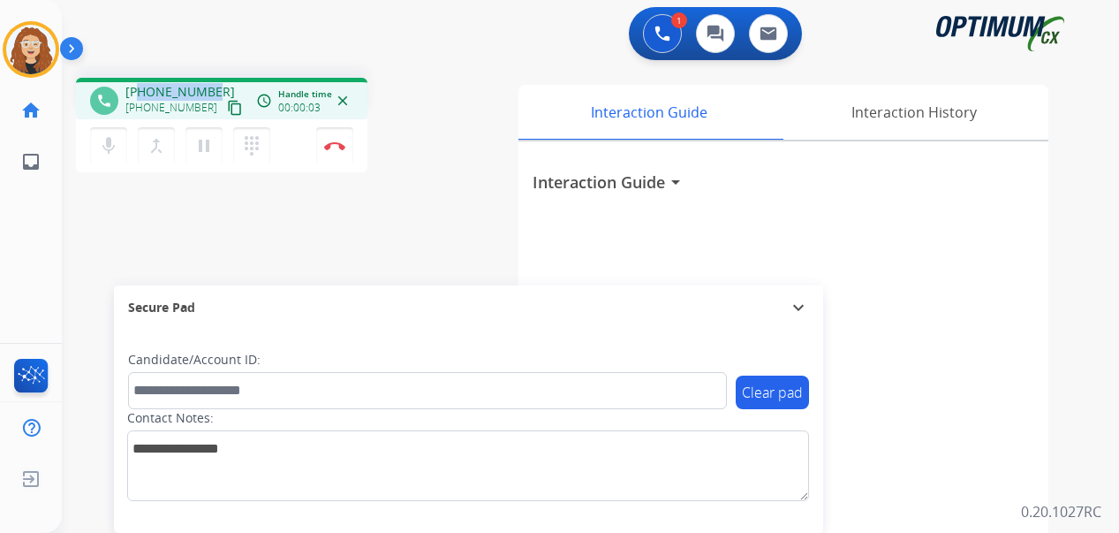
drag, startPoint x: 139, startPoint y: 87, endPoint x: 212, endPoint y: 81, distance: 73.5
click at [212, 81] on div "phone [PHONE_NUMBER] [PHONE_NUMBER] content_copy access_time Call metrics Queue…" at bounding box center [222, 99] width 292 height 42
click at [331, 150] on button "Disconnect" at bounding box center [334, 145] width 37 height 37
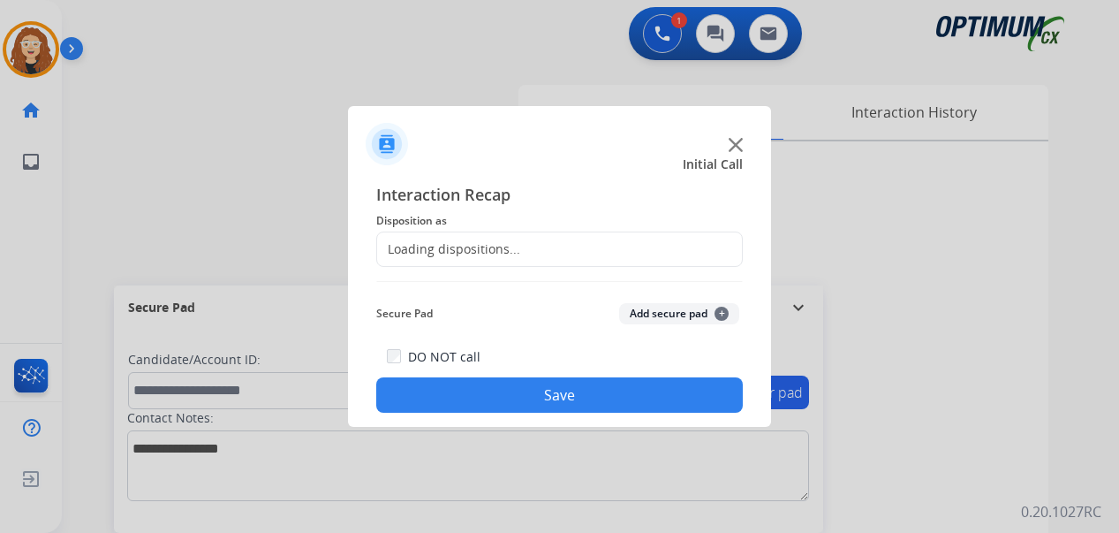
click at [439, 246] on div "Loading dispositions..." at bounding box center [448, 249] width 143 height 18
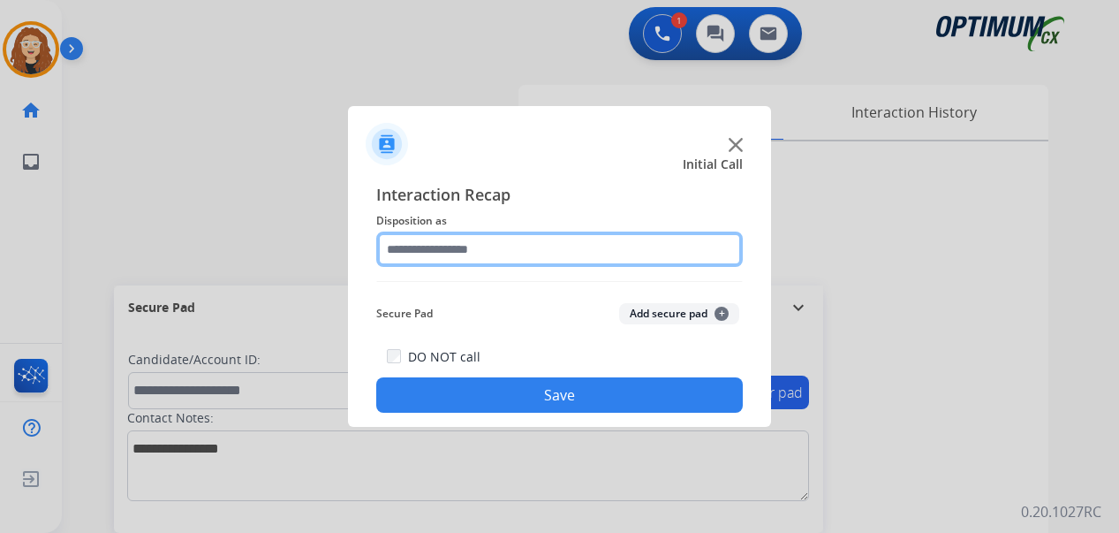
click at [452, 245] on input "text" at bounding box center [559, 248] width 367 height 35
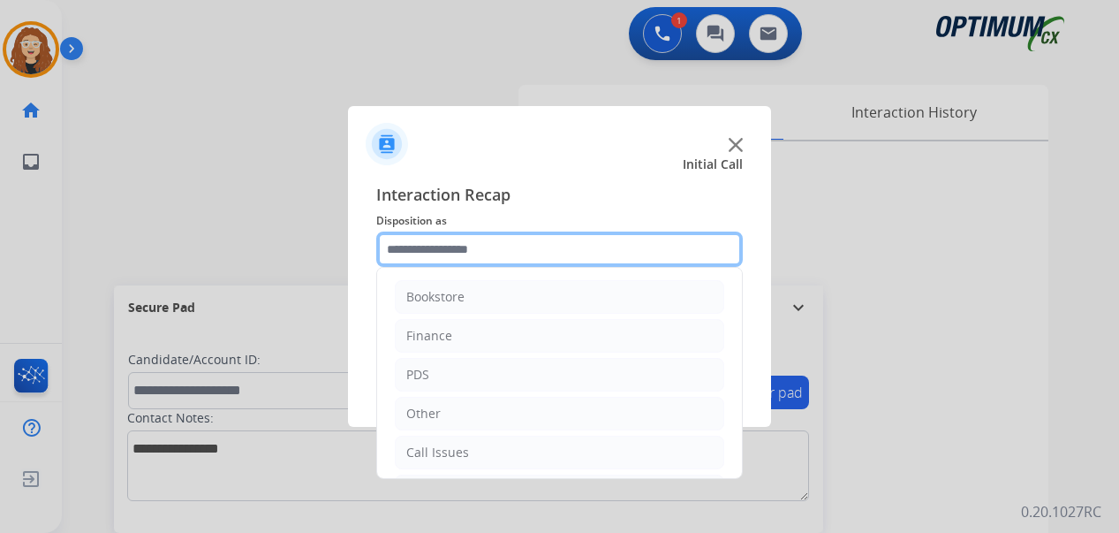
scroll to position [120, 0]
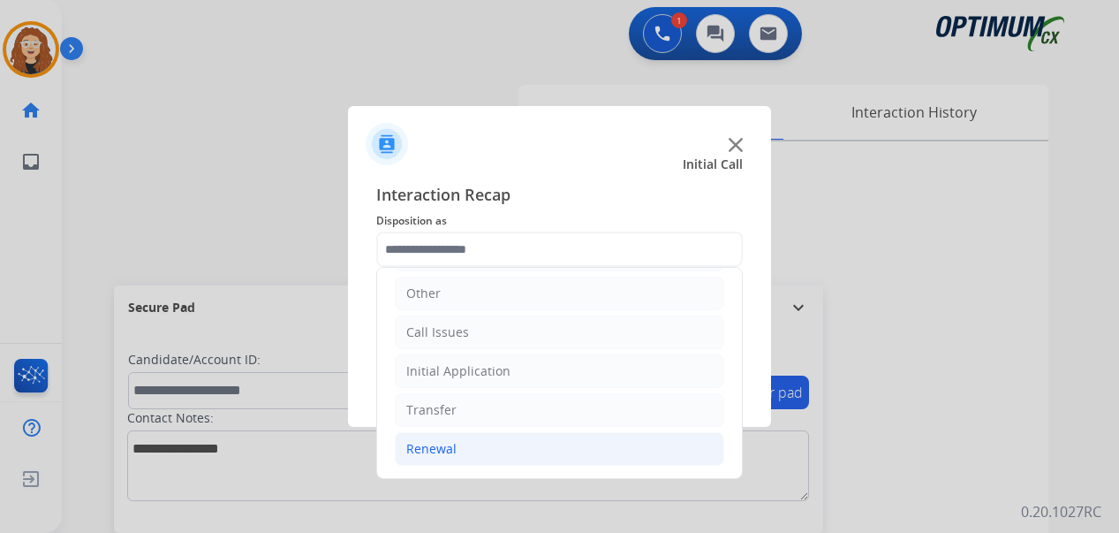
drag, startPoint x: 540, startPoint y: 450, endPoint x: 565, endPoint y: 450, distance: 24.7
click at [542, 450] on li "Renewal" at bounding box center [560, 449] width 330 height 34
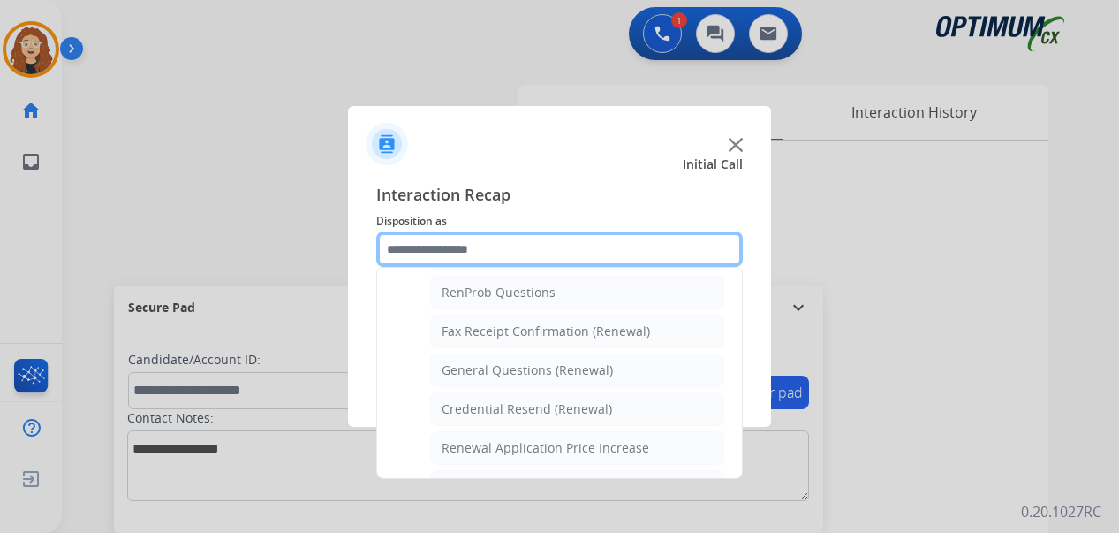
scroll to position [458, 0]
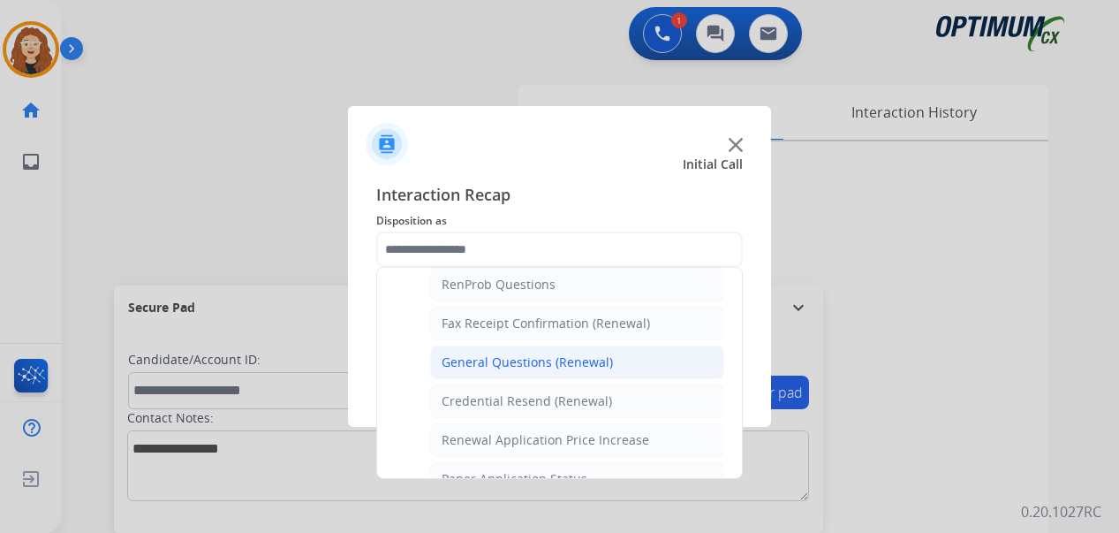
click at [599, 355] on div "General Questions (Renewal)" at bounding box center [527, 362] width 171 height 18
type input "**********"
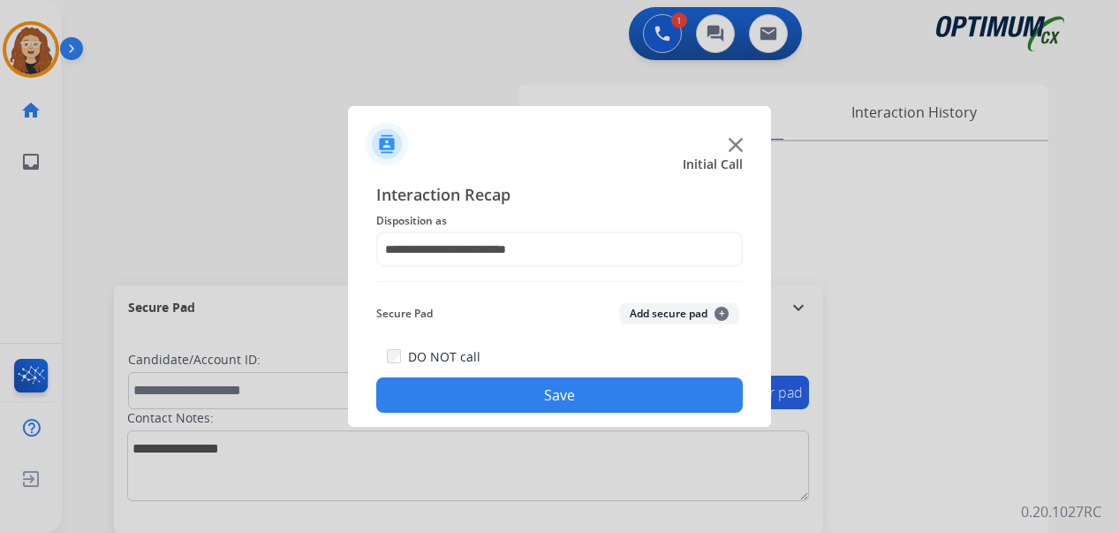
click at [542, 397] on button "Save" at bounding box center [559, 394] width 367 height 35
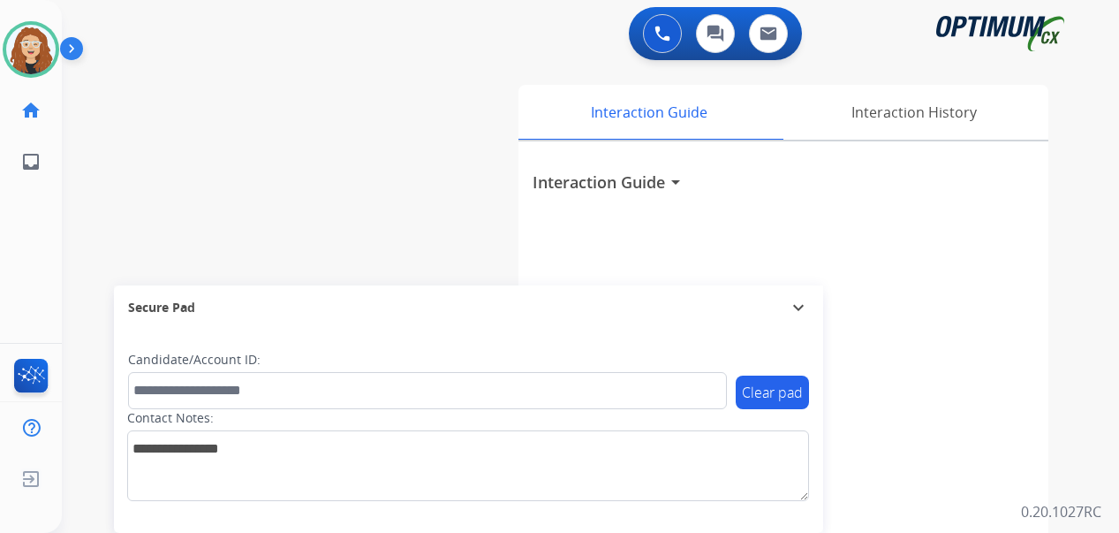
click at [73, 392] on div "swap_horiz Break voice bridge close_fullscreen Connect 3-Way Call merge_type Se…" at bounding box center [569, 432] width 1015 height 737
click at [83, 275] on div "swap_horiz Break voice bridge close_fullscreen Connect 3-Way Call merge_type Se…" at bounding box center [569, 432] width 1015 height 737
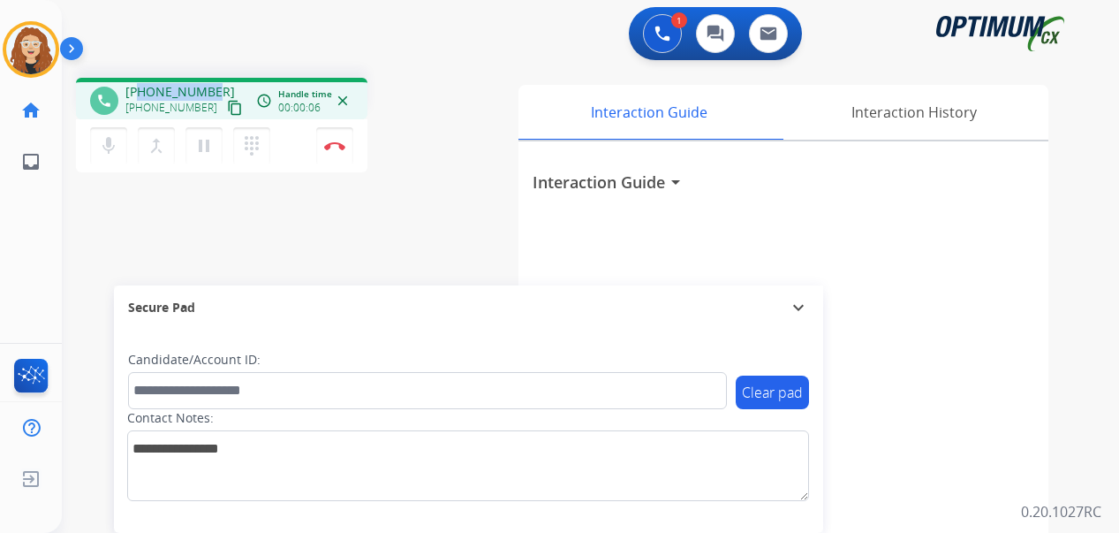
drag, startPoint x: 141, startPoint y: 92, endPoint x: 213, endPoint y: 89, distance: 71.6
click at [213, 89] on div "[PHONE_NUMBER] [PHONE_NUMBER] content_copy" at bounding box center [185, 100] width 120 height 35
click at [336, 152] on button "Disconnect" at bounding box center [334, 145] width 37 height 37
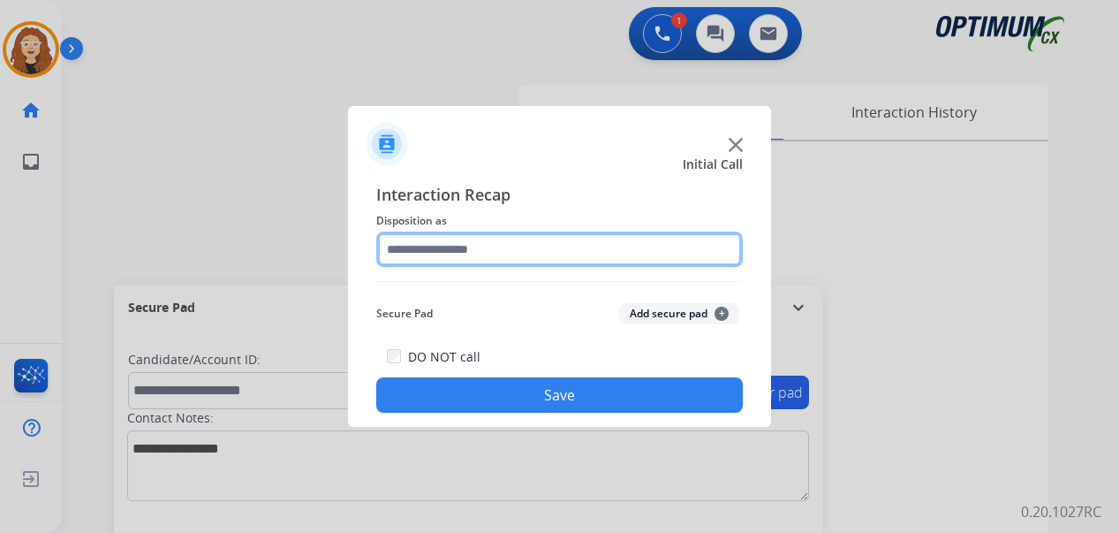
click at [437, 243] on input "text" at bounding box center [559, 248] width 367 height 35
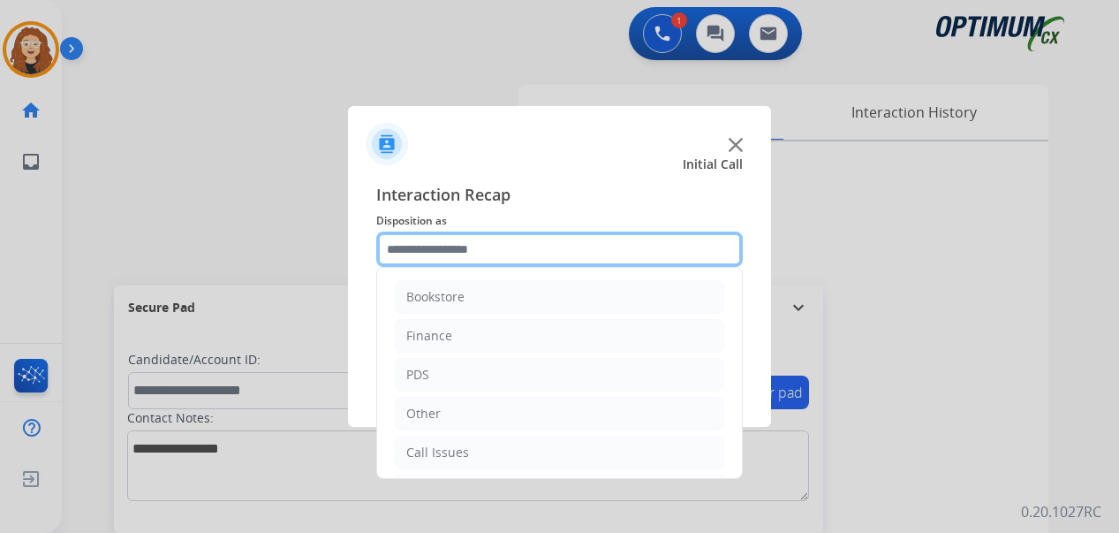
scroll to position [120, 0]
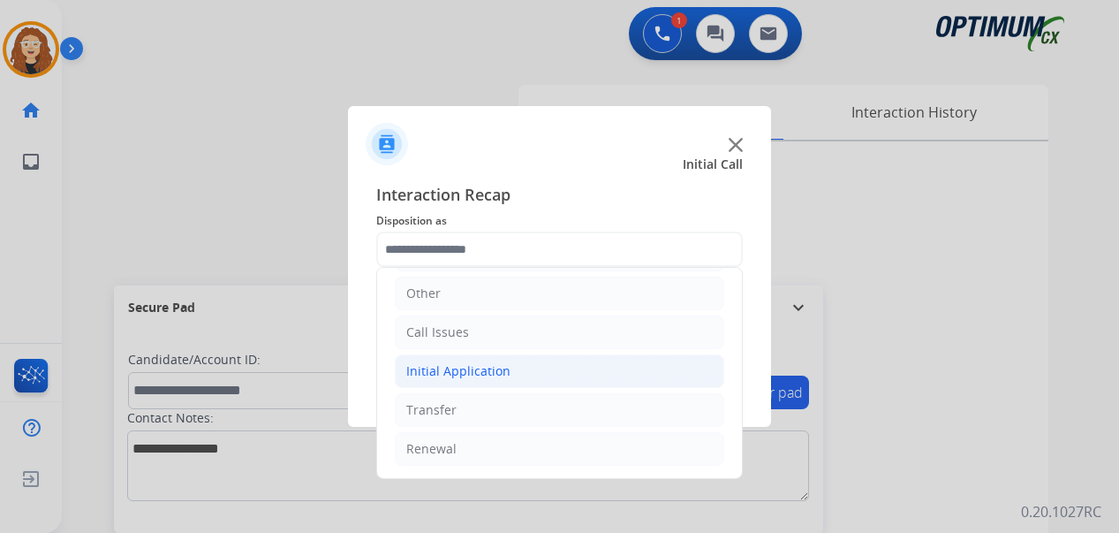
click at [494, 370] on div "Initial Application" at bounding box center [458, 371] width 104 height 18
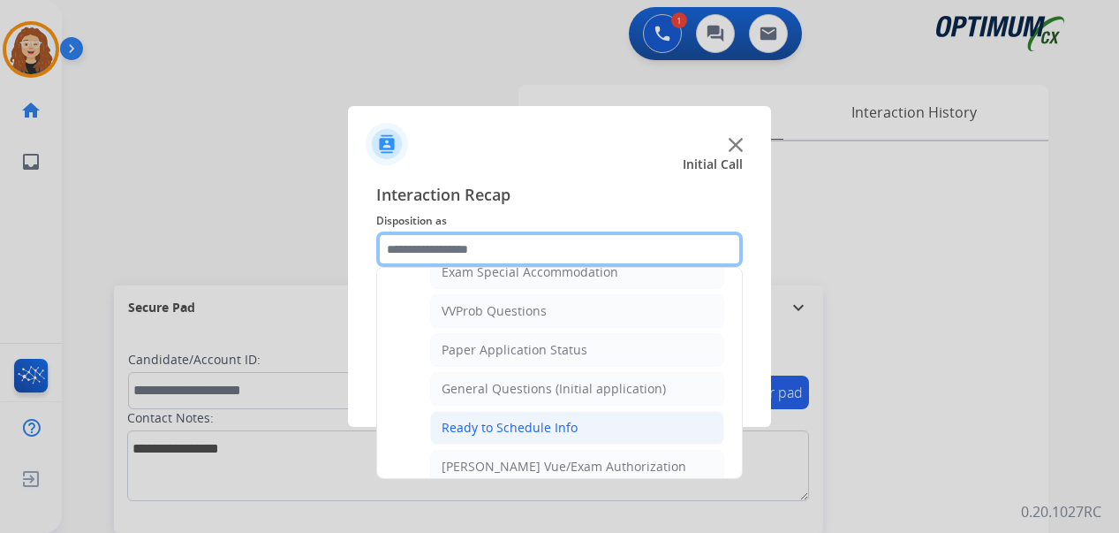
scroll to position [931, 0]
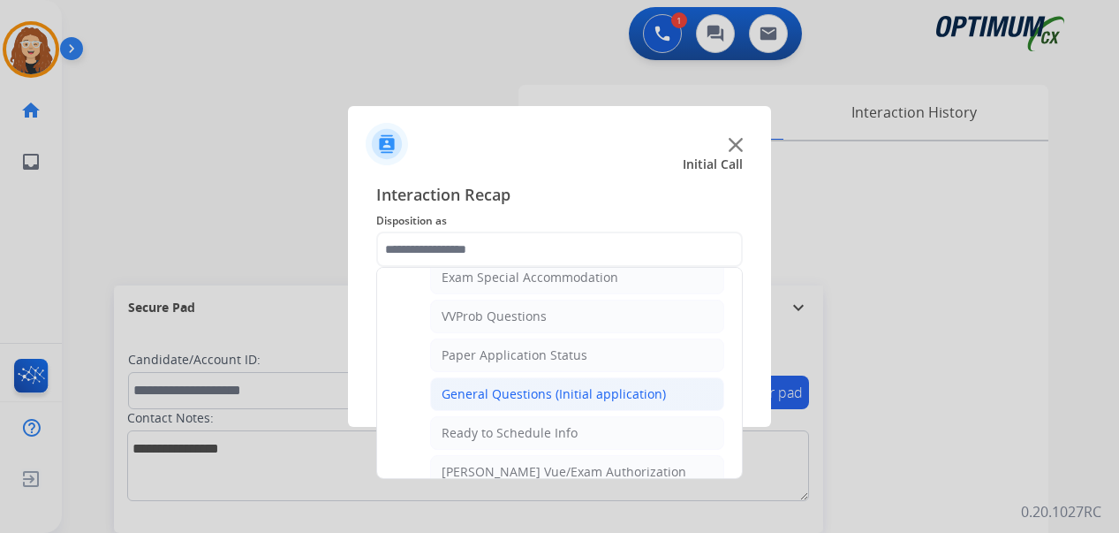
click at [623, 392] on div "General Questions (Initial application)" at bounding box center [554, 394] width 224 height 18
type input "**********"
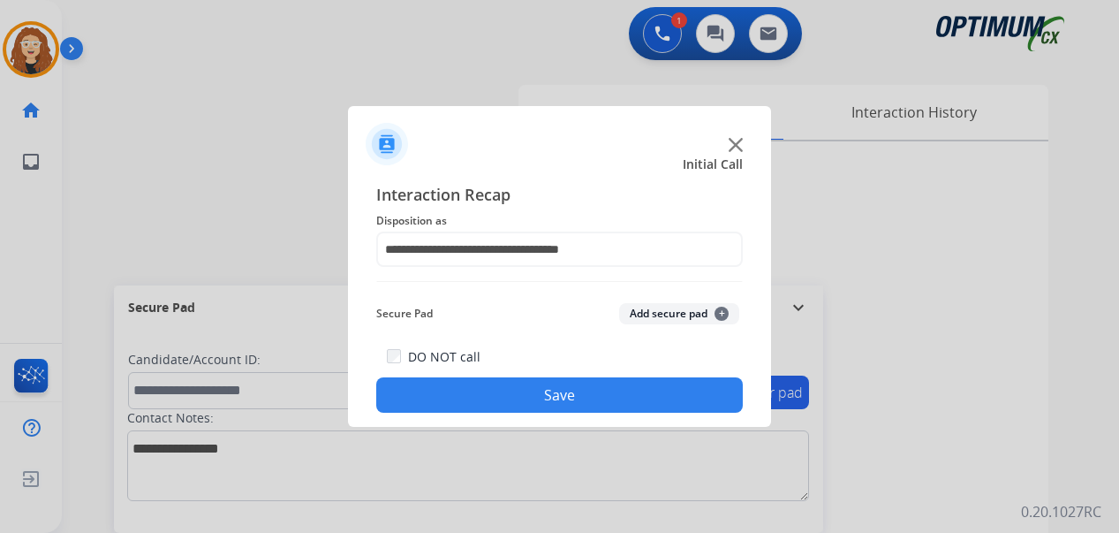
drag, startPoint x: 625, startPoint y: 397, endPoint x: 545, endPoint y: 491, distance: 123.5
click at [624, 397] on button "Save" at bounding box center [559, 394] width 367 height 35
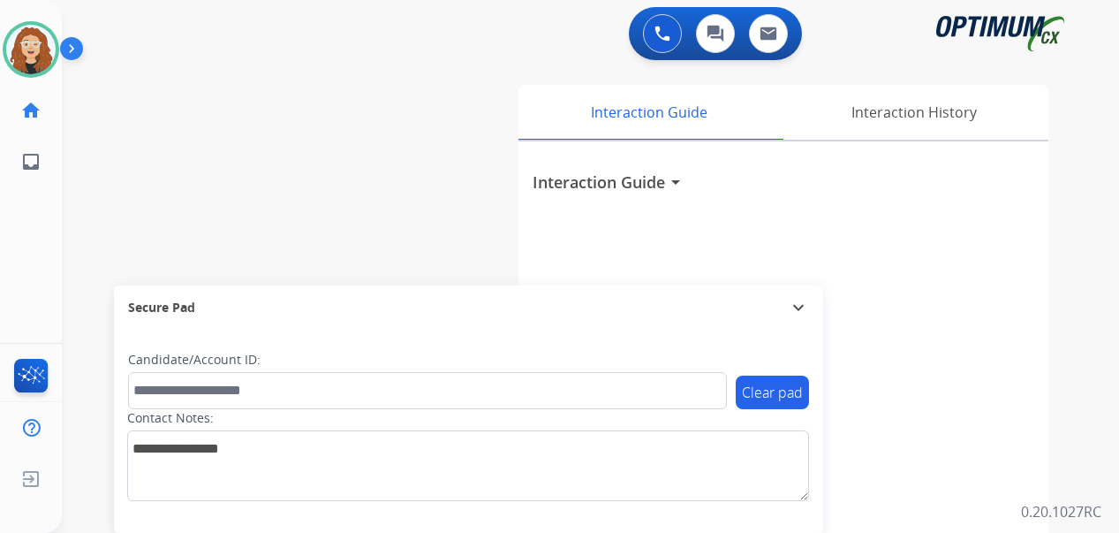
click at [79, 300] on div "swap_horiz Break voice bridge close_fullscreen Connect 3-Way Call merge_type Se…" at bounding box center [569, 432] width 1015 height 737
click at [1087, 421] on div "0 Voice Interactions 0 Chat Interactions 0 Email Interactions swap_horiz Break …" at bounding box center [590, 266] width 1057 height 533
click at [38, 47] on img at bounding box center [30, 49] width 49 height 49
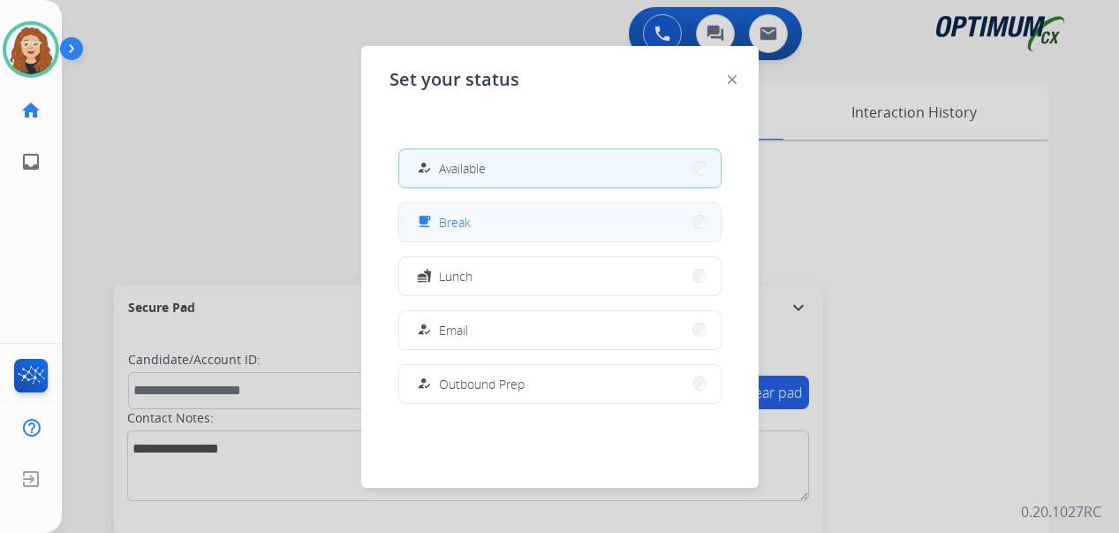
click at [534, 222] on button "free_breakfast Break" at bounding box center [560, 222] width 322 height 38
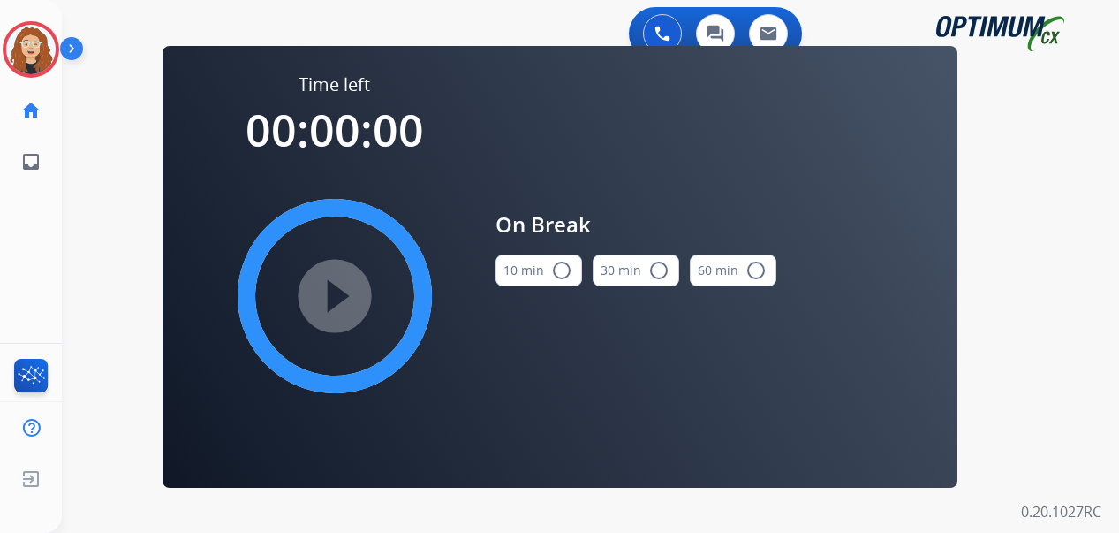
drag, startPoint x: 563, startPoint y: 268, endPoint x: 434, endPoint y: 307, distance: 134.7
click at [560, 269] on mat-icon "radio_button_unchecked" at bounding box center [561, 270] width 21 height 21
click at [339, 292] on mat-icon "play_circle_filled" at bounding box center [334, 295] width 21 height 21
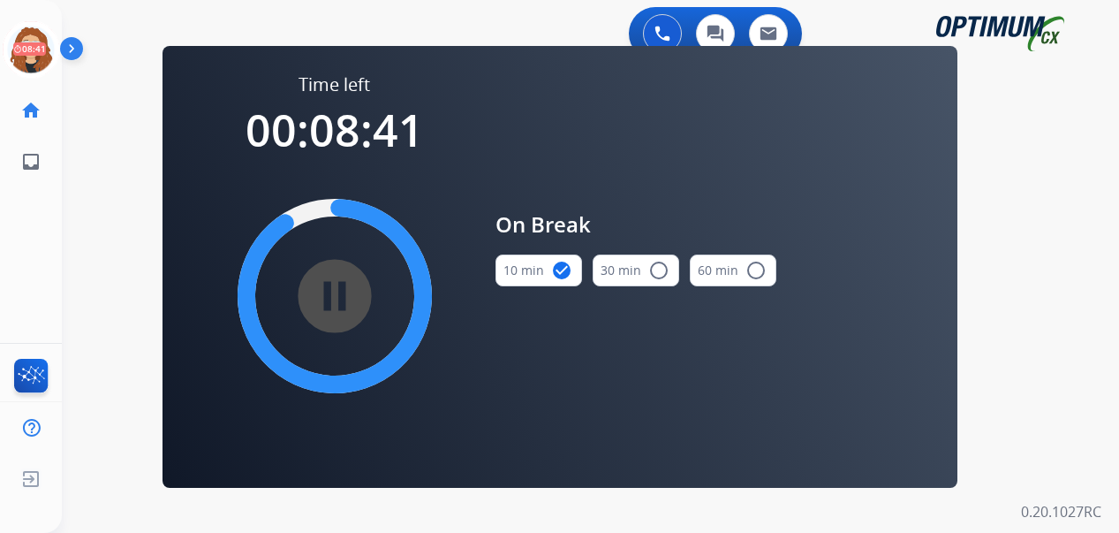
click at [82, 142] on div "swap_horiz Break voice bridge close_fullscreen Connect 3-Way Call merge_type Se…" at bounding box center [569, 106] width 1015 height 85
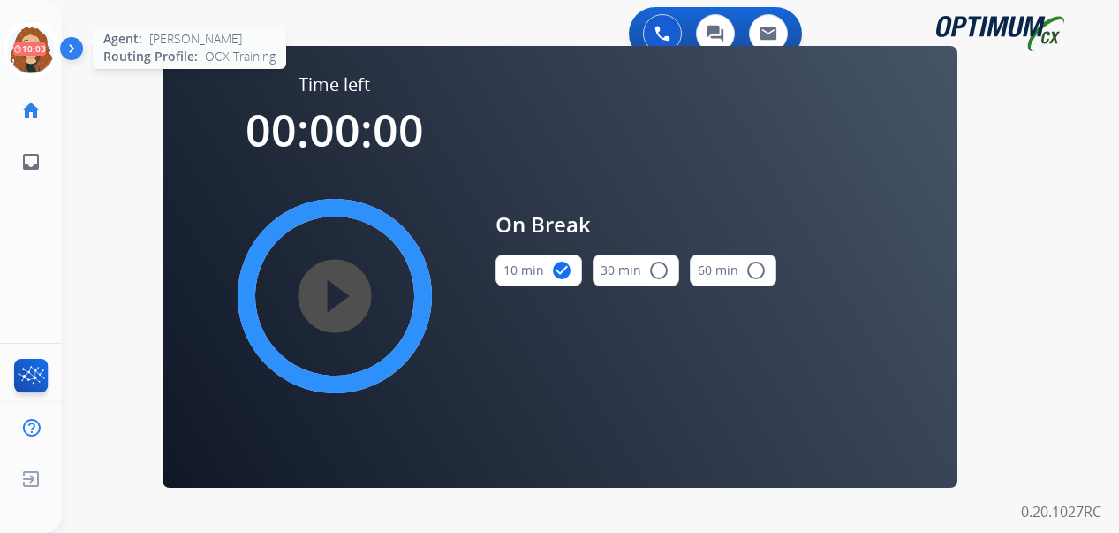
click at [42, 59] on icon at bounding box center [31, 49] width 57 height 57
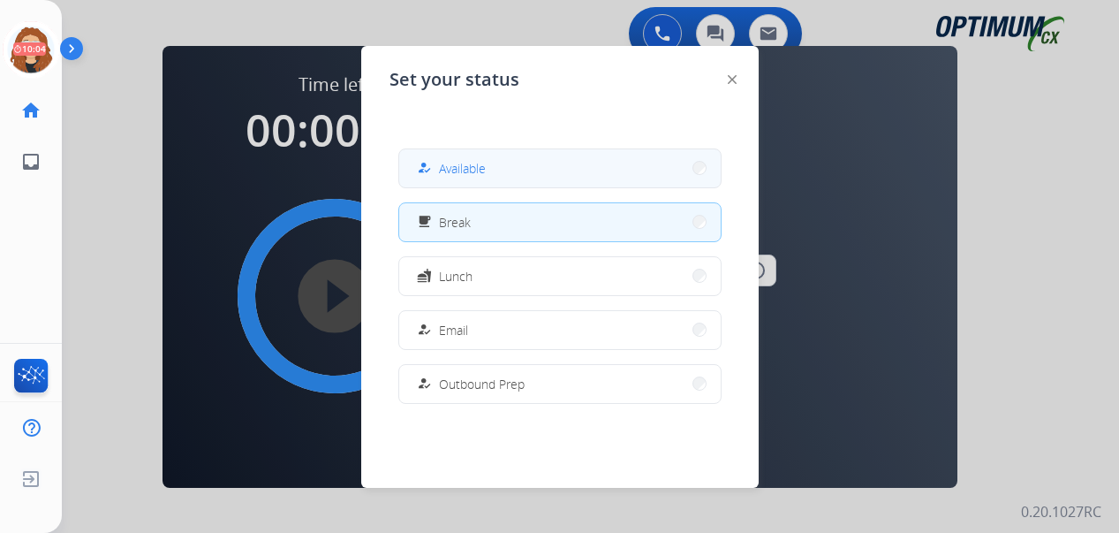
click at [501, 171] on button "how_to_reg Available" at bounding box center [560, 168] width 322 height 38
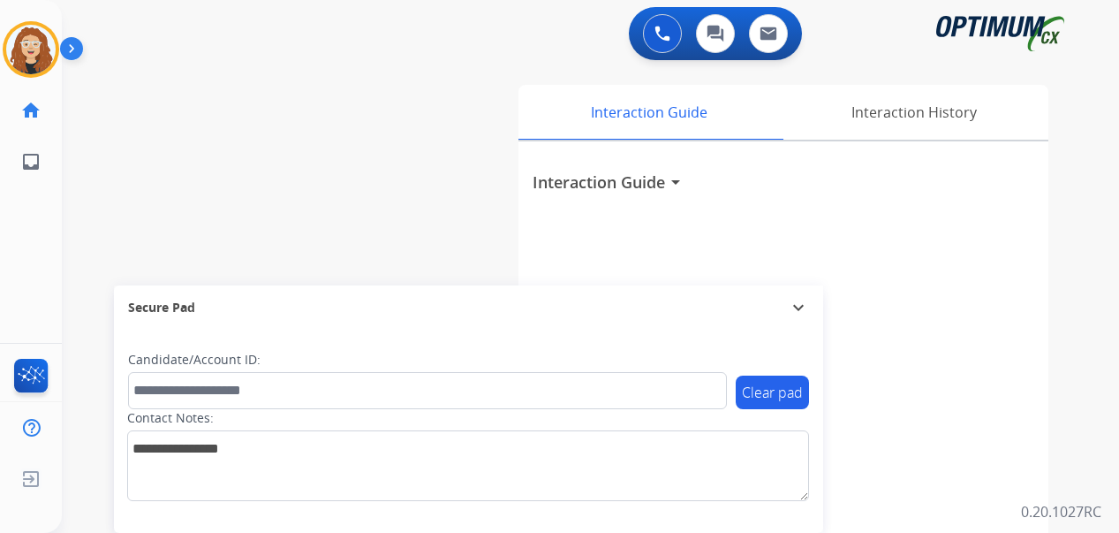
click at [73, 277] on div "swap_horiz Break voice bridge close_fullscreen Connect 3-Way Call merge_type Se…" at bounding box center [569, 432] width 1015 height 737
click at [38, 51] on div at bounding box center [559, 266] width 1119 height 533
drag, startPoint x: 257, startPoint y: 72, endPoint x: 266, endPoint y: 70, distance: 9.2
click at [260, 72] on div at bounding box center [559, 266] width 1119 height 533
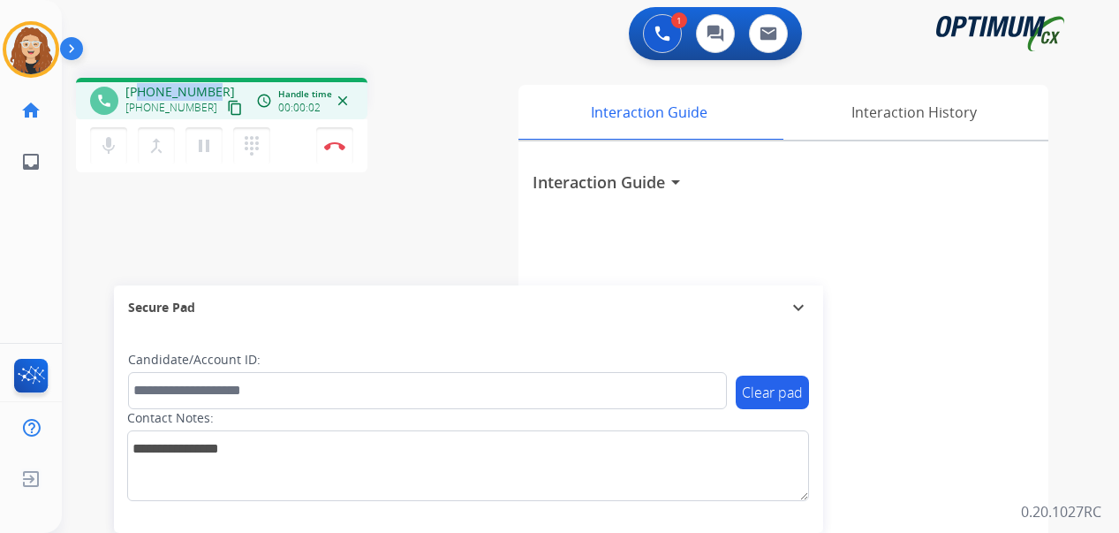
drag, startPoint x: 140, startPoint y: 91, endPoint x: 217, endPoint y: 80, distance: 78.5
click at [217, 80] on div "phone [PHONE_NUMBER] [PHONE_NUMBER] content_copy access_time Call metrics Queue…" at bounding box center [222, 99] width 292 height 42
click at [341, 147] on img at bounding box center [334, 145] width 21 height 9
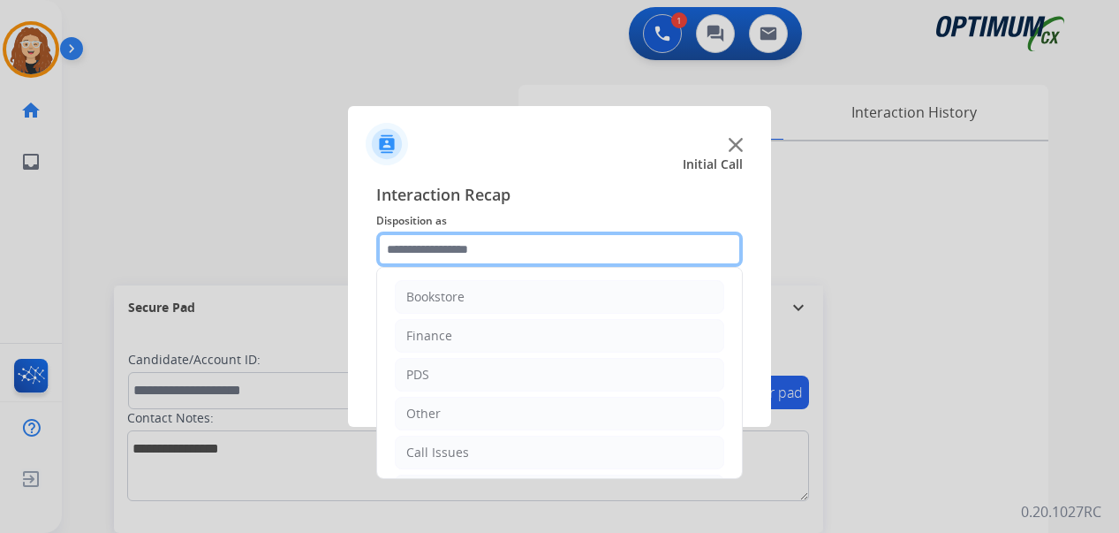
click at [451, 245] on input "text" at bounding box center [559, 248] width 367 height 35
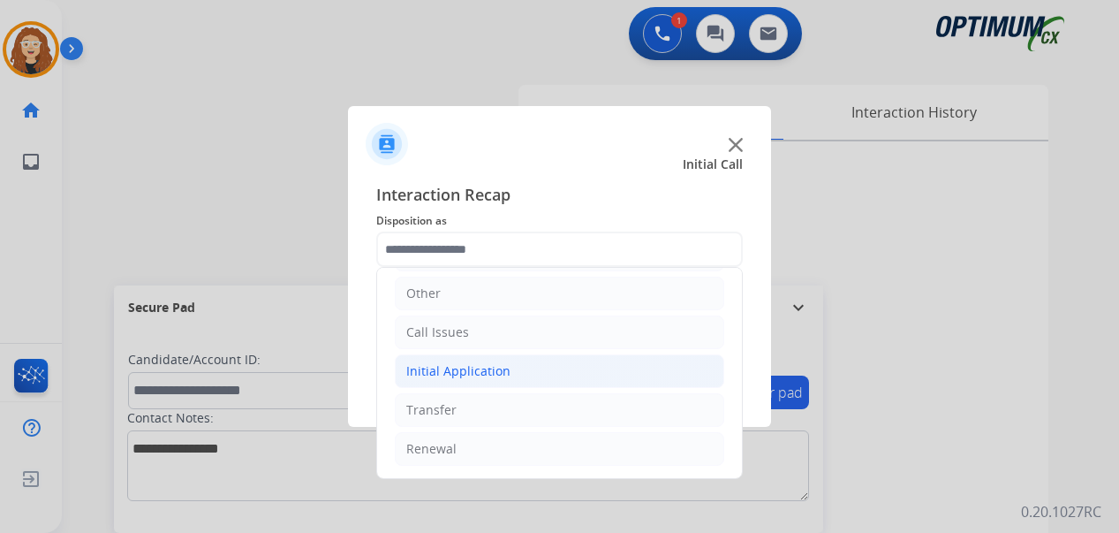
click at [464, 368] on div "Initial Application" at bounding box center [458, 371] width 104 height 18
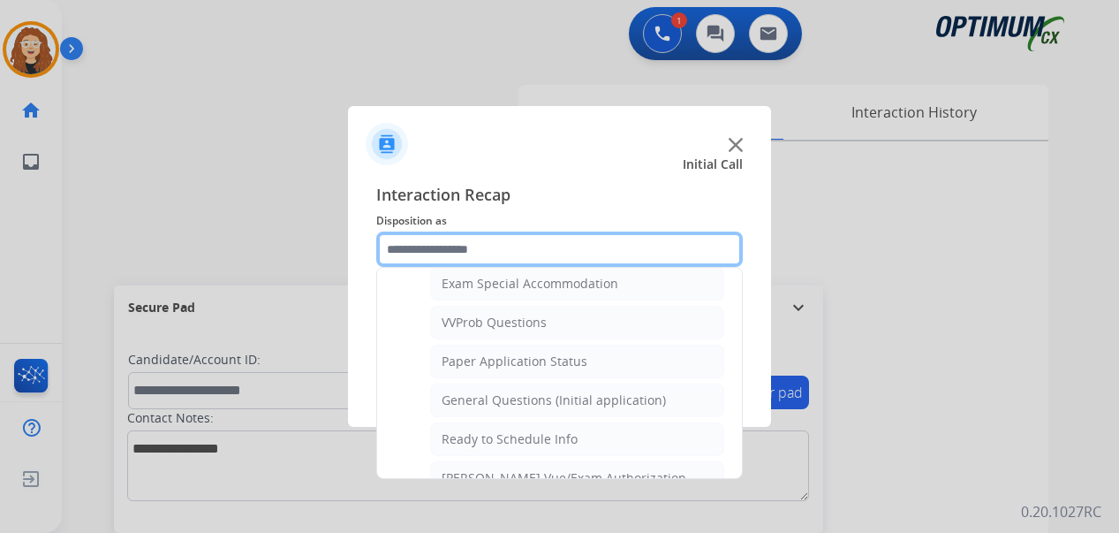
scroll to position [947, 0]
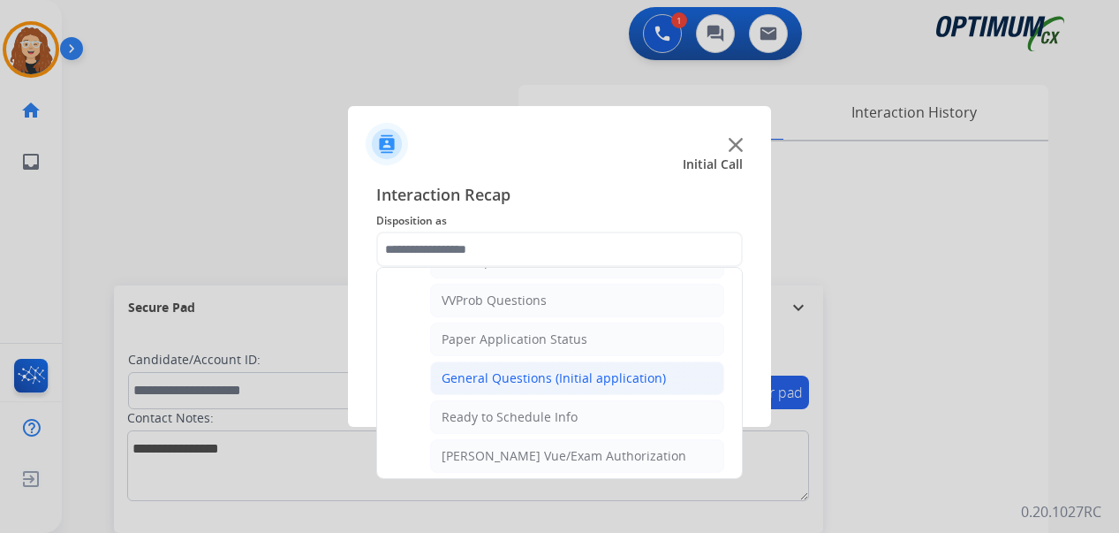
click at [614, 384] on div "General Questions (Initial application)" at bounding box center [554, 378] width 224 height 18
type input "**********"
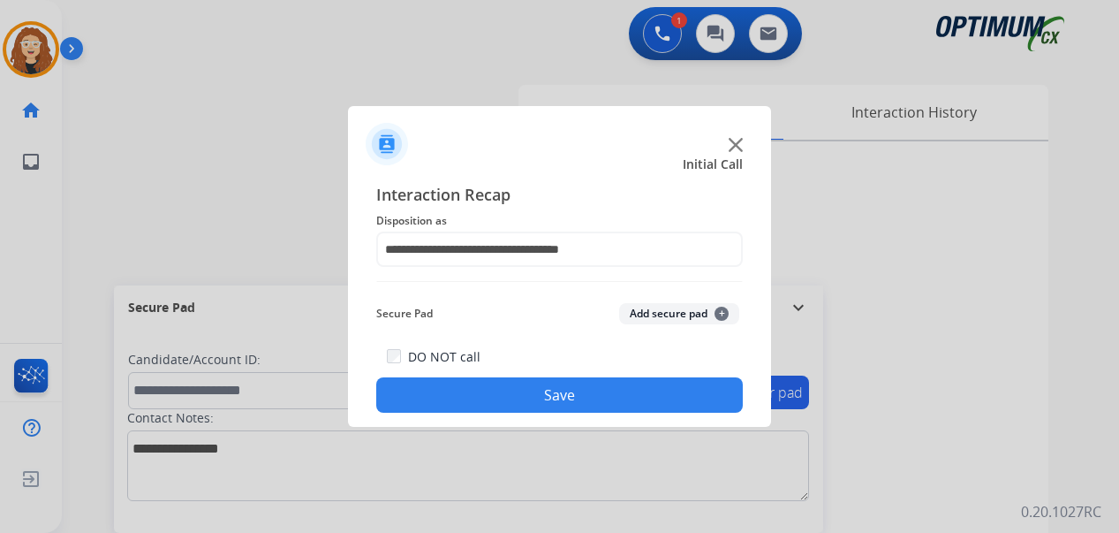
click at [610, 389] on button "Save" at bounding box center [559, 394] width 367 height 35
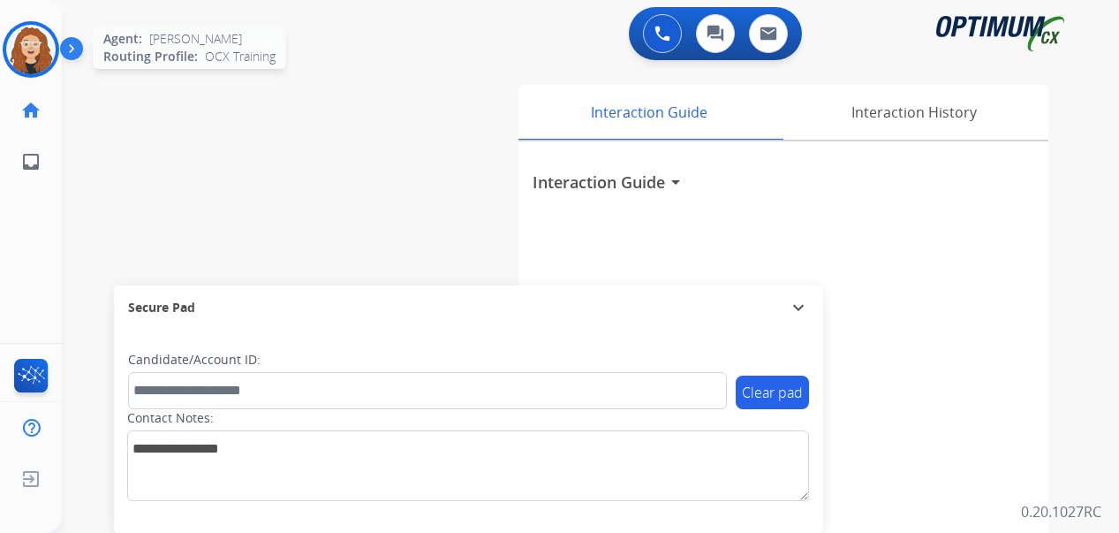
click at [35, 48] on img at bounding box center [30, 49] width 49 height 49
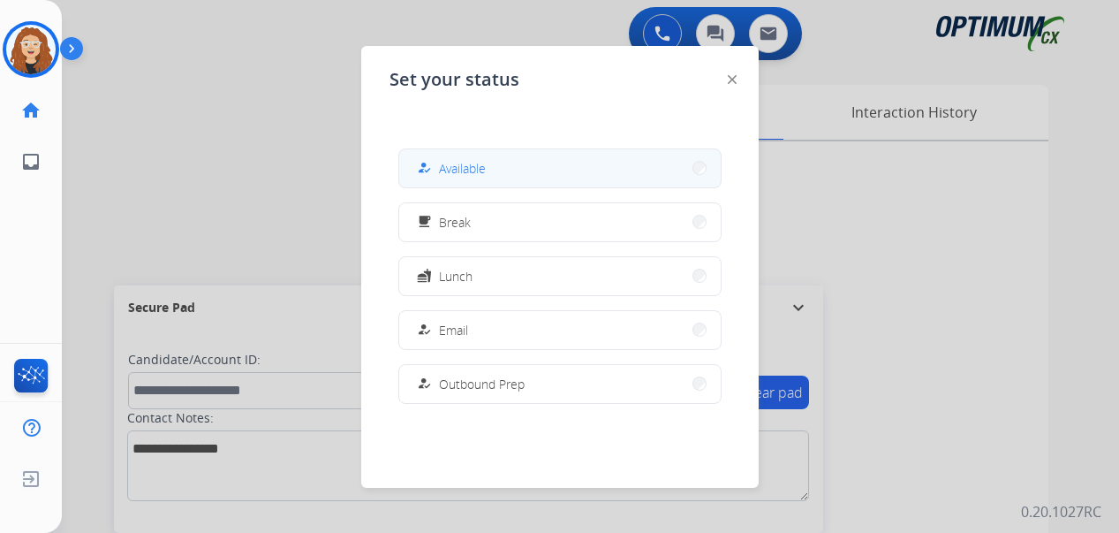
click at [539, 171] on button "how_to_reg Available" at bounding box center [560, 168] width 322 height 38
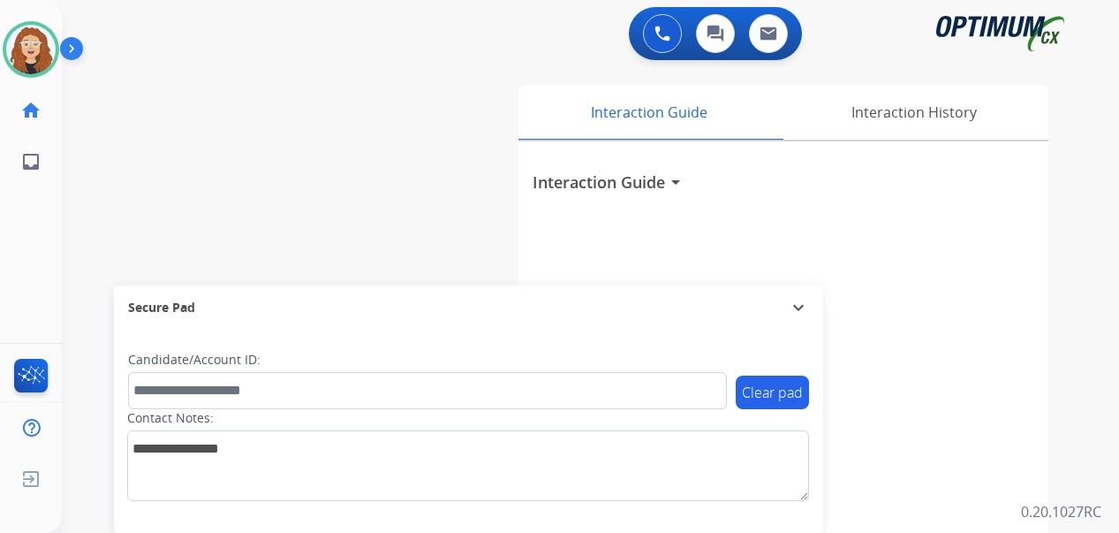
click at [84, 236] on div "swap_horiz Break voice bridge close_fullscreen Connect 3-Way Call merge_type Se…" at bounding box center [569, 432] width 1015 height 737
click at [27, 59] on img at bounding box center [30, 49] width 49 height 49
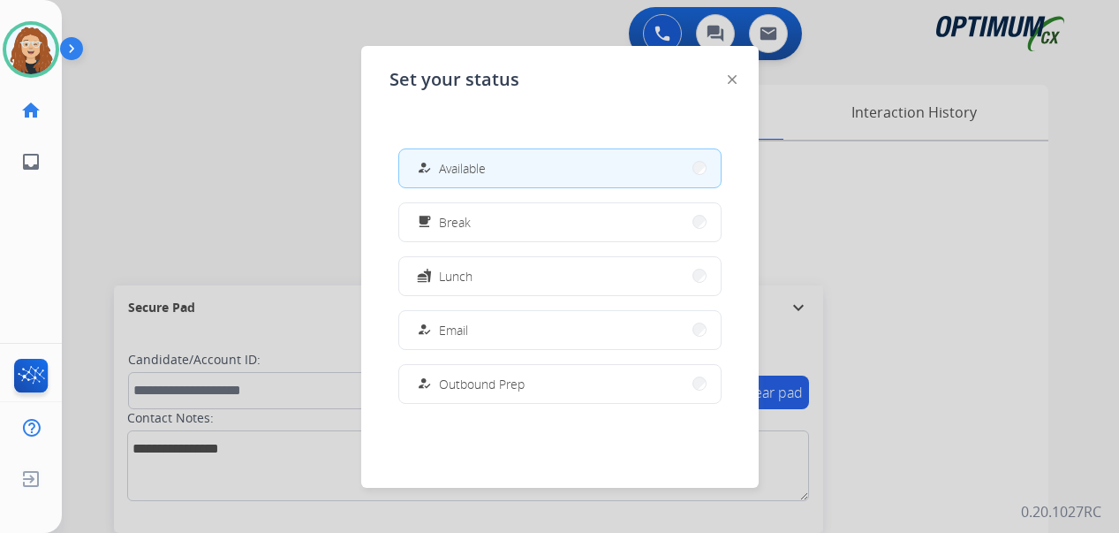
scroll to position [441, 0]
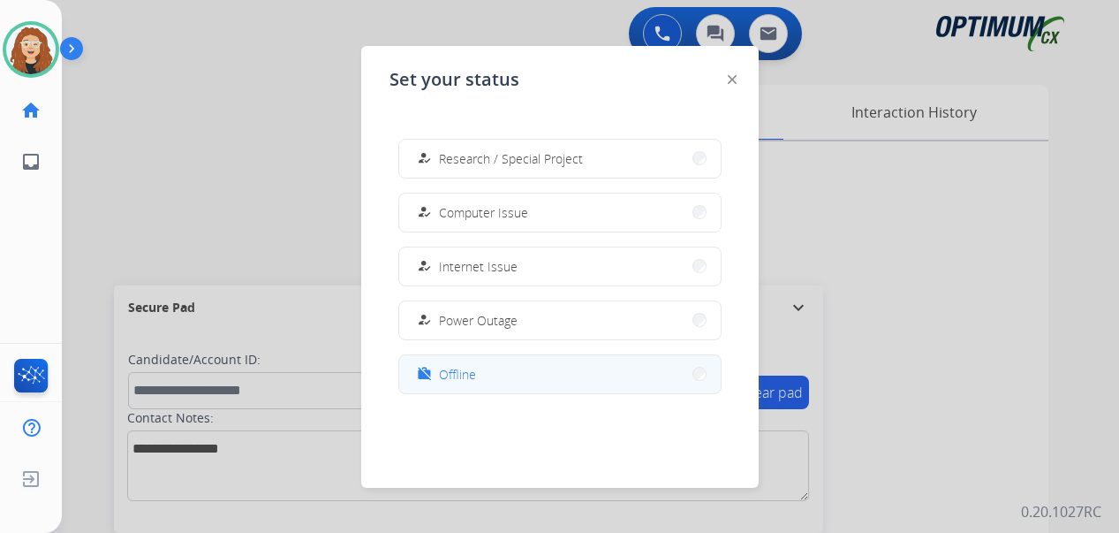
click at [499, 368] on button "work_off Offline" at bounding box center [560, 374] width 322 height 38
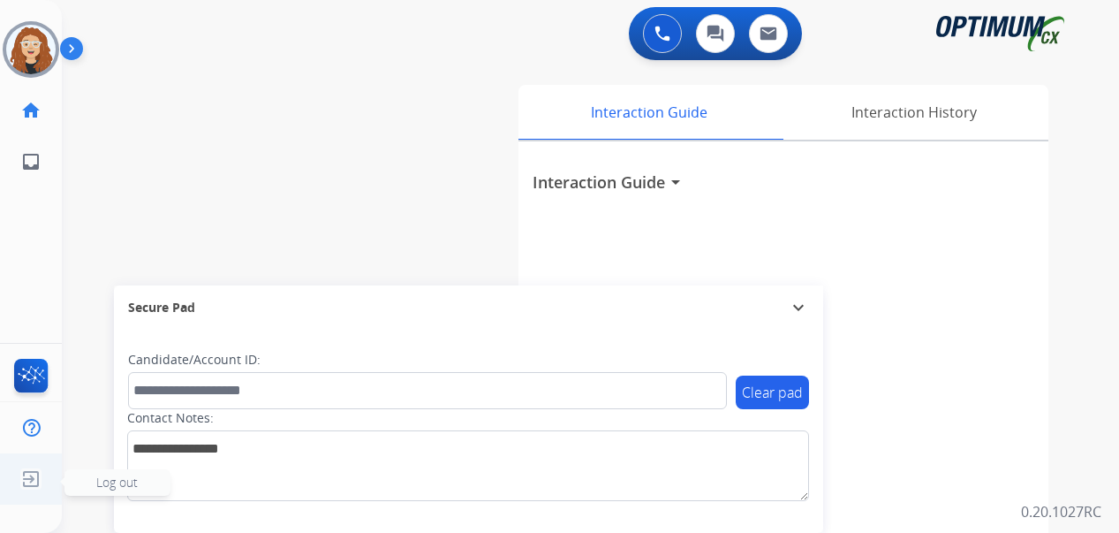
click at [27, 481] on img at bounding box center [31, 479] width 32 height 34
click at [117, 481] on span "Log out" at bounding box center [117, 482] width 42 height 17
